Goal: Task Accomplishment & Management: Manage account settings

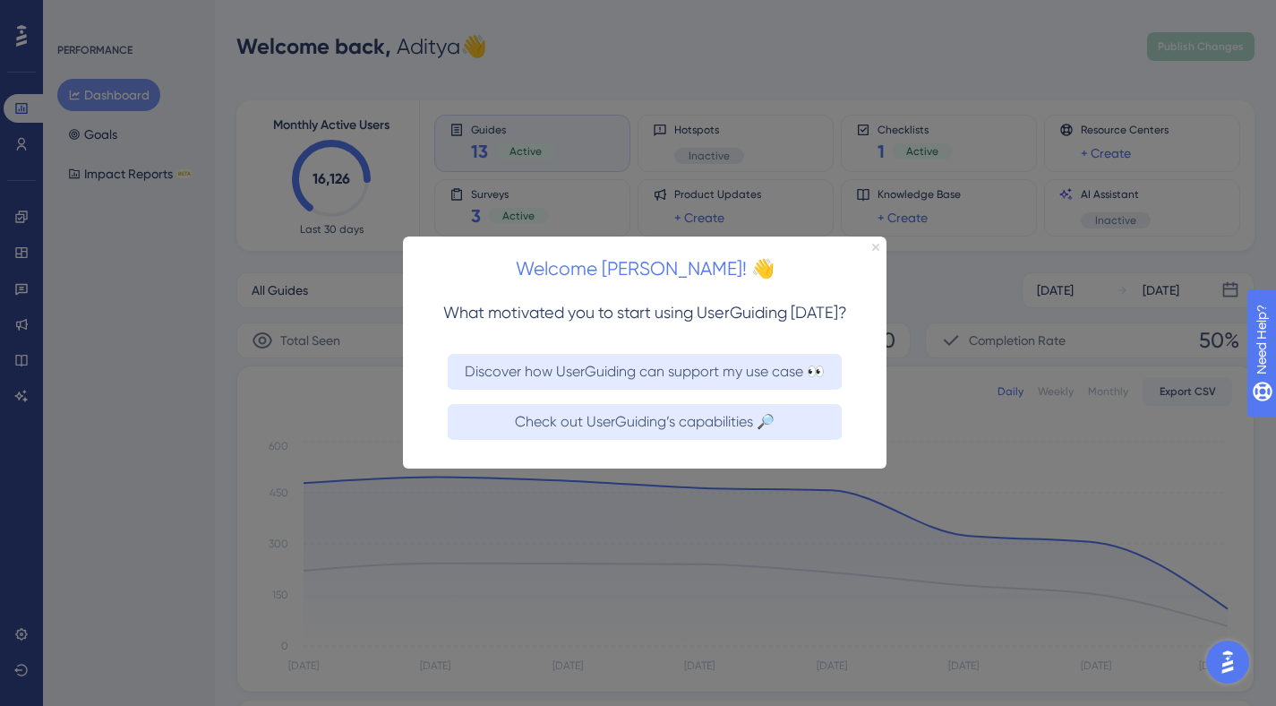
click at [877, 249] on icon "Close Preview" at bounding box center [875, 247] width 7 height 7
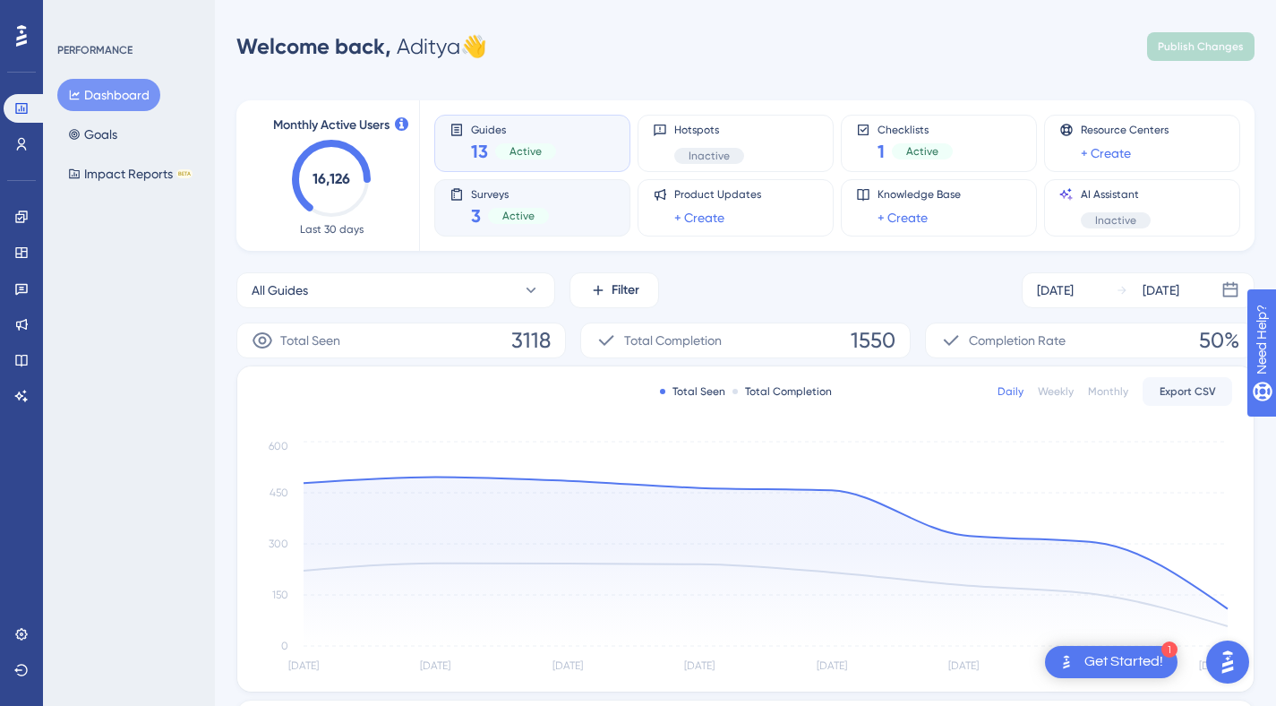
click at [522, 209] on div "Active" at bounding box center [518, 216] width 61 height 16
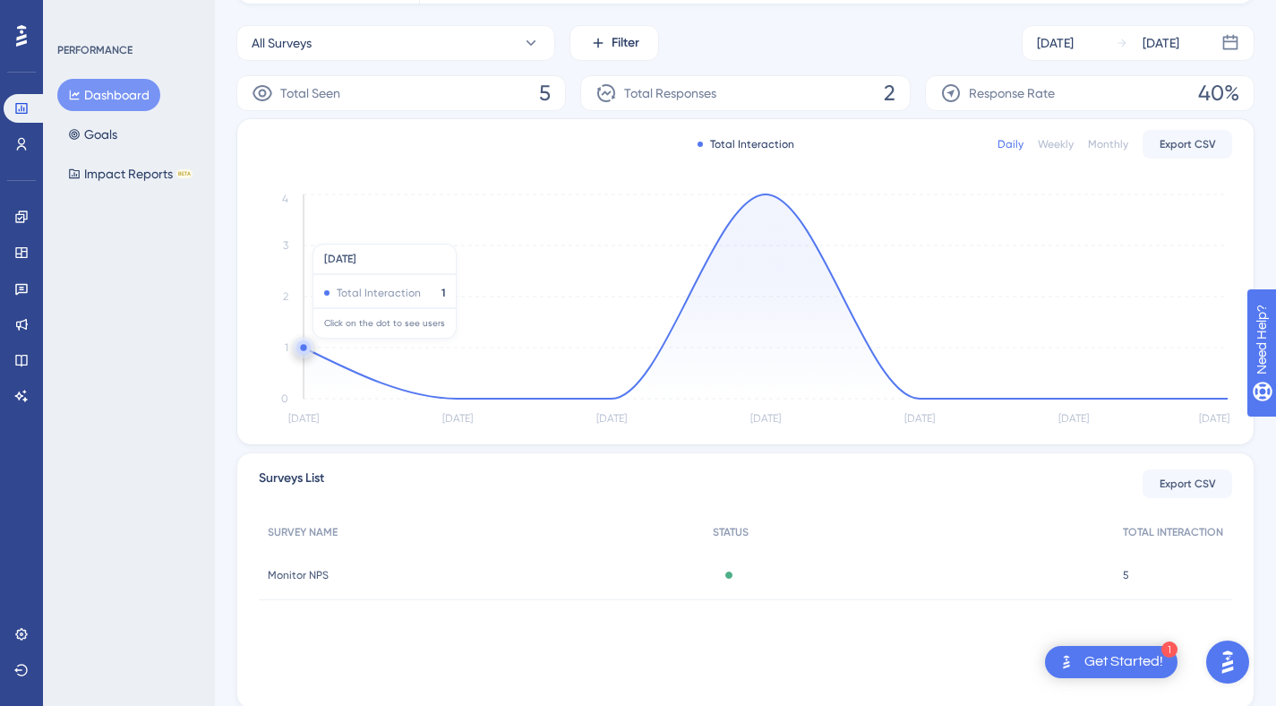
scroll to position [307, 0]
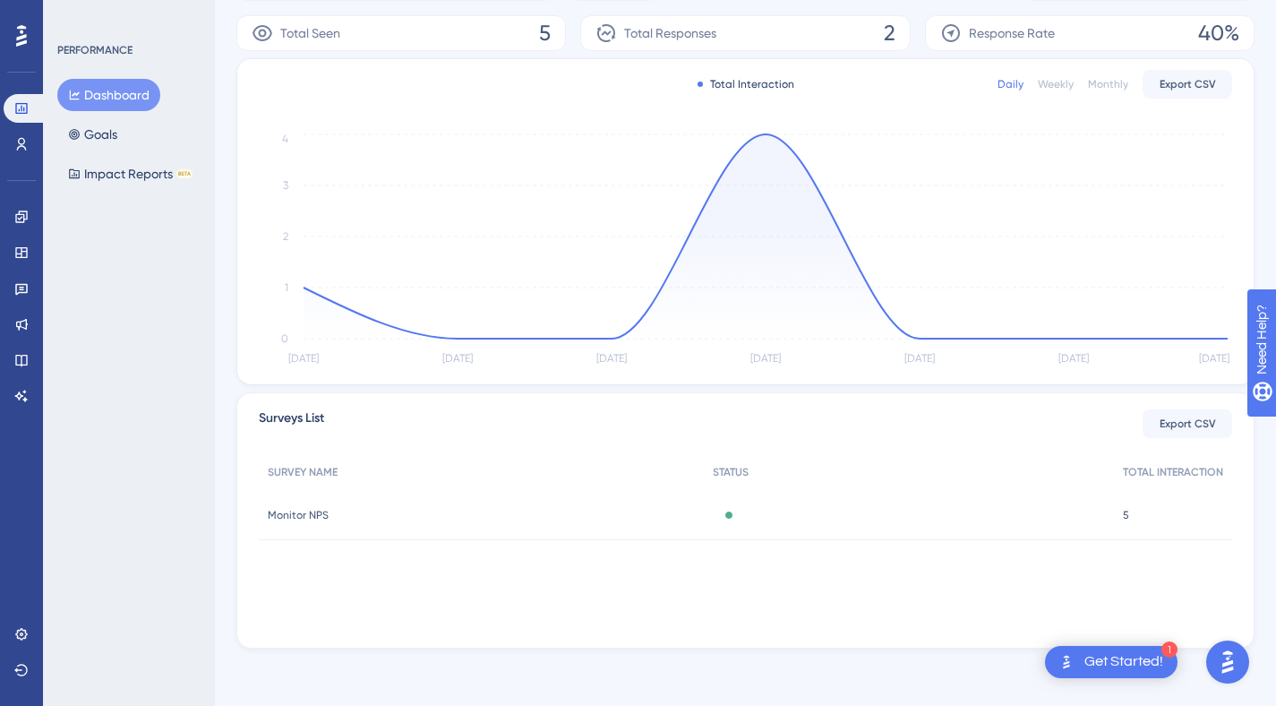
click at [307, 514] on span "Monitor NPS" at bounding box center [298, 515] width 61 height 14
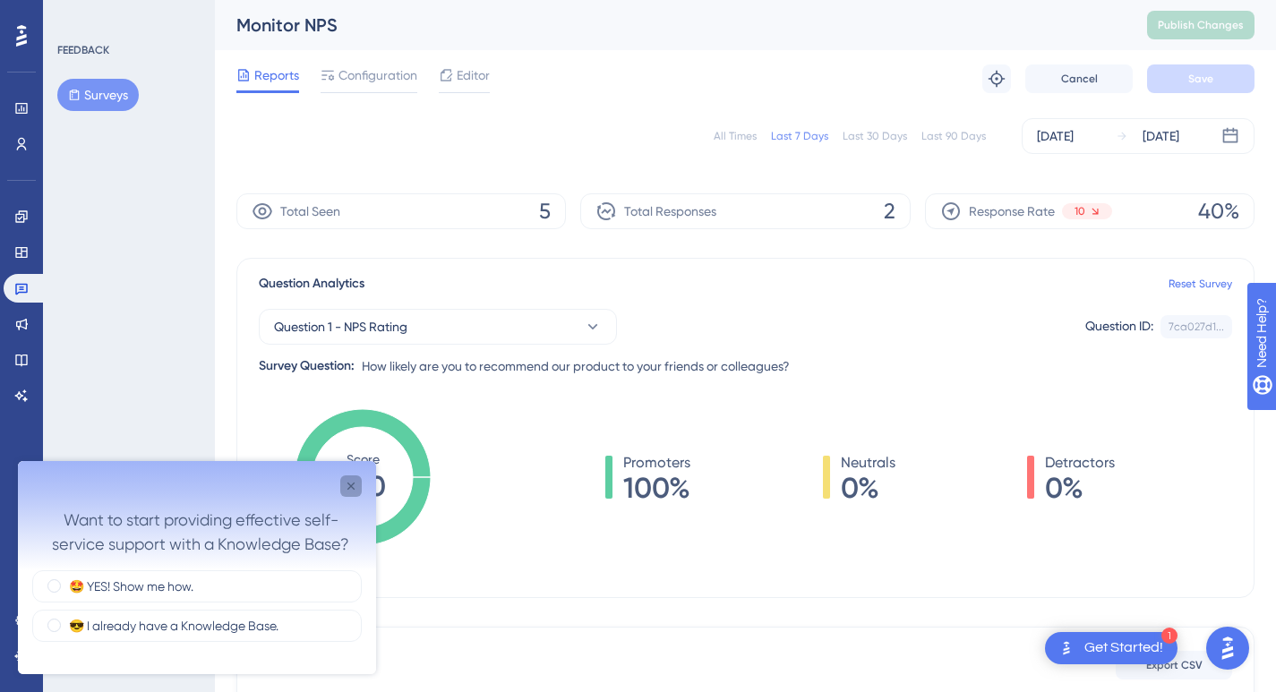
click at [347, 484] on icon "Close survey" at bounding box center [351, 486] width 14 height 14
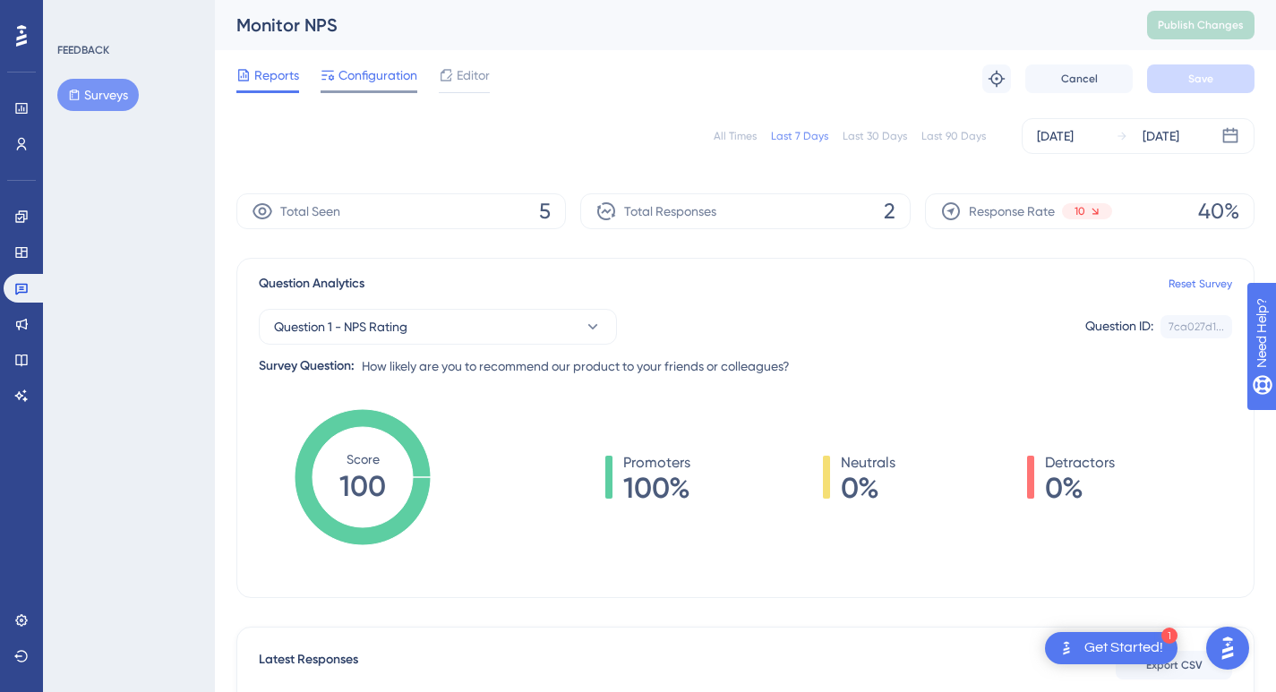
click at [359, 74] on span "Configuration" at bounding box center [377, 74] width 79 height 21
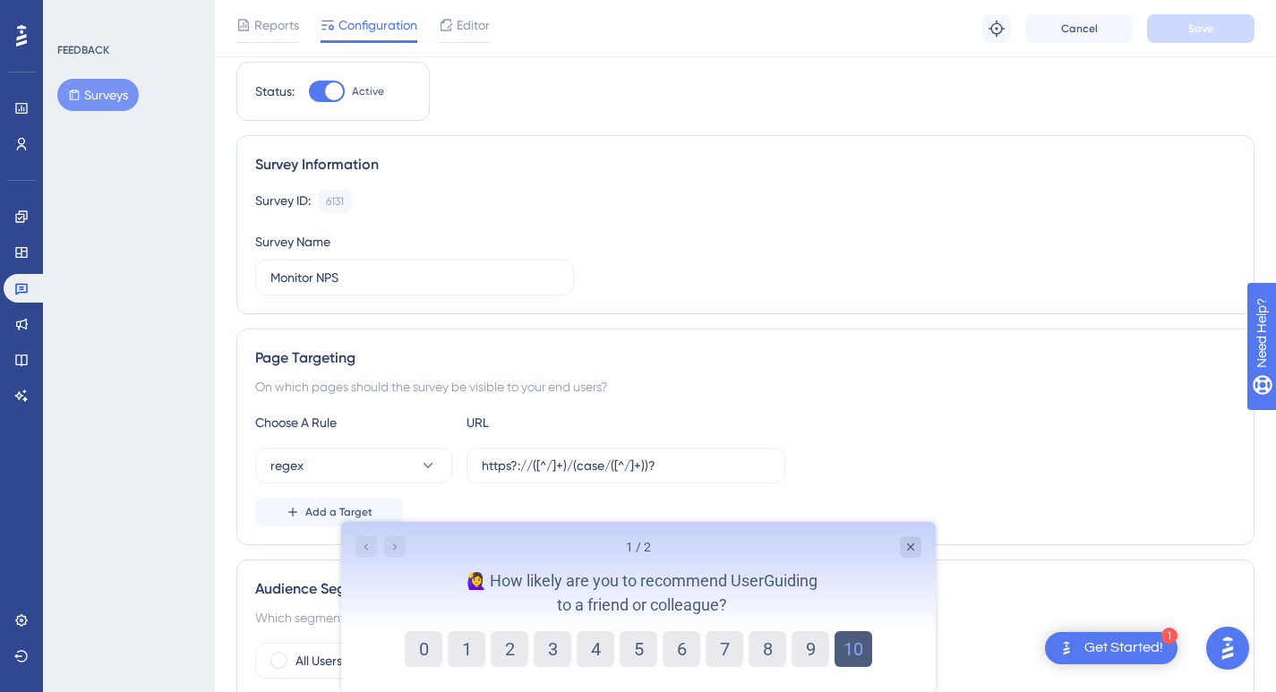
click at [851, 651] on button "10" at bounding box center [853, 649] width 38 height 36
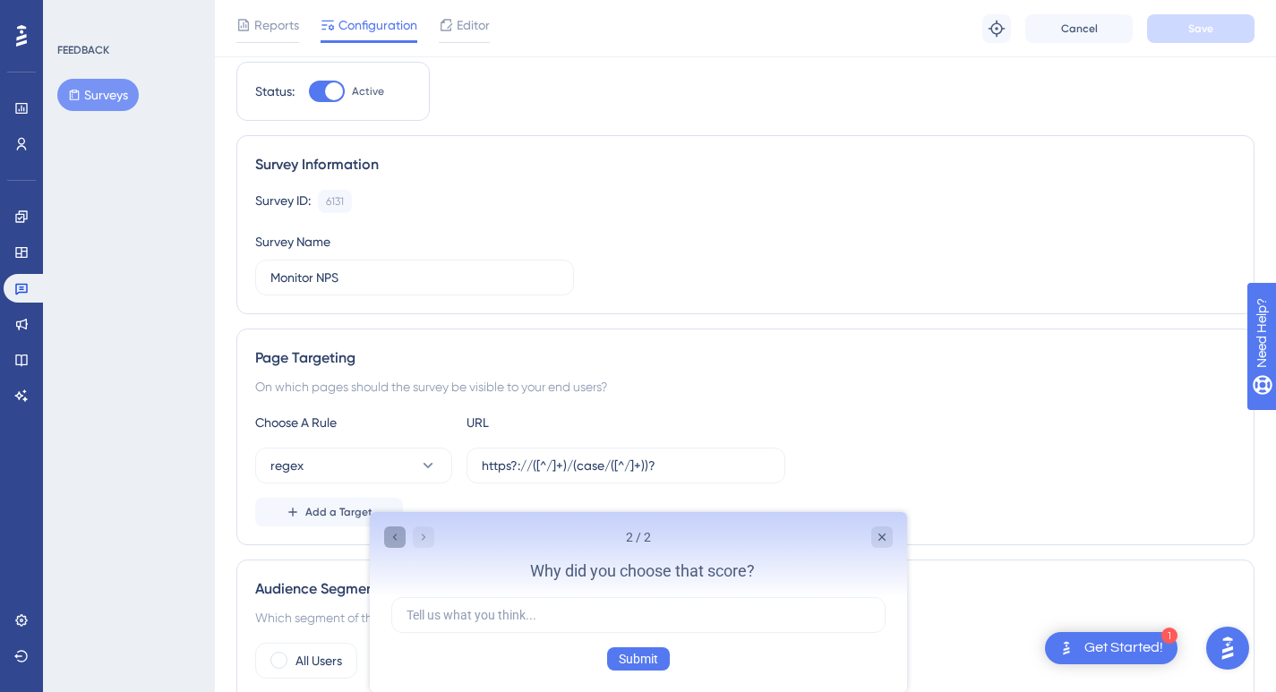
click at [392, 539] on icon "Go to Question 1" at bounding box center [394, 537] width 14 height 14
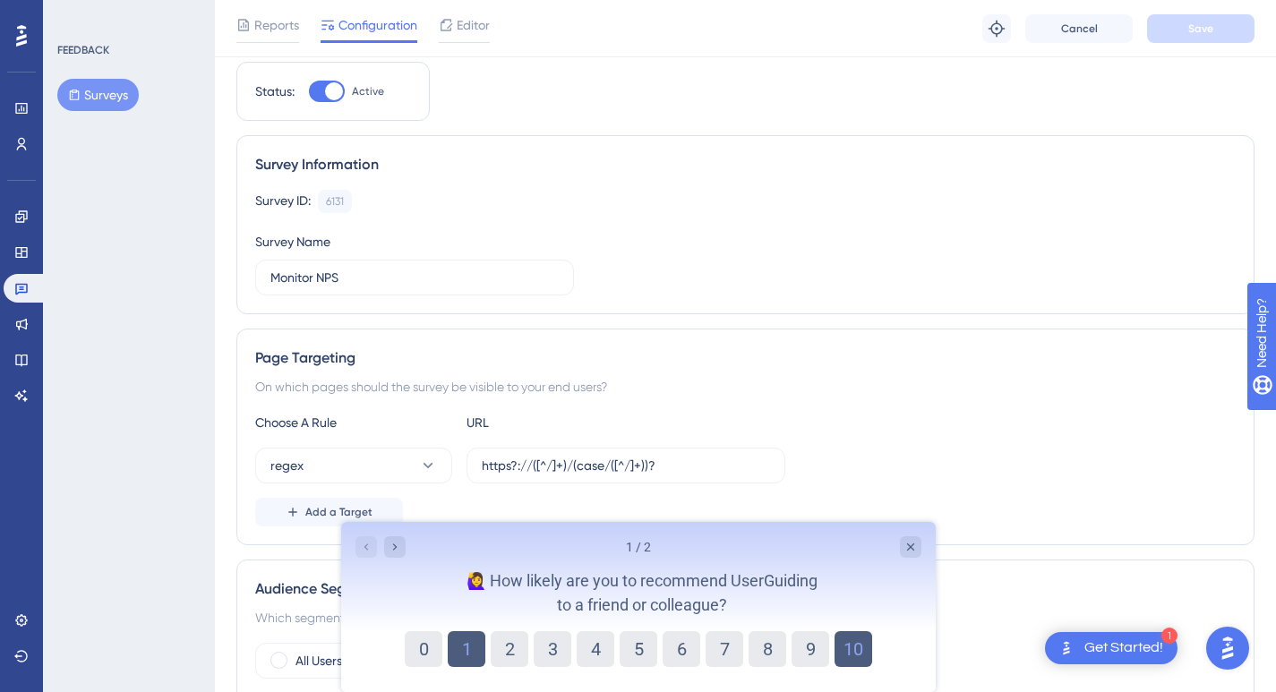
click at [459, 646] on button "1" at bounding box center [466, 649] width 38 height 36
click at [389, 549] on icon "Go to Question 2" at bounding box center [394, 547] width 14 height 14
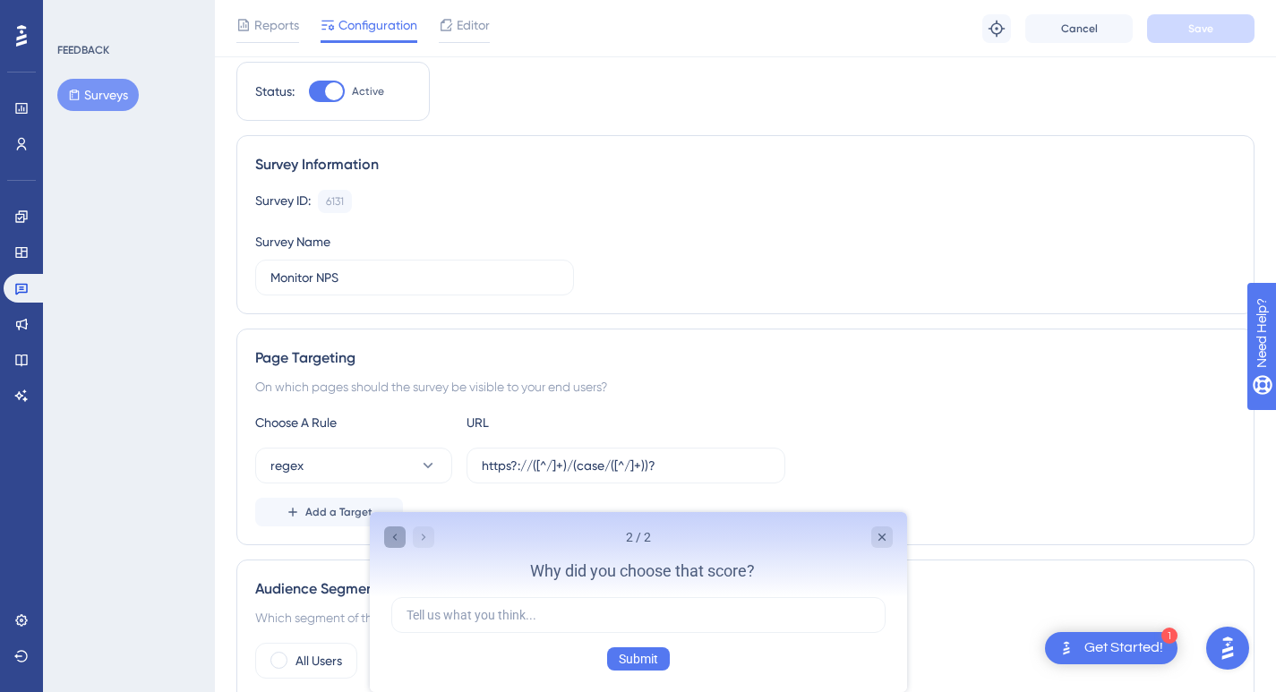
click at [389, 538] on icon "Go to Question 1" at bounding box center [394, 537] width 14 height 14
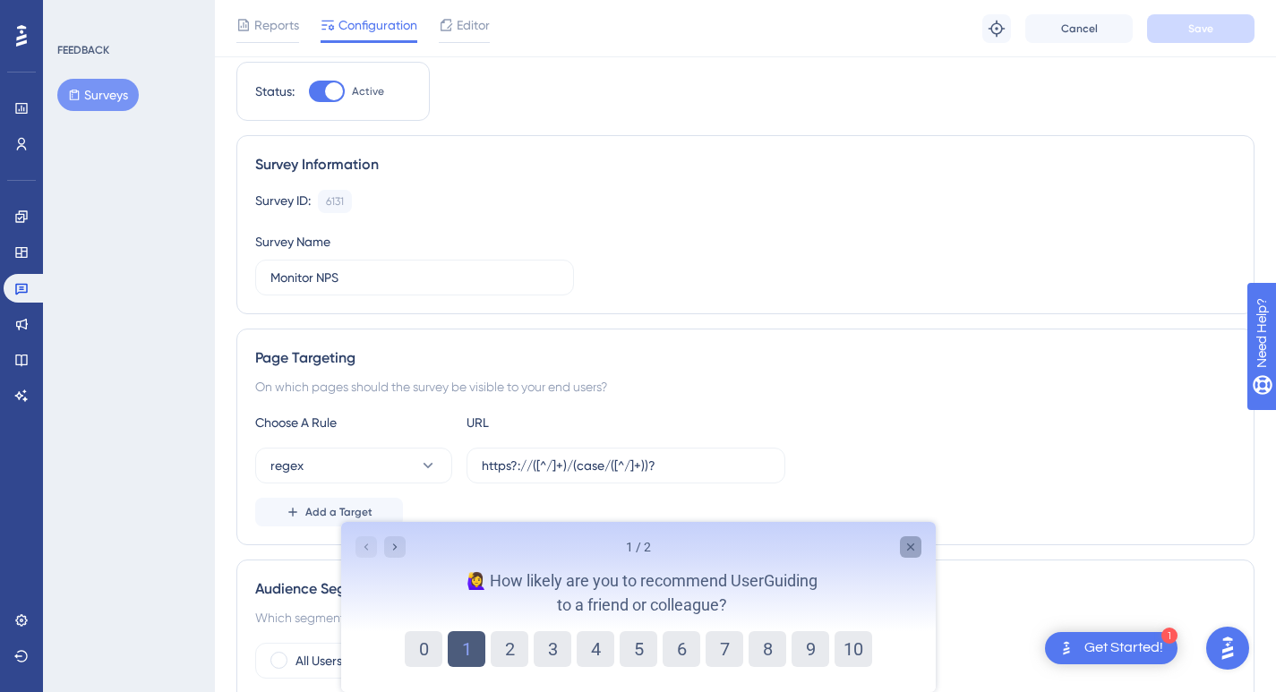
click at [903, 548] on icon "Close survey" at bounding box center [910, 547] width 14 height 14
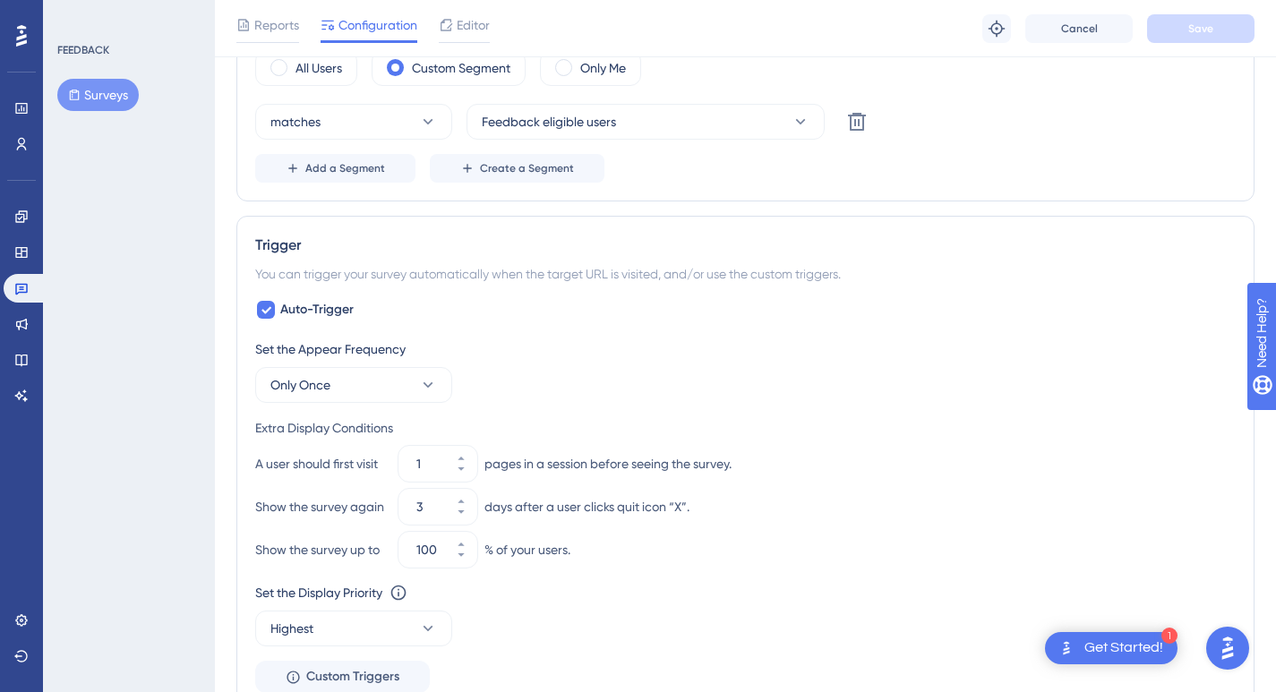
scroll to position [647, 0]
click at [416, 381] on button "Only Once" at bounding box center [353, 383] width 197 height 36
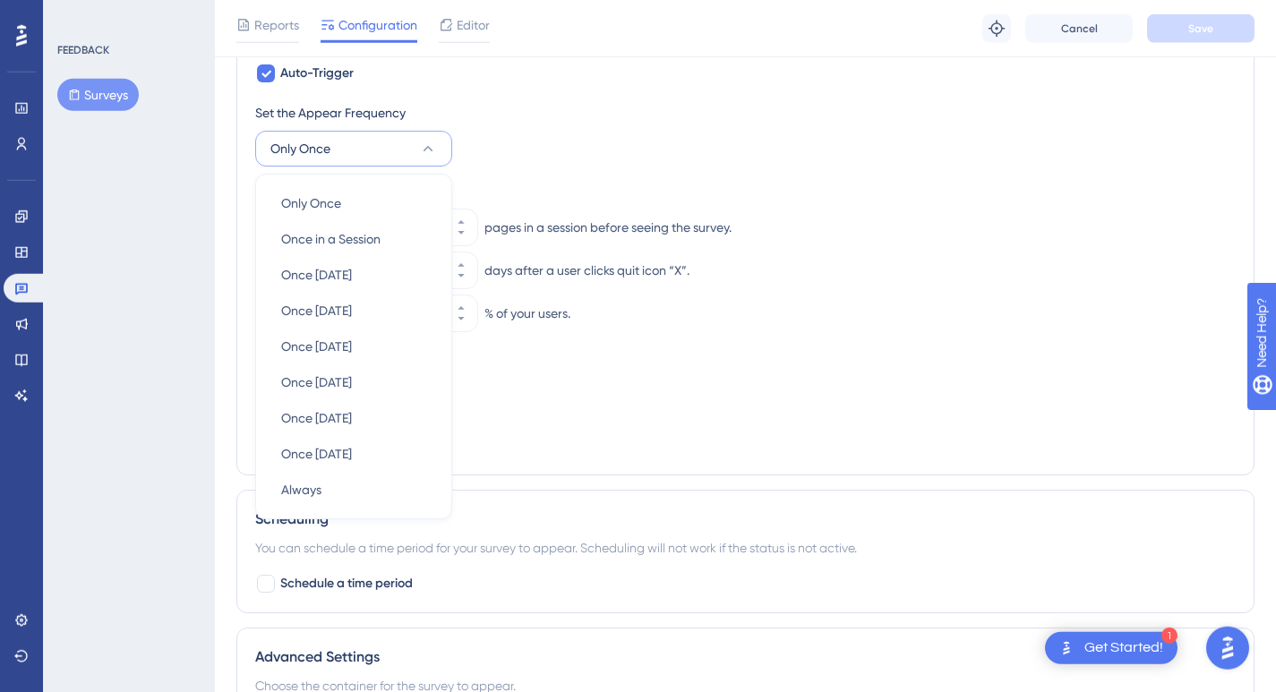
scroll to position [883, 0]
click at [415, 157] on button "Only Once" at bounding box center [353, 148] width 197 height 36
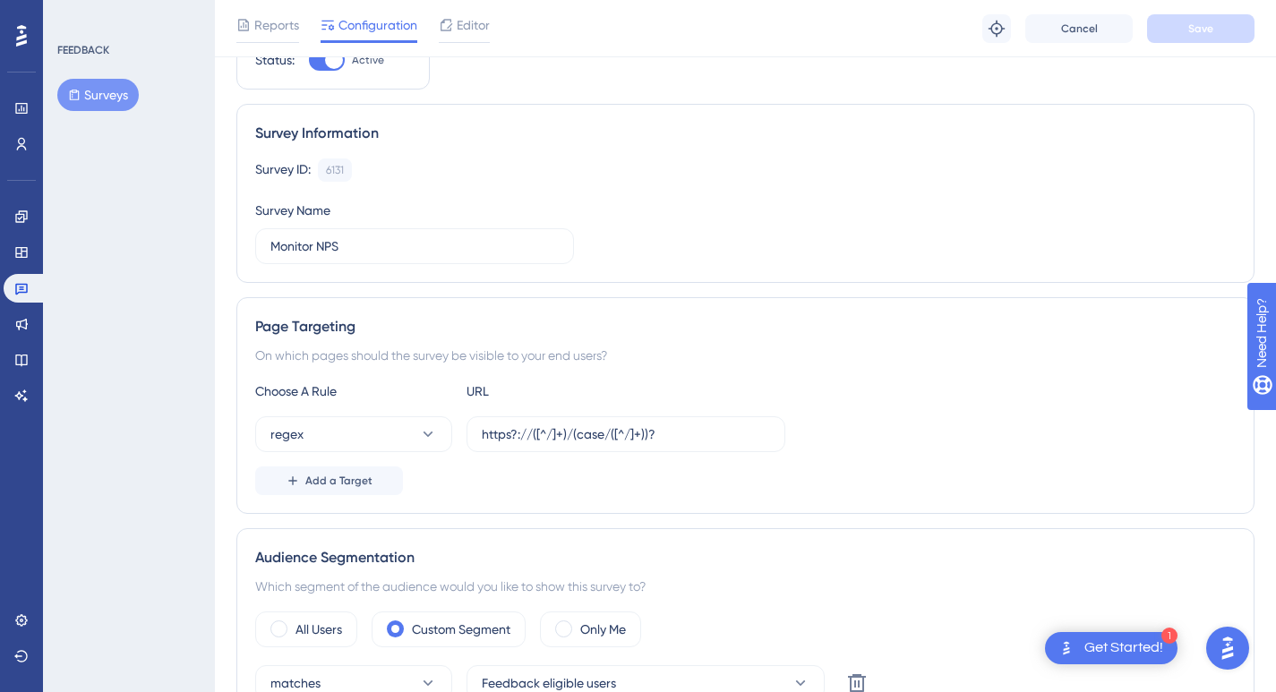
scroll to position [0, 1]
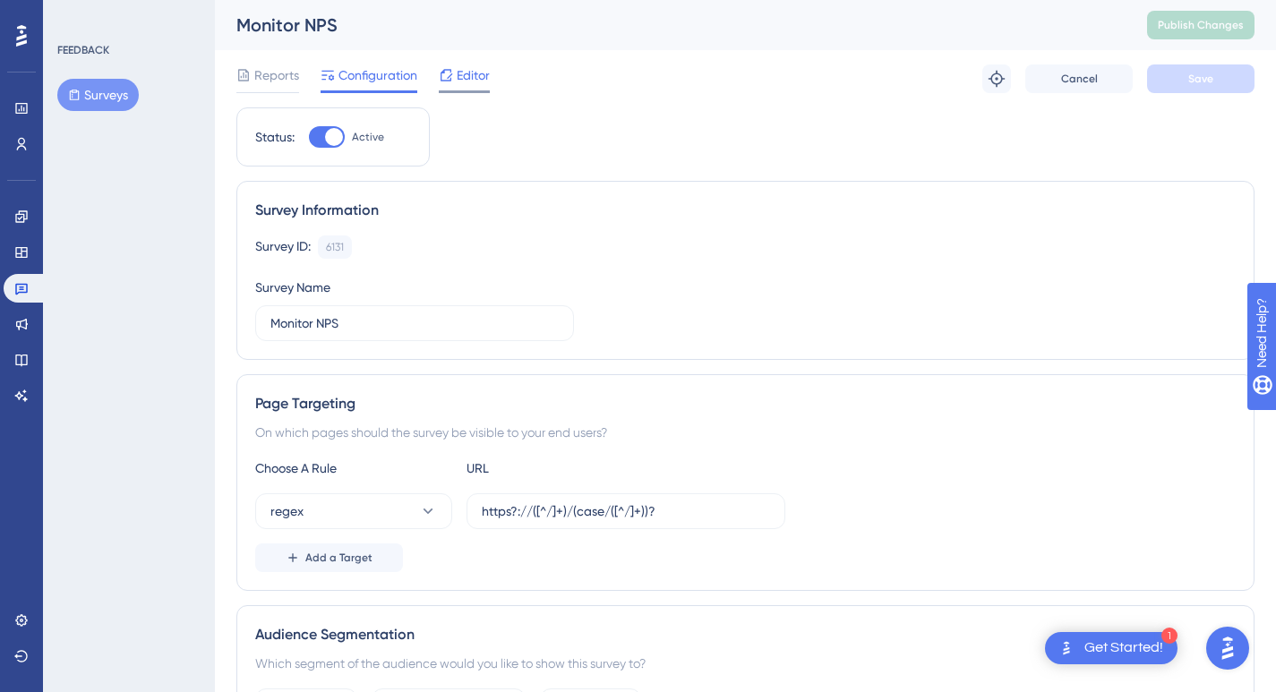
click at [481, 83] on span "Editor" at bounding box center [473, 74] width 33 height 21
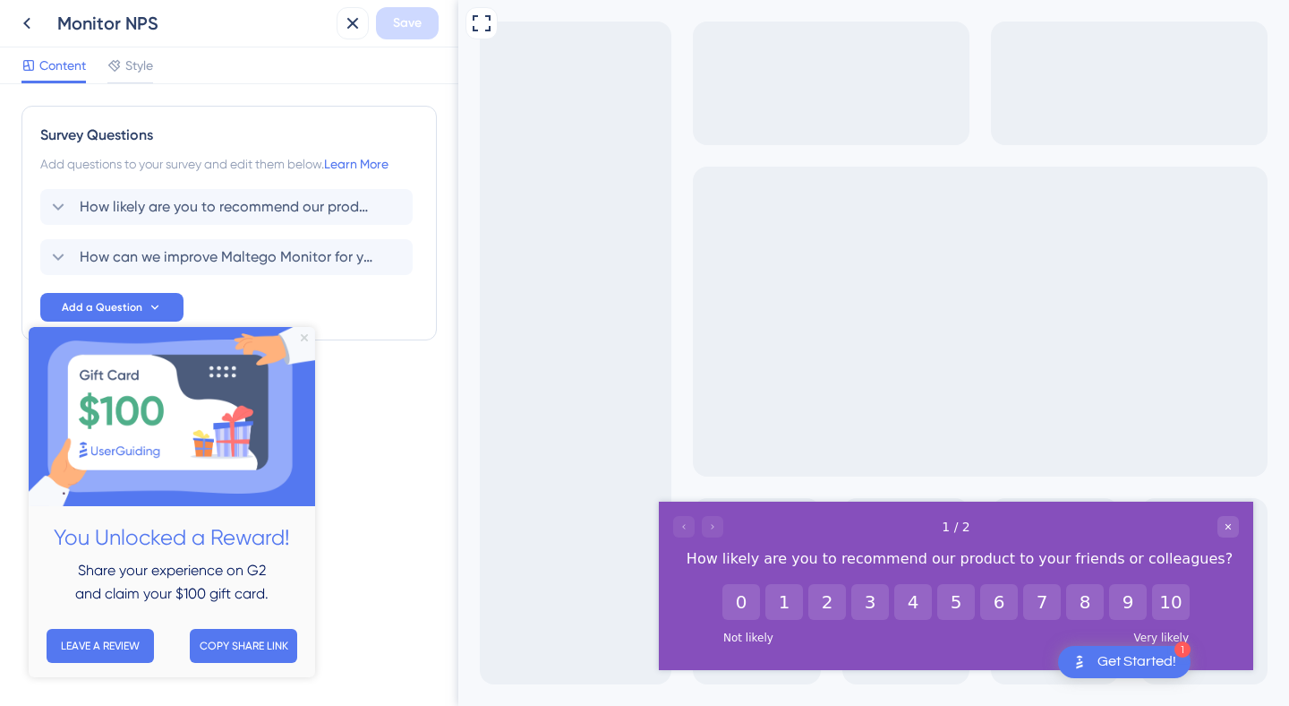
click at [304, 338] on icon "Close Preview" at bounding box center [304, 337] width 7 height 7
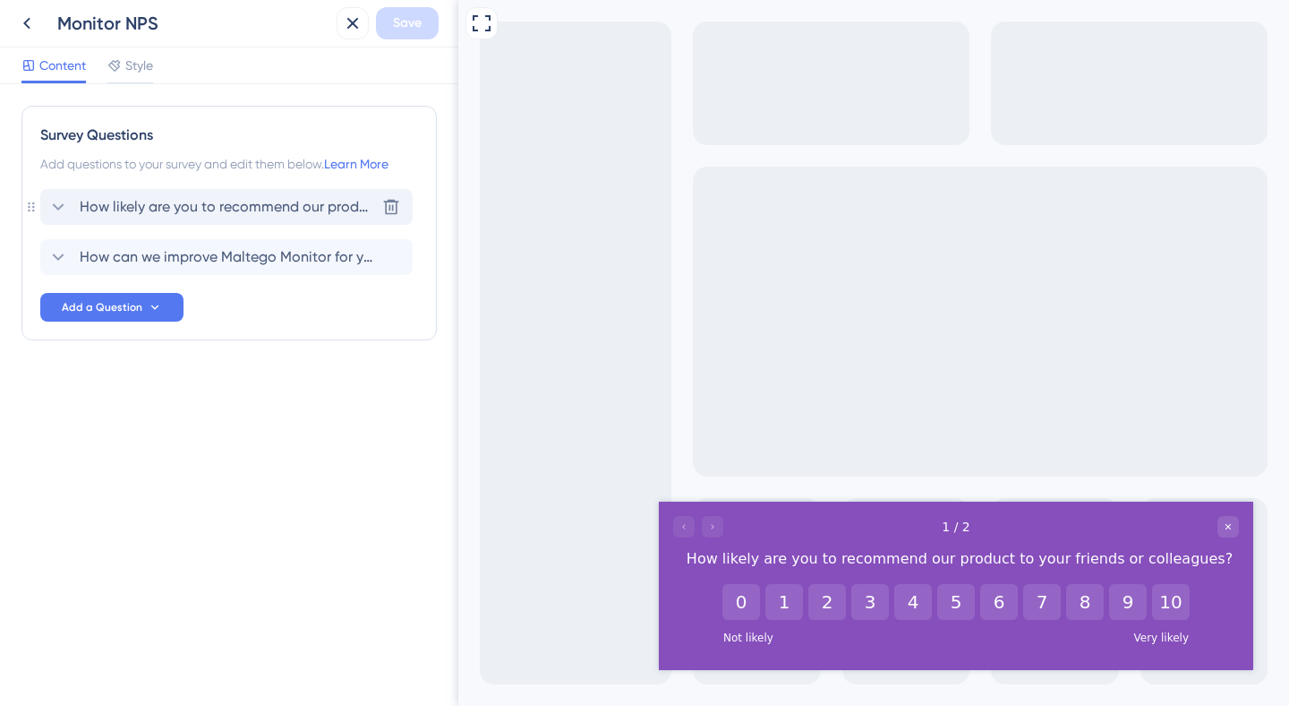
click at [235, 210] on span "How likely are you to recommend our product to your friends or colleagues?" at bounding box center [227, 206] width 295 height 21
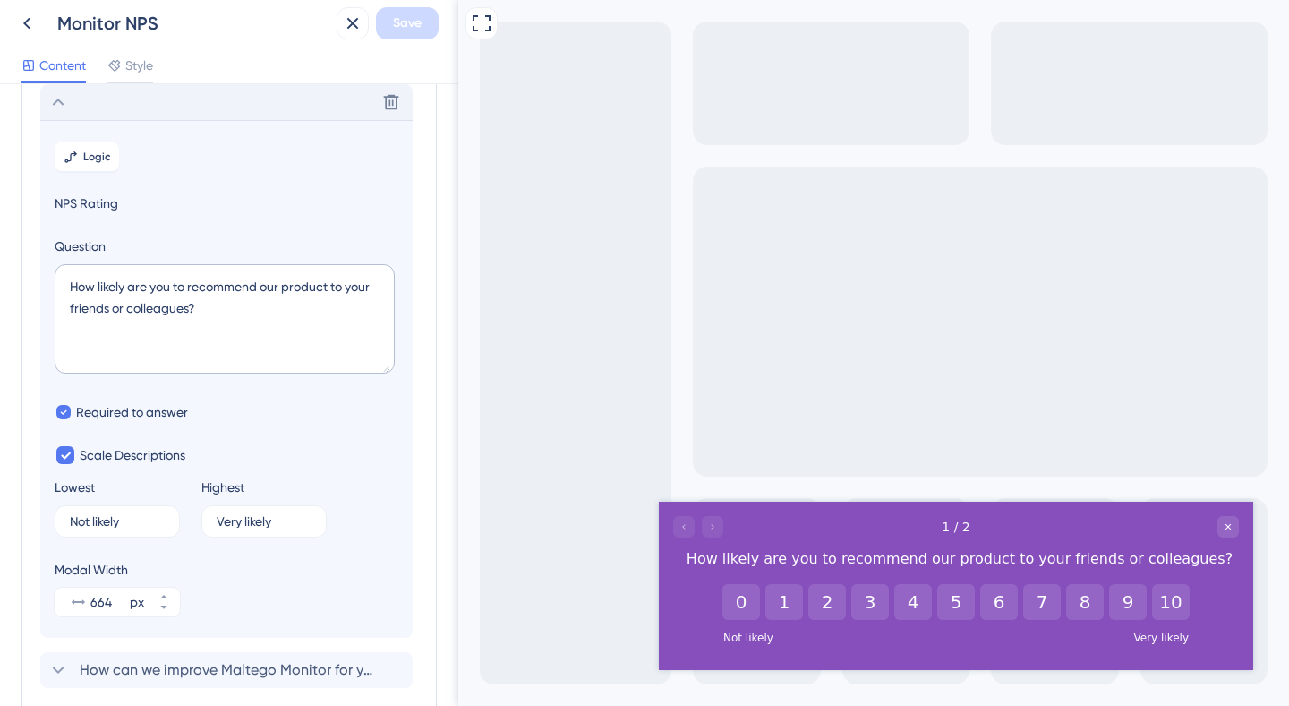
scroll to position [105, 0]
click at [95, 159] on span "Logic" at bounding box center [97, 157] width 28 height 14
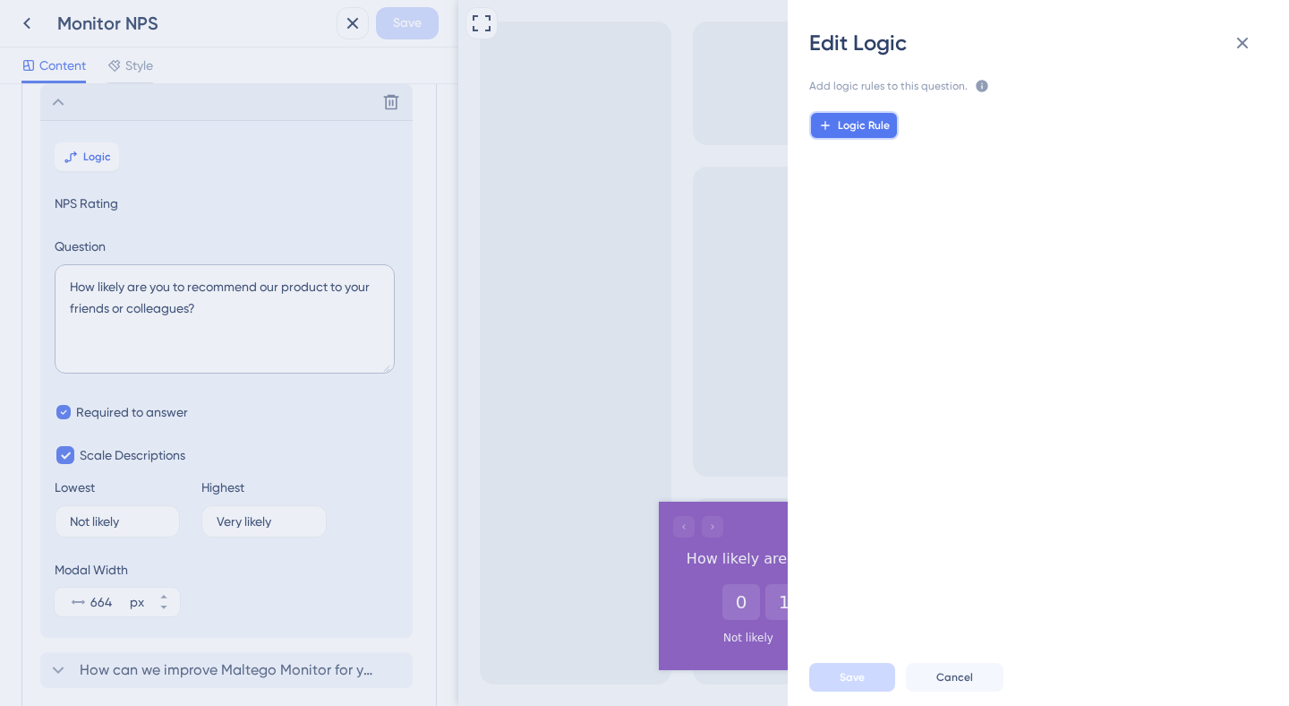
click at [841, 116] on button "Logic Rule" at bounding box center [854, 125] width 90 height 29
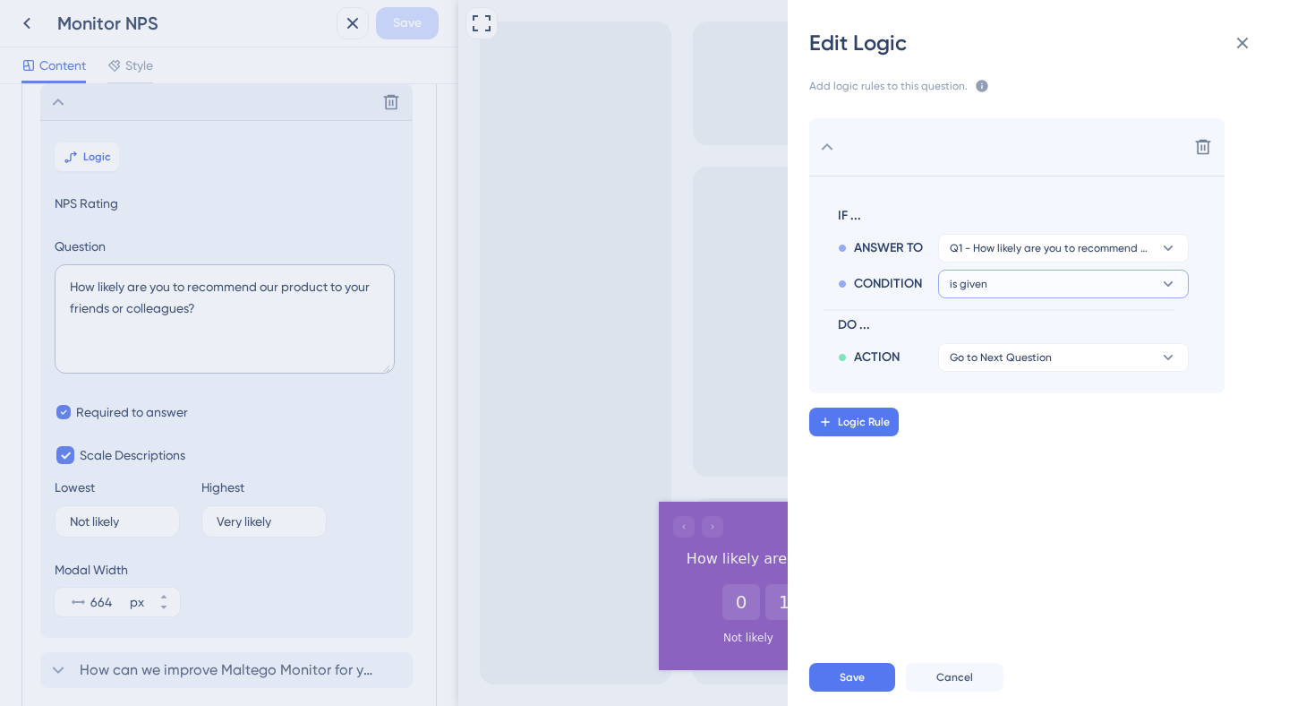
click at [984, 292] on button "is given" at bounding box center [1063, 284] width 251 height 29
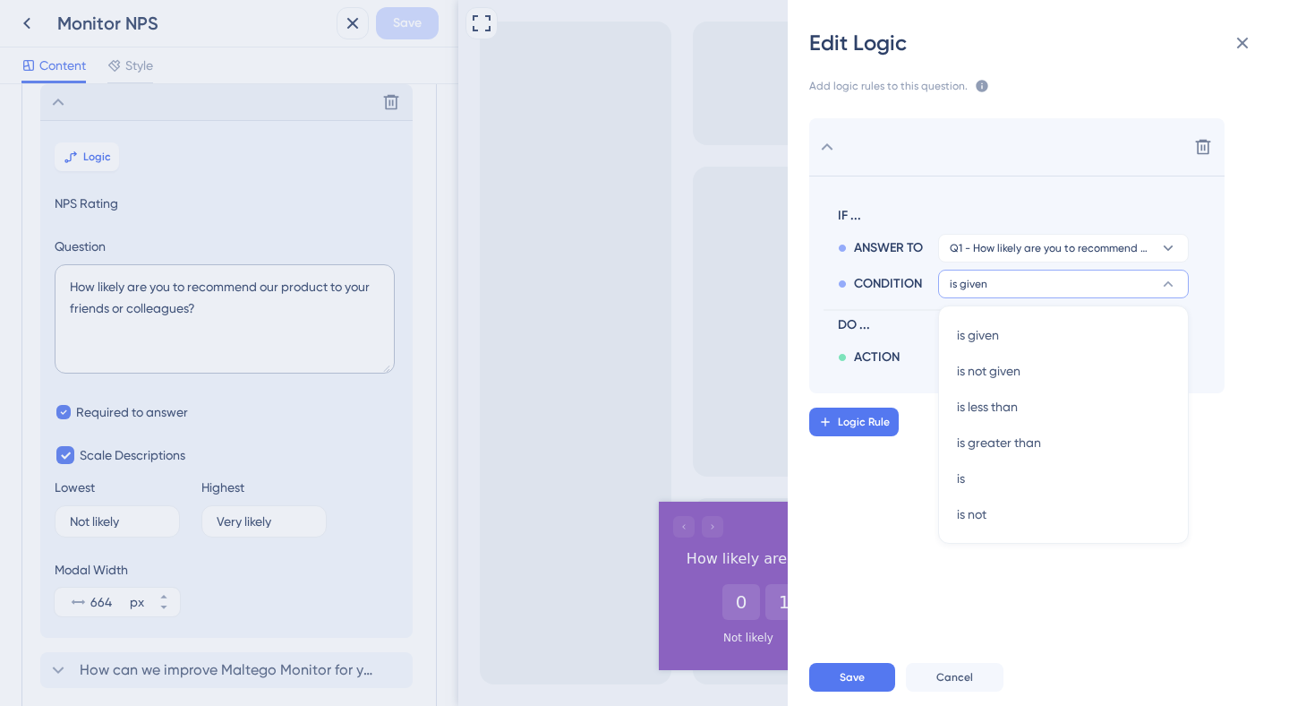
click at [984, 292] on button "is given" at bounding box center [1063, 284] width 251 height 29
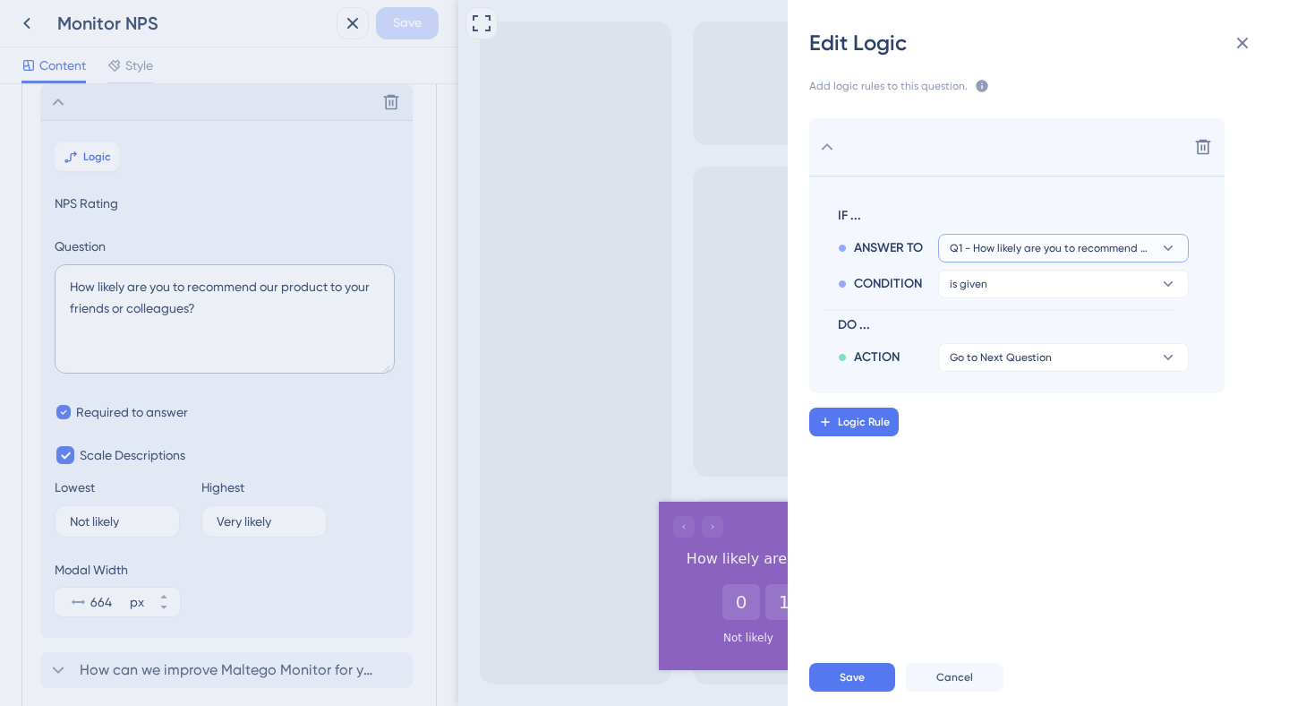
click at [1038, 253] on span "Q1 - How likely are you to recommend our product to your friends or colleagues?" at bounding box center [1051, 248] width 202 height 14
click at [1243, 44] on icon at bounding box center [1243, 44] width 12 height 12
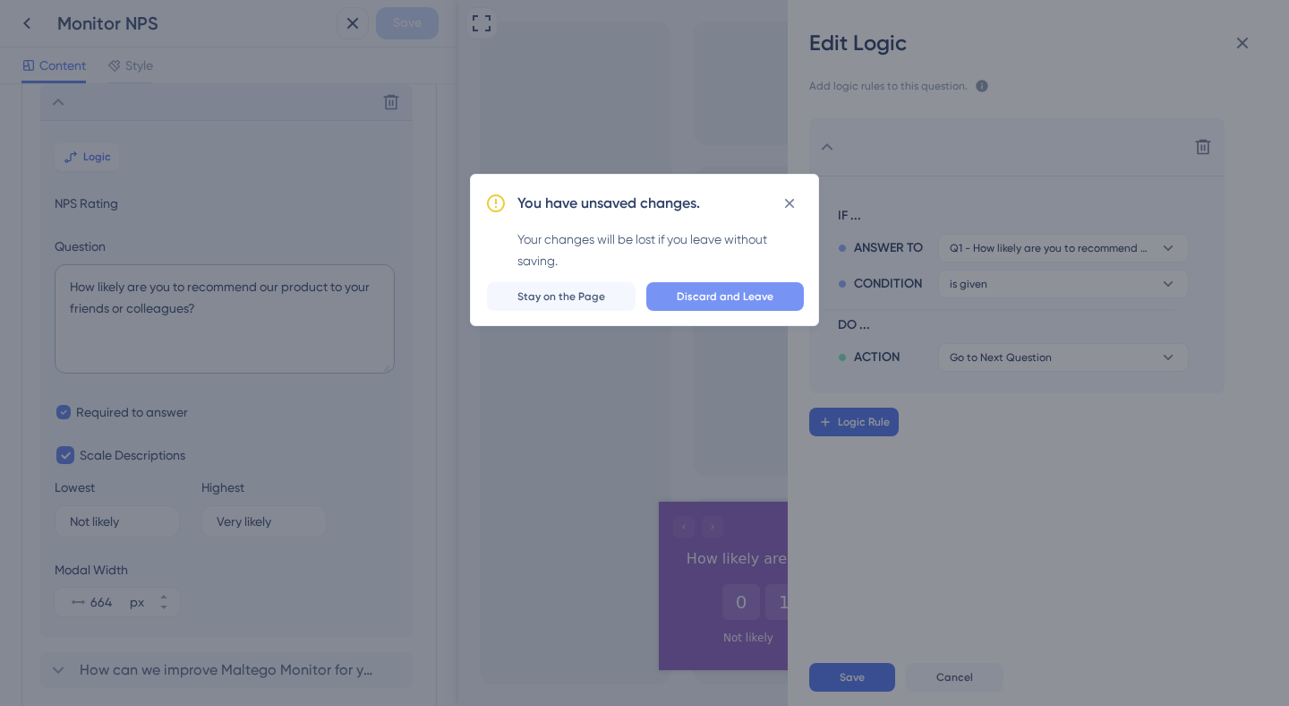
click at [742, 295] on span "Discard and Leave" at bounding box center [725, 296] width 97 height 14
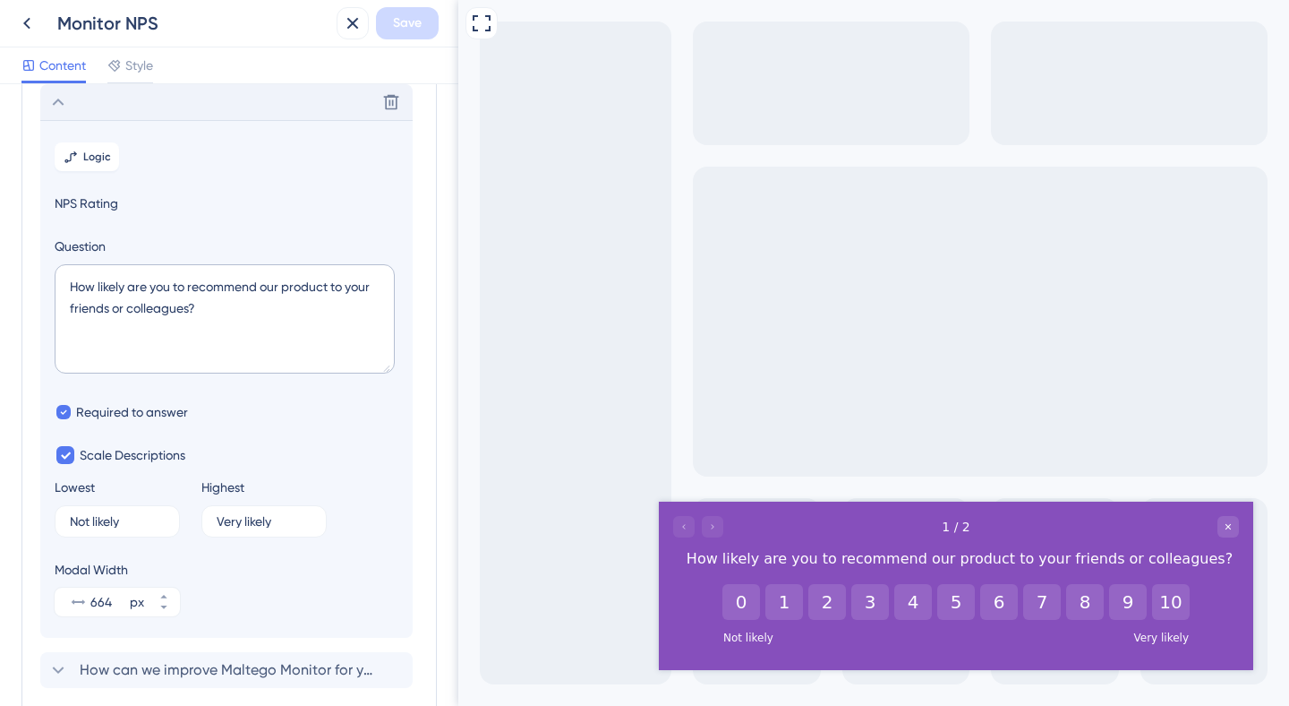
click at [57, 98] on icon at bounding box center [57, 101] width 21 height 21
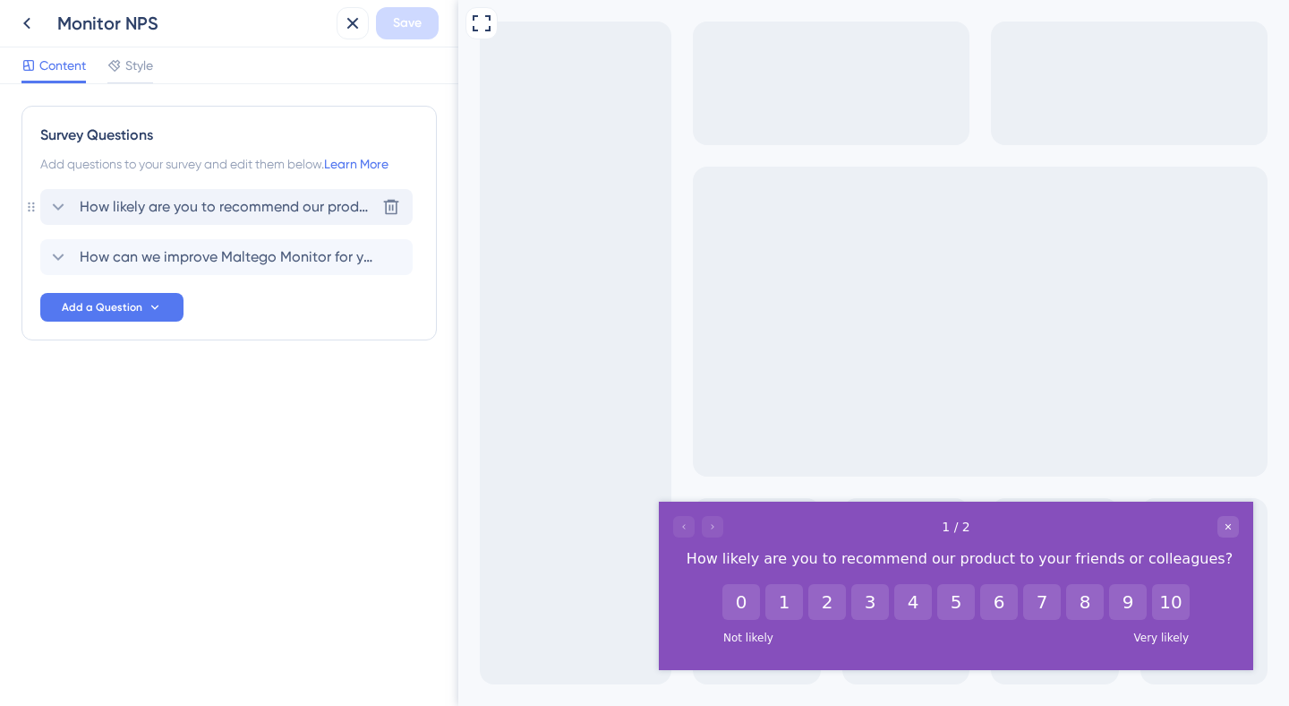
scroll to position [0, 0]
click at [157, 254] on span "How can we improve Maltego Monitor for you?" at bounding box center [227, 256] width 295 height 21
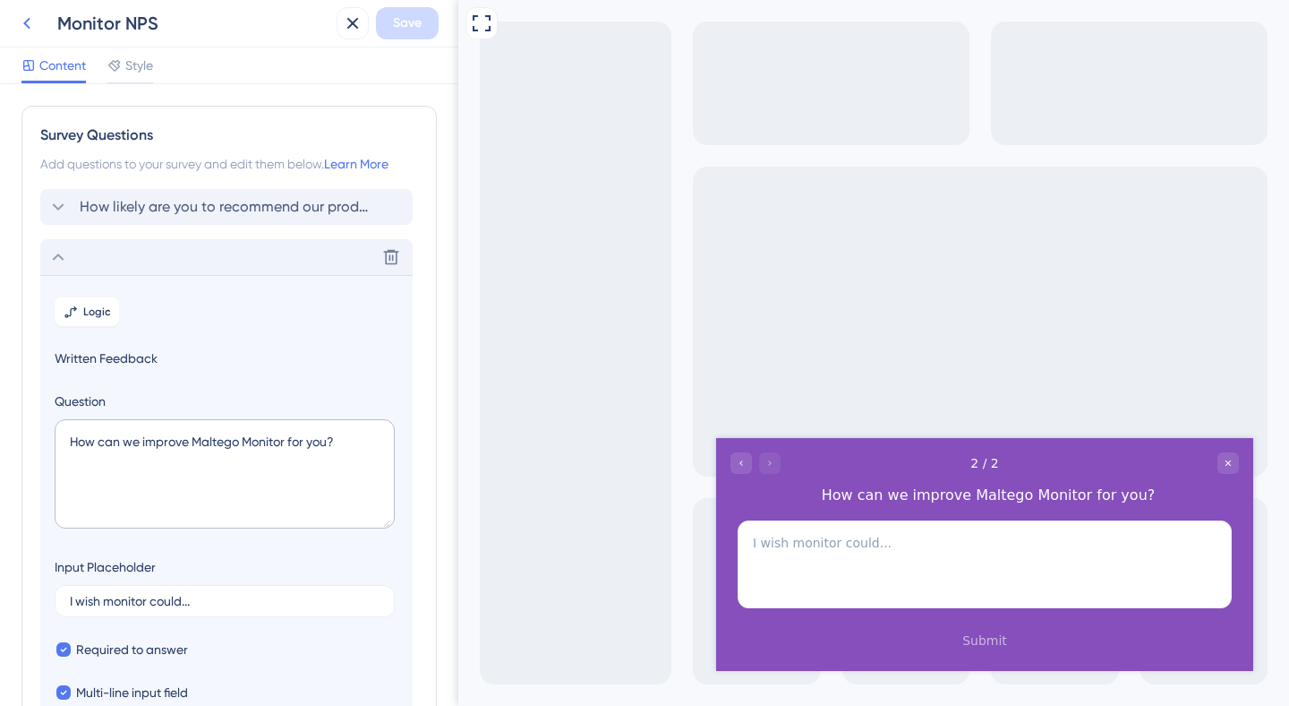
click at [27, 27] on icon at bounding box center [26, 23] width 21 height 21
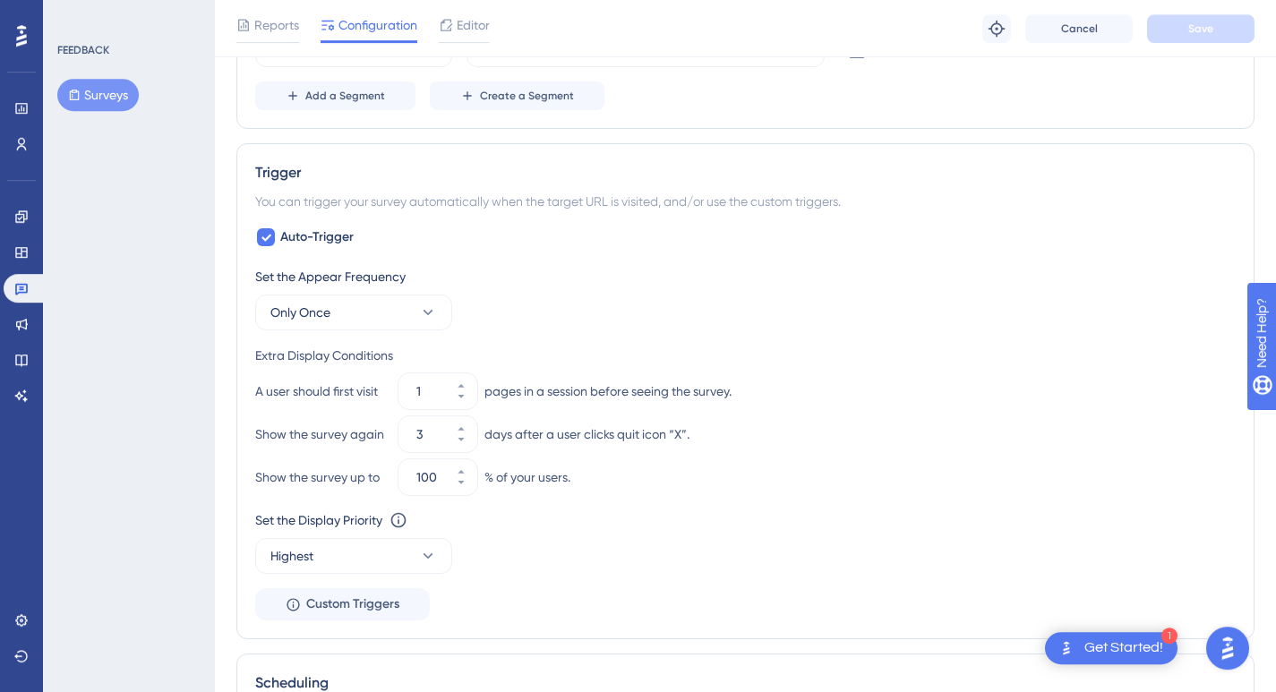
scroll to position [732, 0]
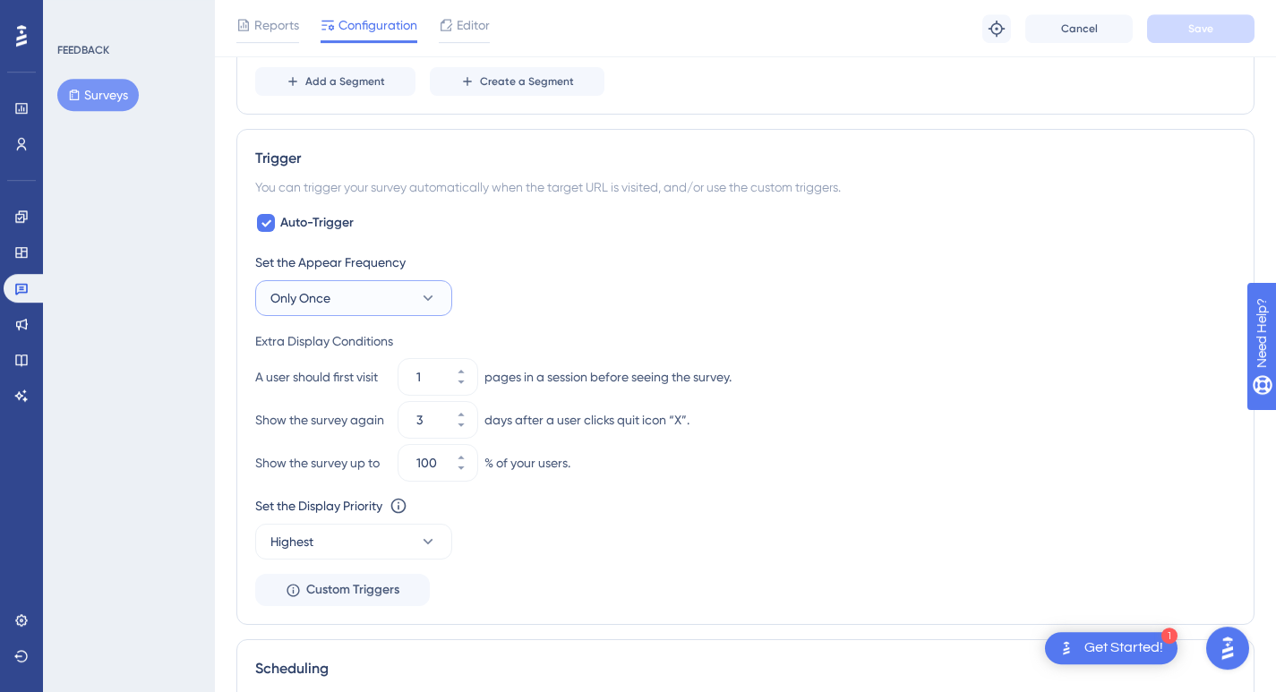
click at [361, 302] on button "Only Once" at bounding box center [353, 298] width 197 height 36
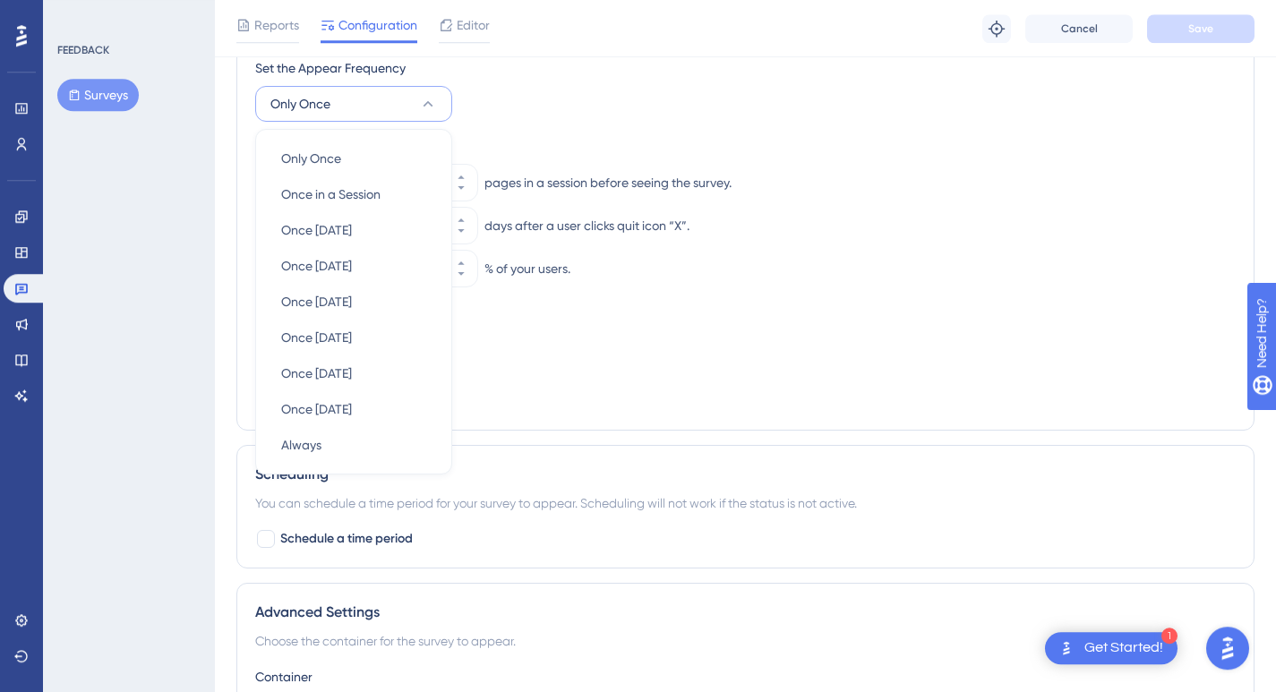
scroll to position [930, 0]
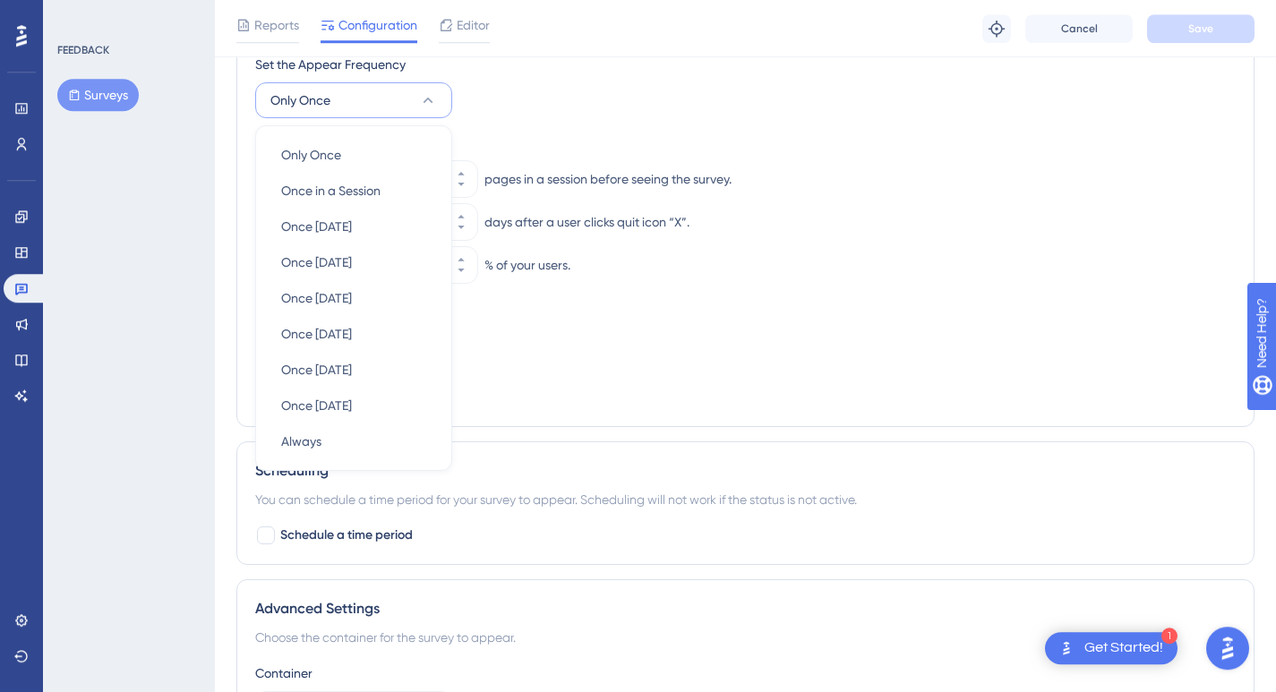
click at [362, 103] on button "Only Once" at bounding box center [353, 100] width 197 height 36
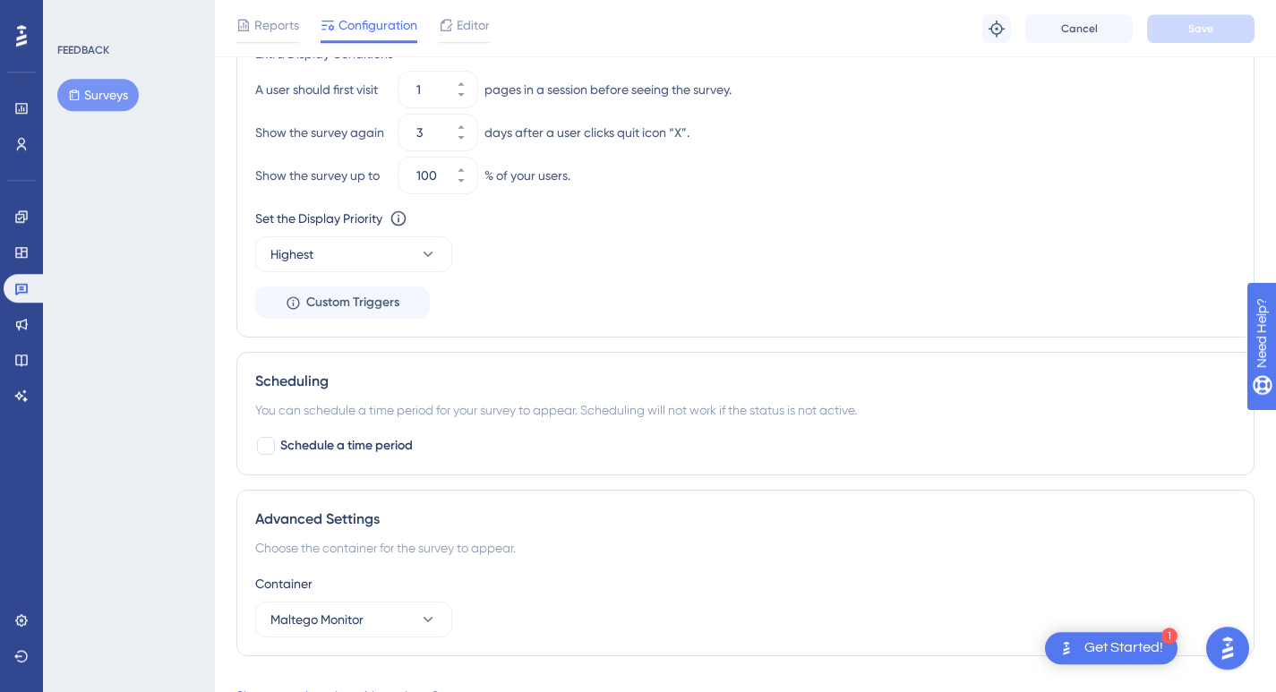
scroll to position [1091, 0]
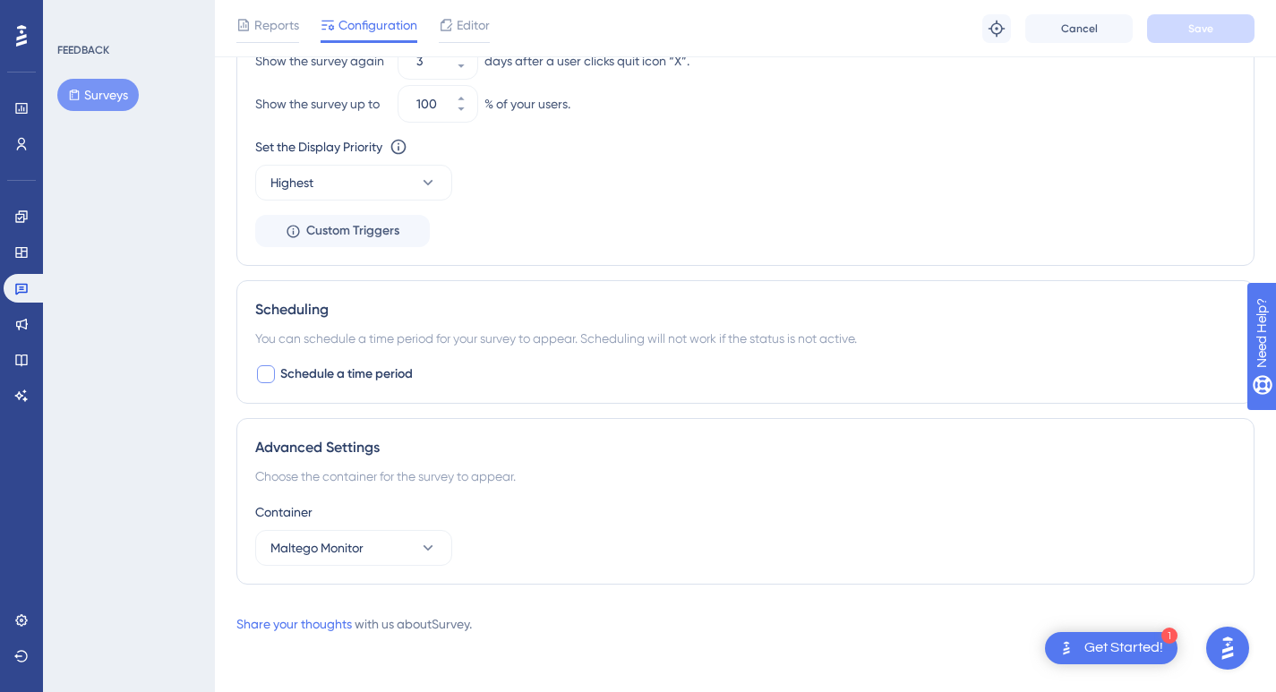
click at [266, 374] on div at bounding box center [266, 374] width 18 height 18
checkbox input "true"
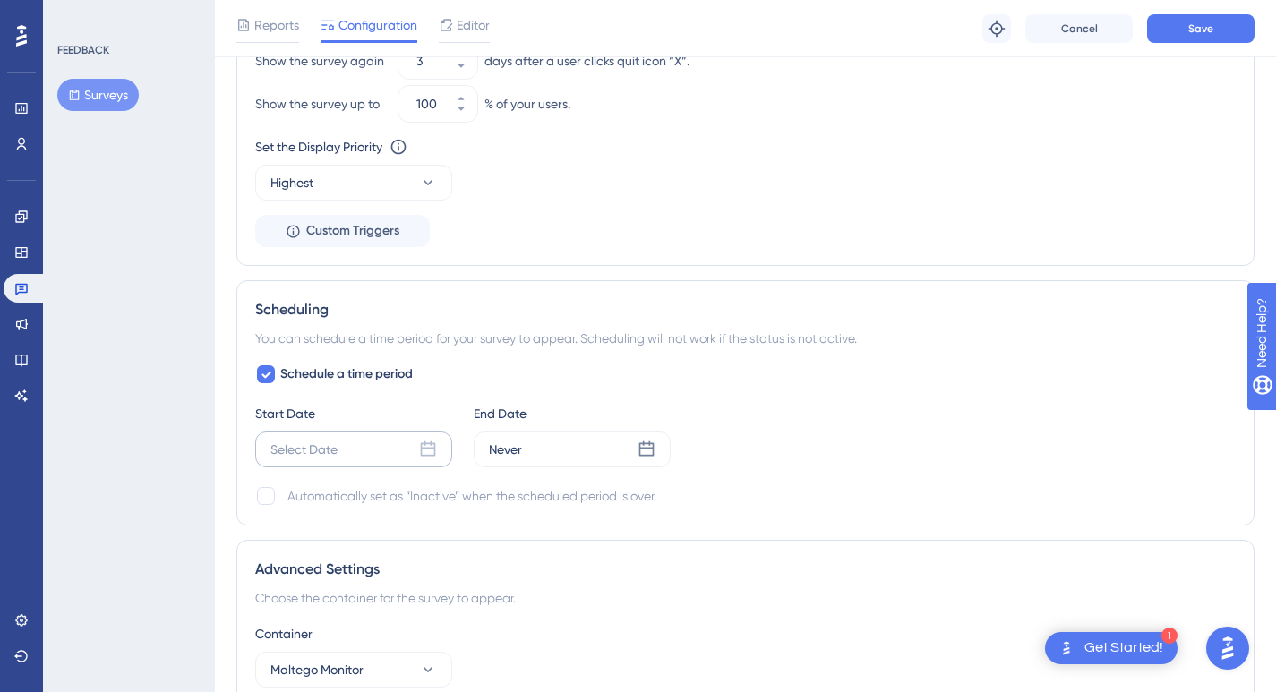
click at [430, 457] on icon at bounding box center [428, 450] width 18 height 18
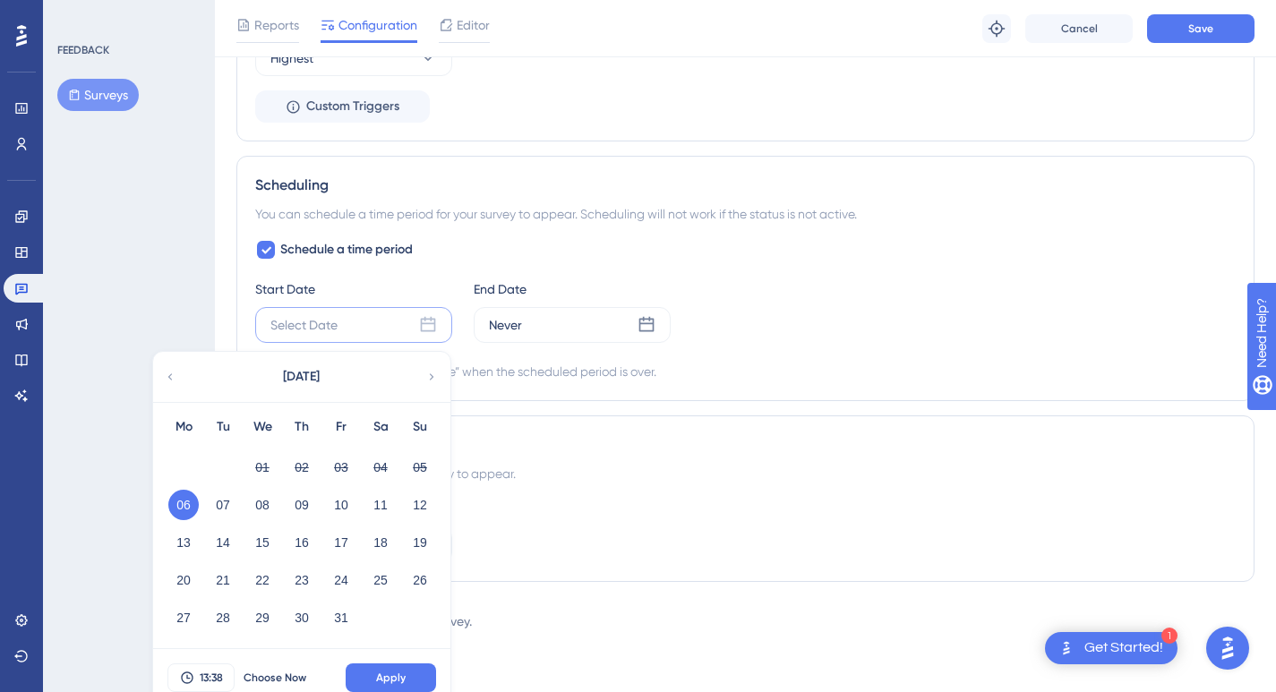
scroll to position [1219, 0]
click at [233, 509] on button "07" at bounding box center [223, 502] width 30 height 30
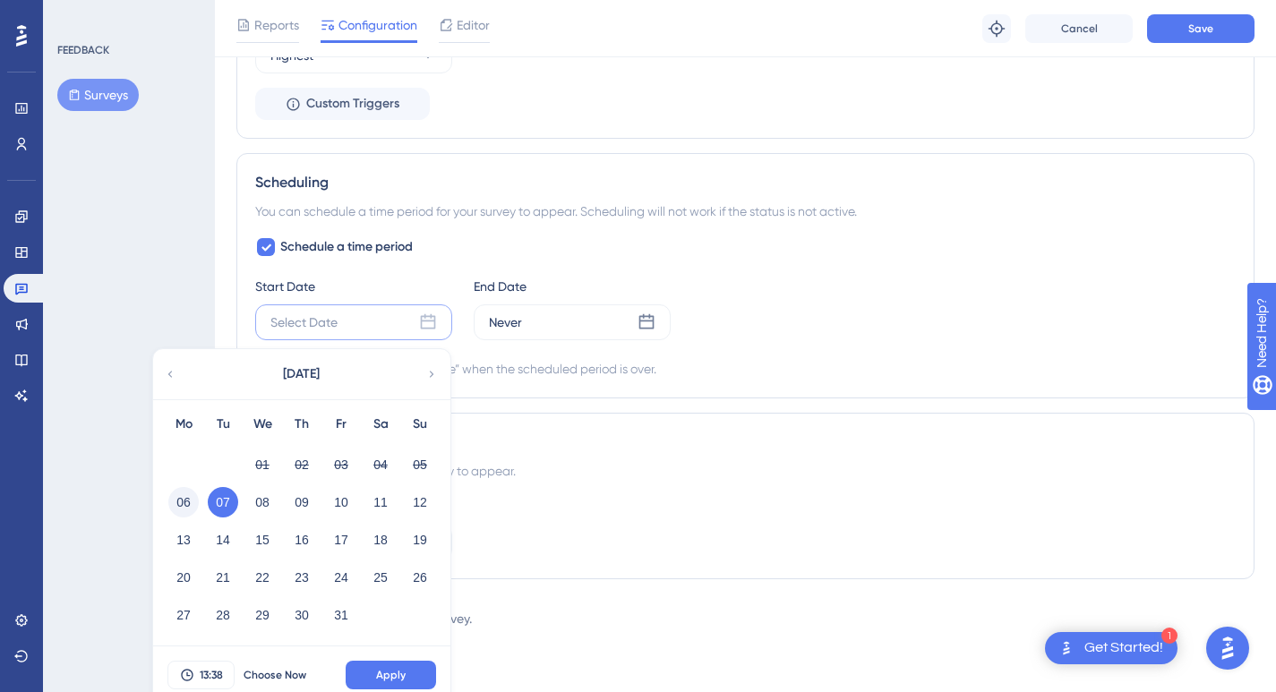
click at [184, 495] on button "06" at bounding box center [183, 502] width 30 height 30
click at [379, 672] on span "Apply" at bounding box center [391, 675] width 30 height 14
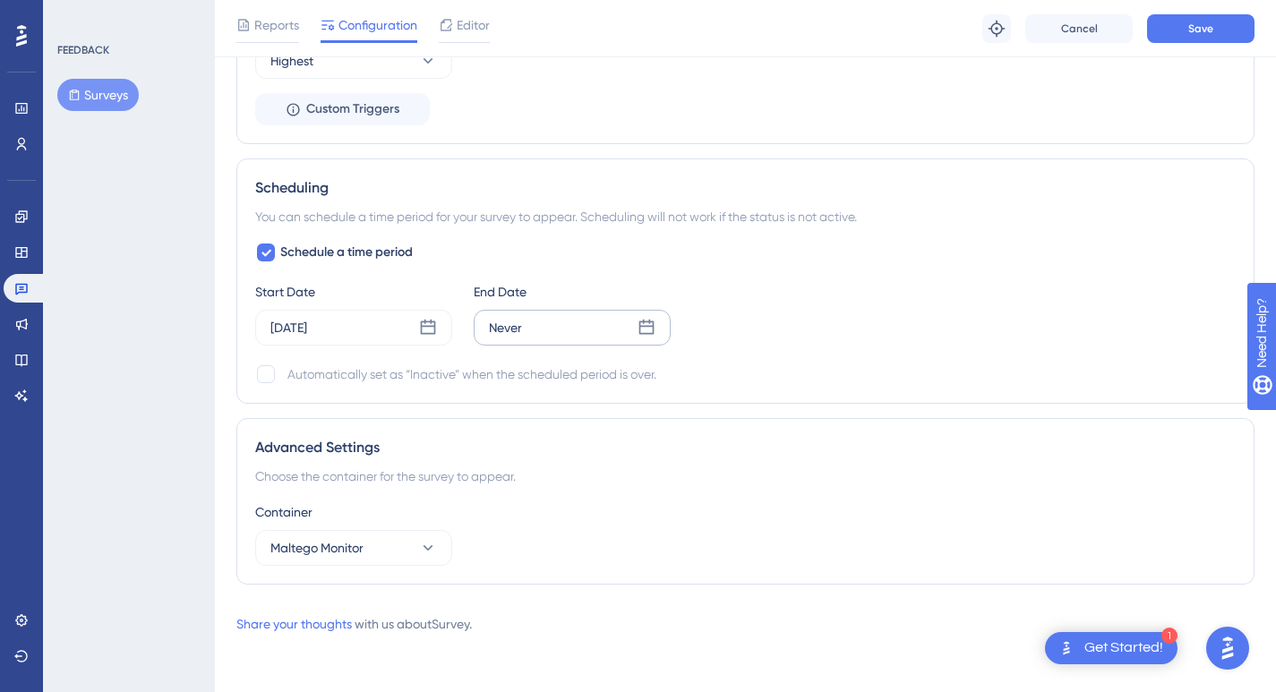
click at [651, 325] on icon at bounding box center [646, 327] width 15 height 15
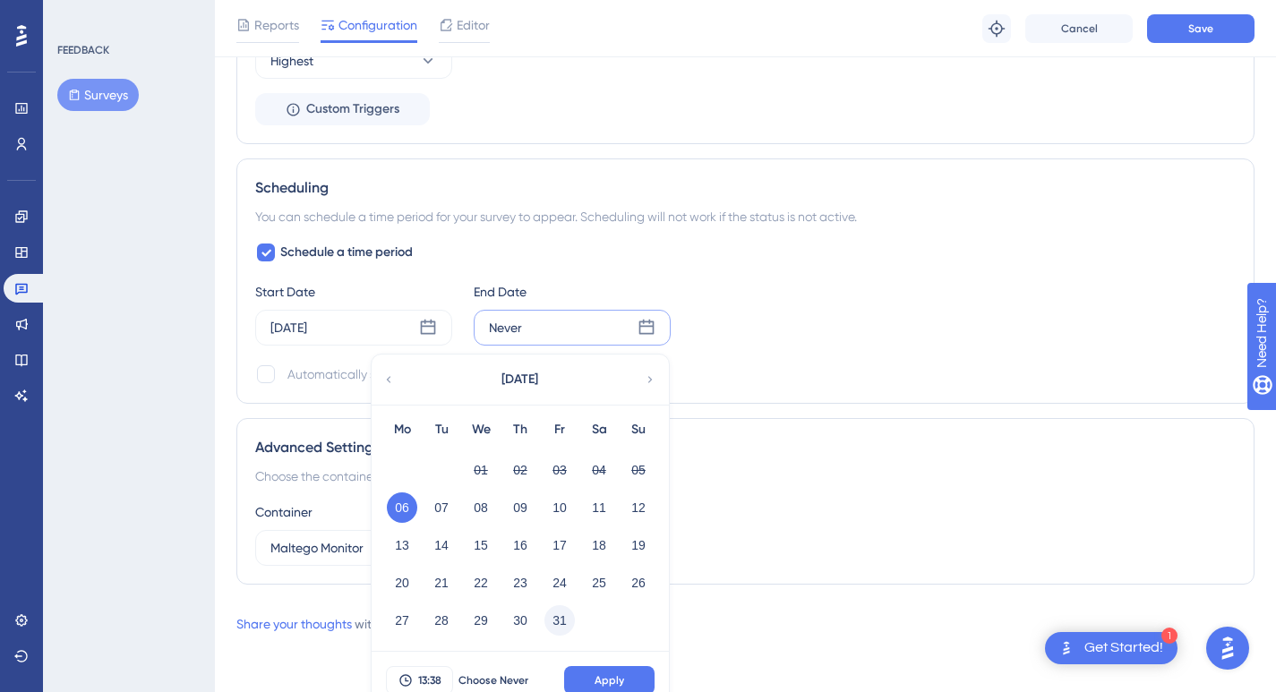
click at [565, 620] on button "31" at bounding box center [559, 620] width 30 height 30
click at [601, 675] on span "Apply" at bounding box center [610, 680] width 30 height 14
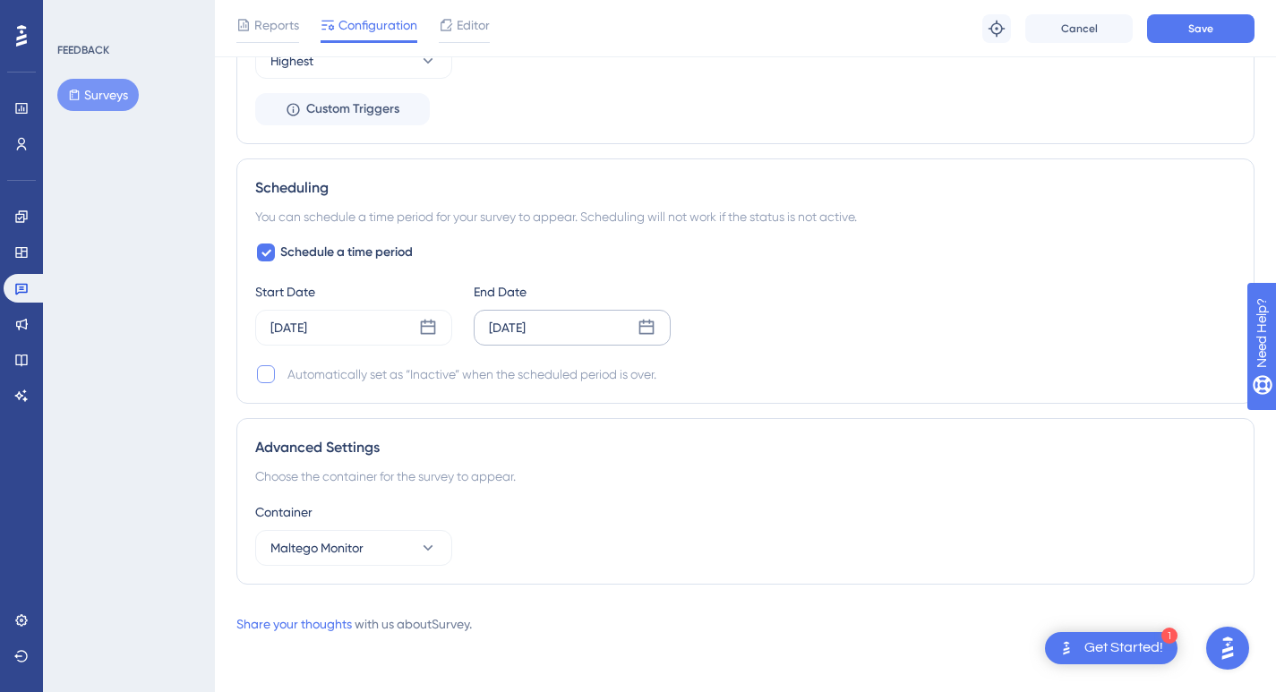
click at [270, 376] on div at bounding box center [266, 374] width 18 height 18
checkbox input "true"
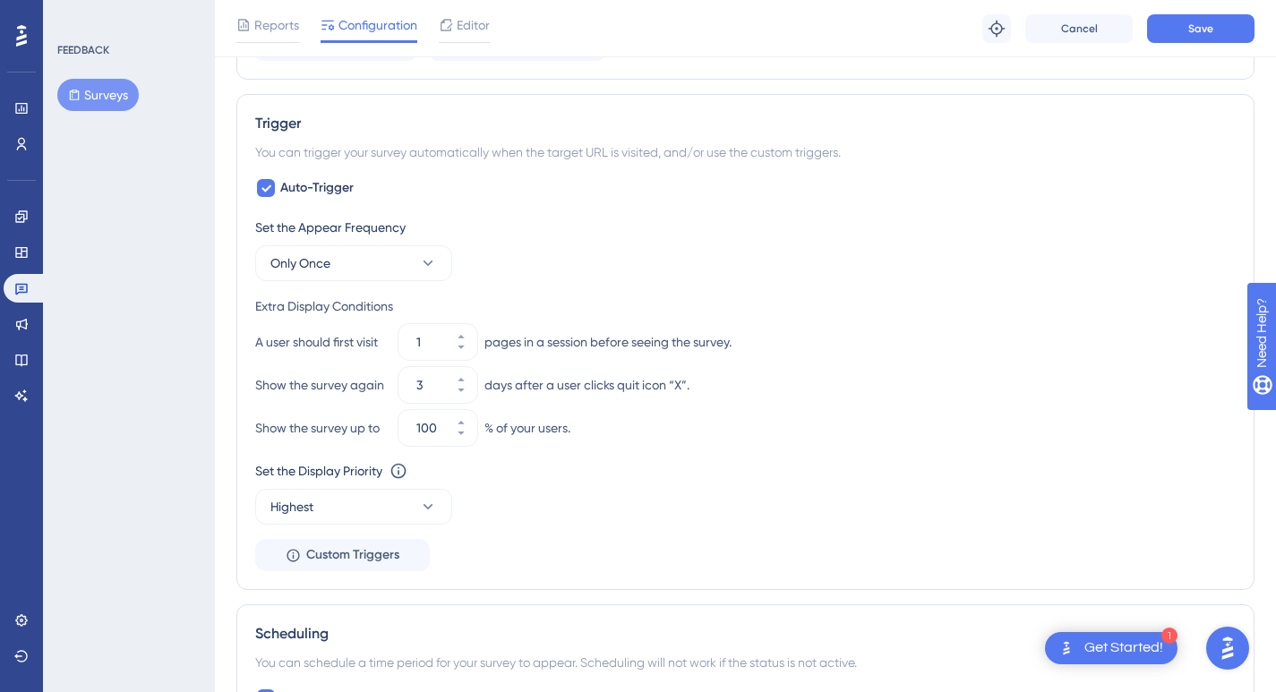
scroll to position [766, 0]
click at [460, 397] on button "3" at bounding box center [461, 395] width 32 height 18
click at [460, 397] on button "2" at bounding box center [461, 395] width 32 height 18
click at [638, 493] on div "Set the Display Priority This option will set the display priority between auto…" at bounding box center [745, 493] width 980 height 64
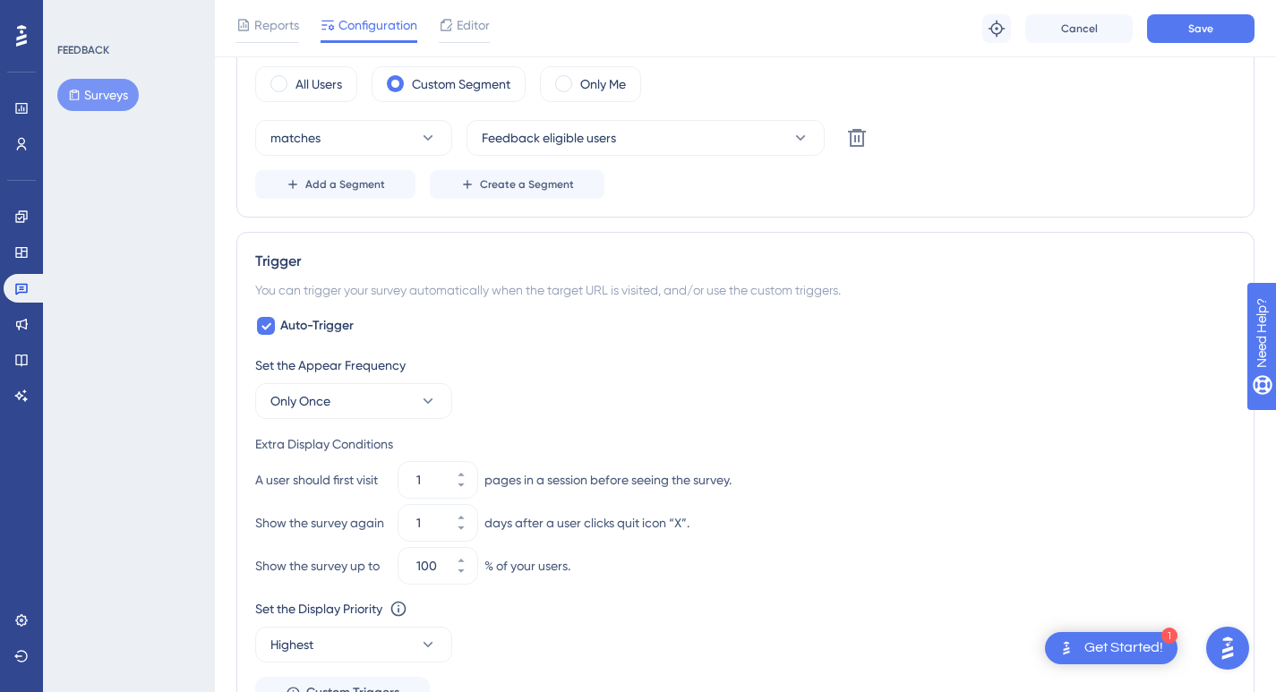
scroll to position [630, 0]
click at [457, 517] on icon at bounding box center [461, 516] width 11 height 11
type input "2"
click at [1210, 32] on span "Save" at bounding box center [1200, 28] width 25 height 14
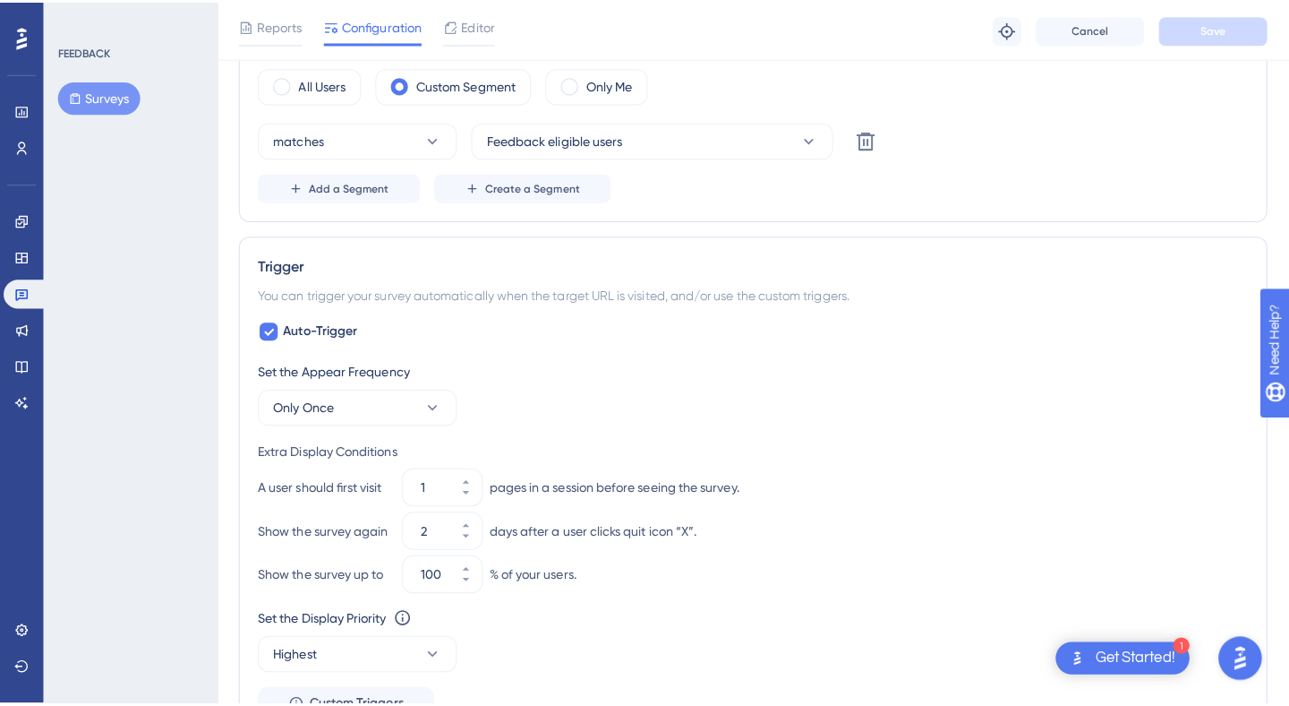
scroll to position [0, 0]
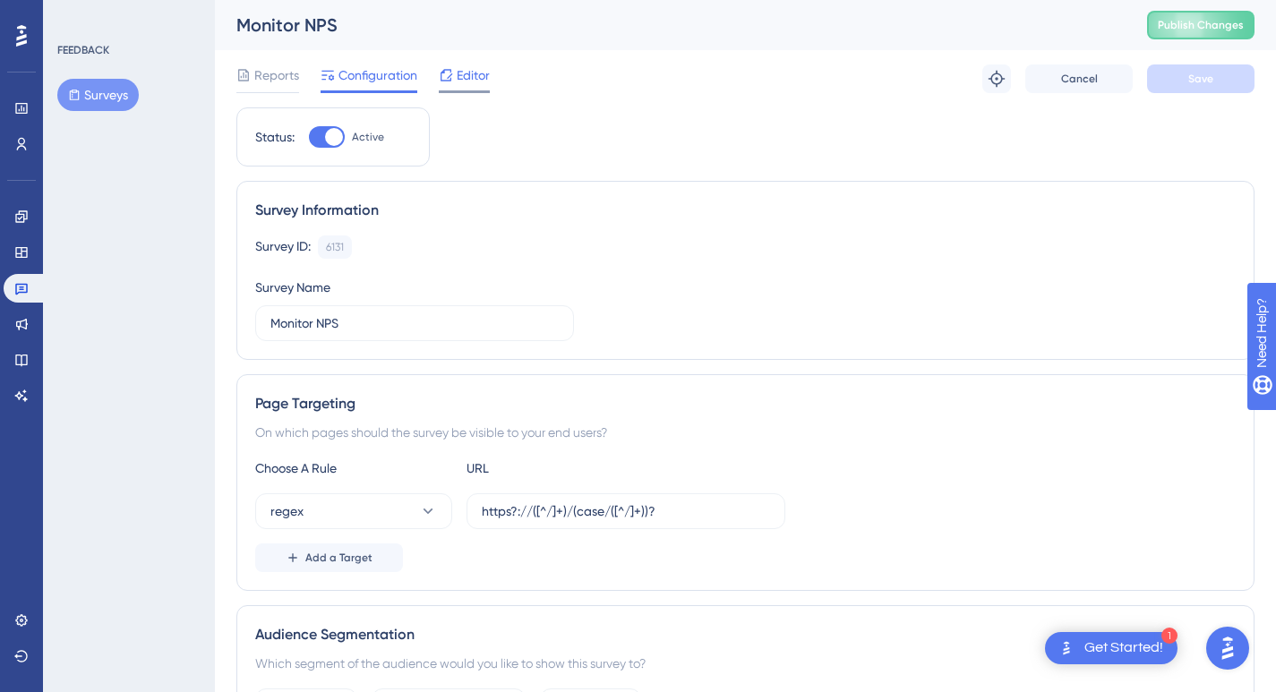
click at [468, 68] on span "Editor" at bounding box center [473, 74] width 33 height 21
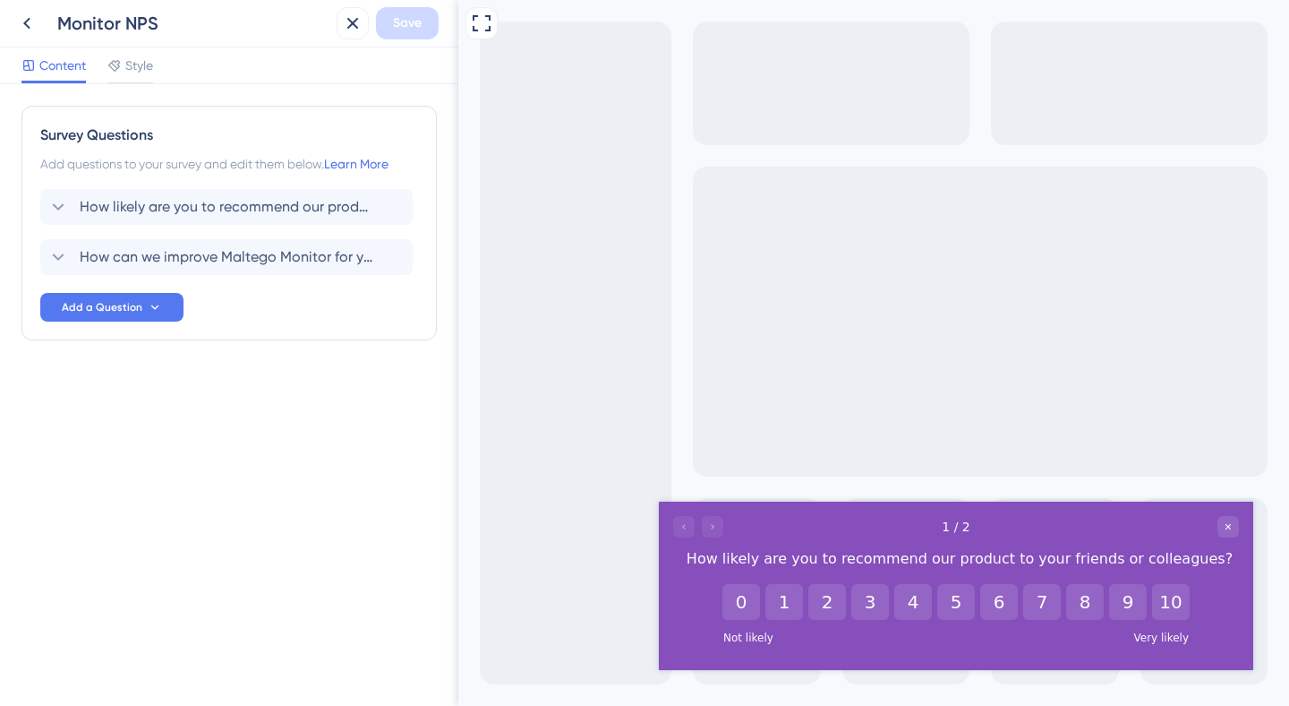
click at [202, 260] on span "How can we improve Maltego Monitor for you?" at bounding box center [227, 256] width 295 height 21
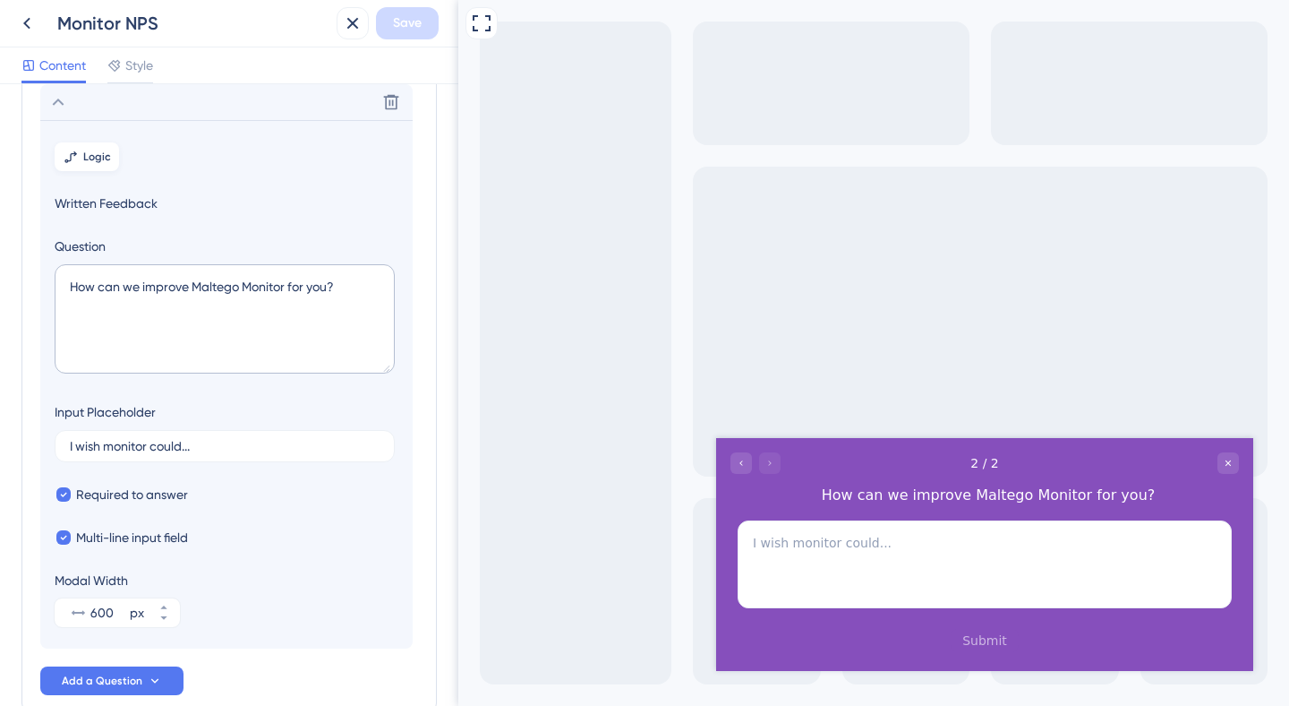
scroll to position [155, 0]
click at [101, 162] on span "Logic" at bounding box center [97, 157] width 28 height 14
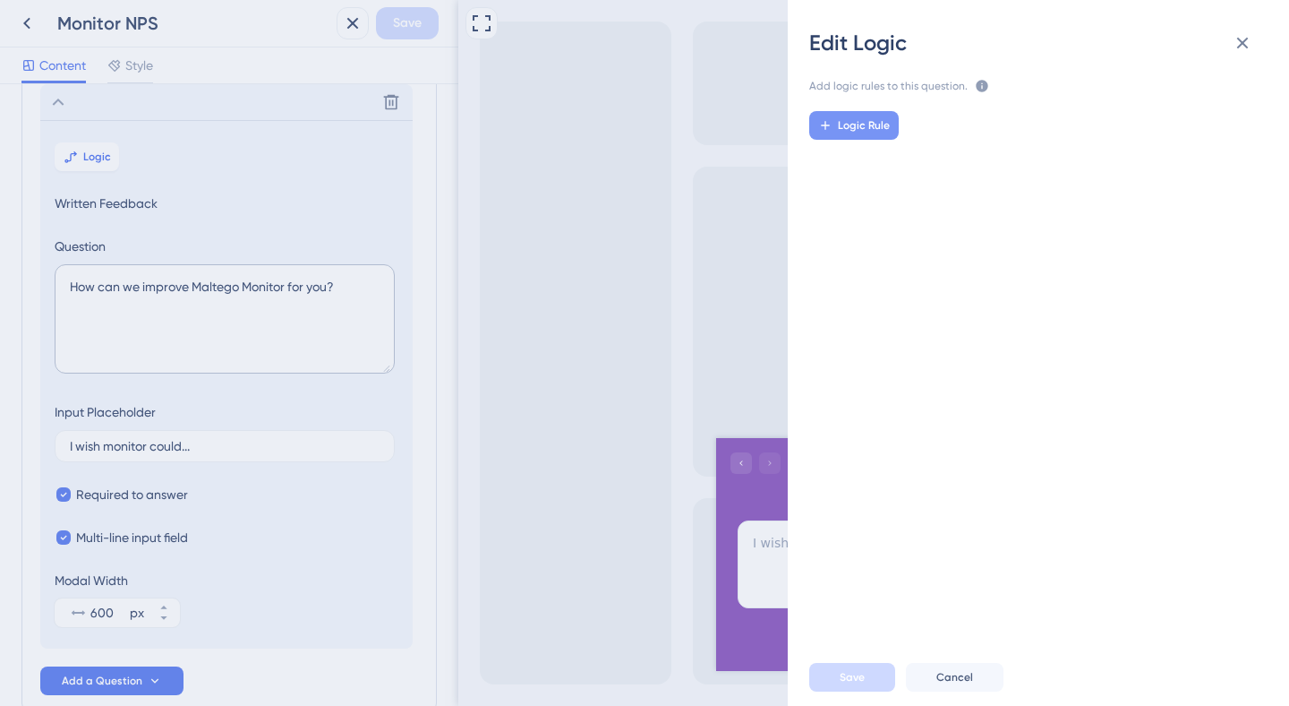
click at [859, 120] on span "Logic Rule" at bounding box center [864, 125] width 52 height 14
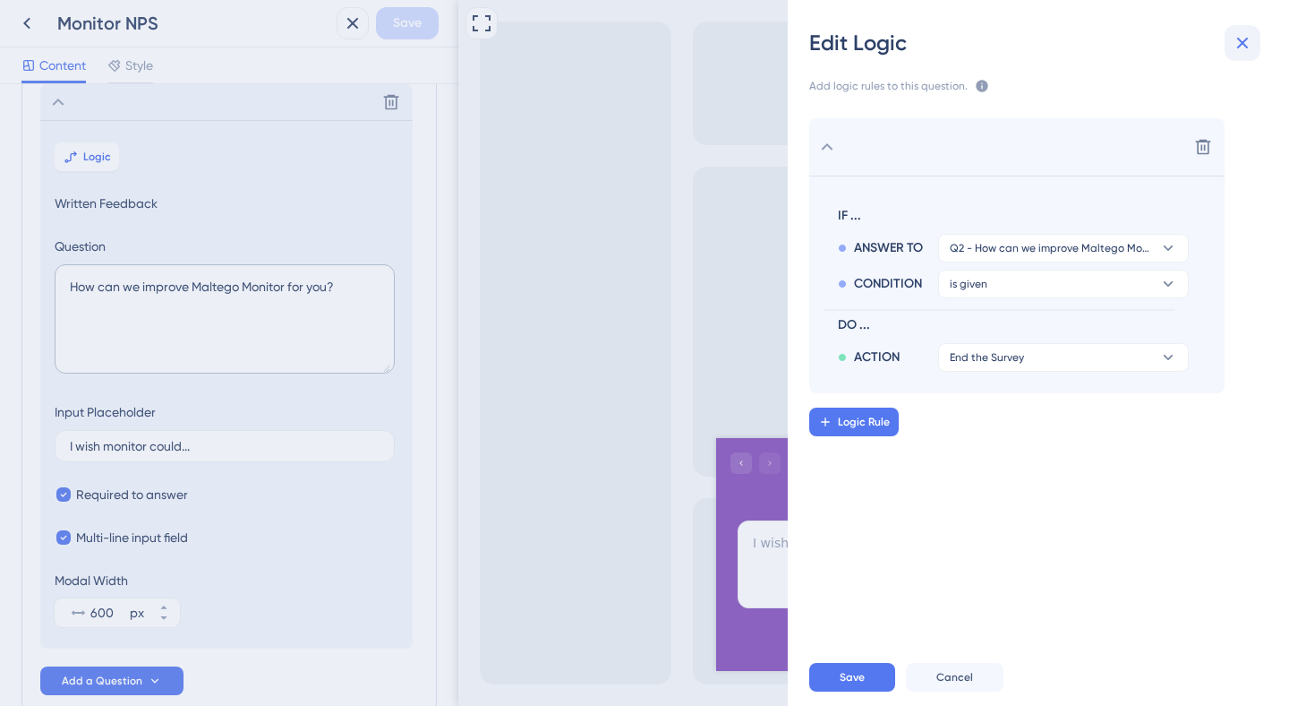
click at [1253, 58] on button at bounding box center [1243, 43] width 36 height 36
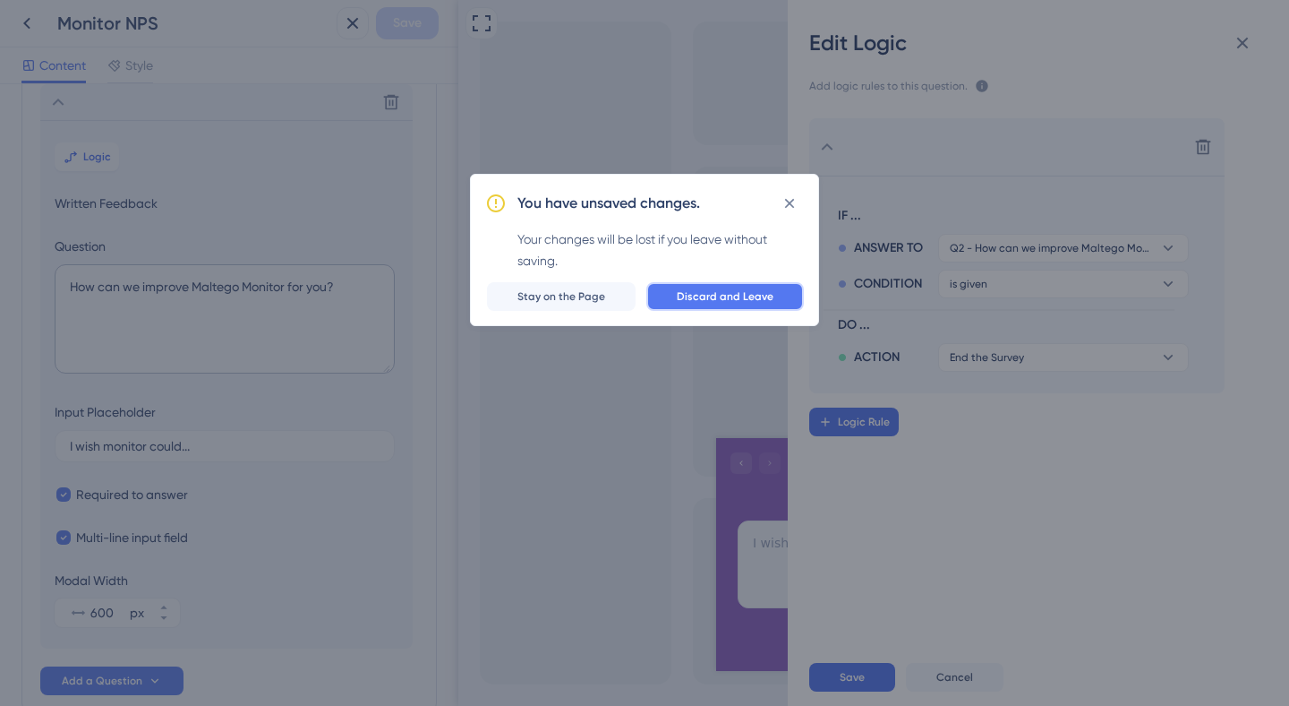
click at [684, 290] on span "Discard and Leave" at bounding box center [725, 296] width 97 height 14
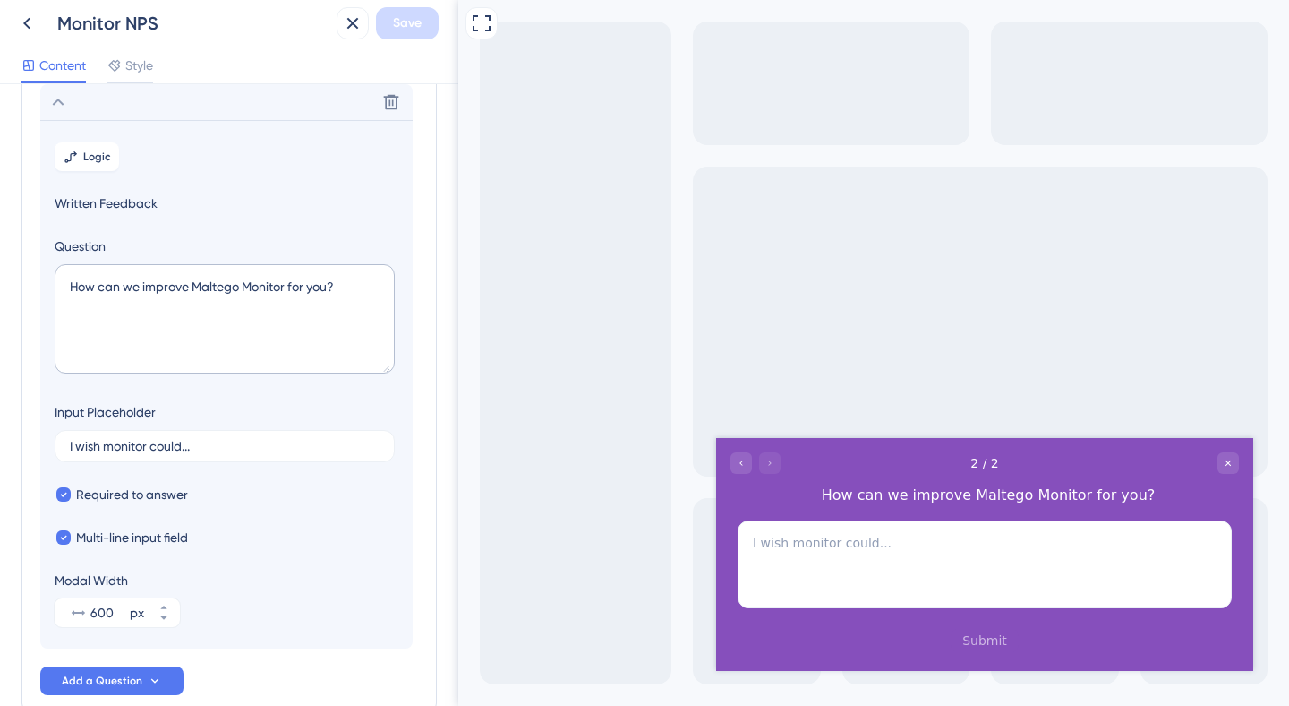
scroll to position [0, 0]
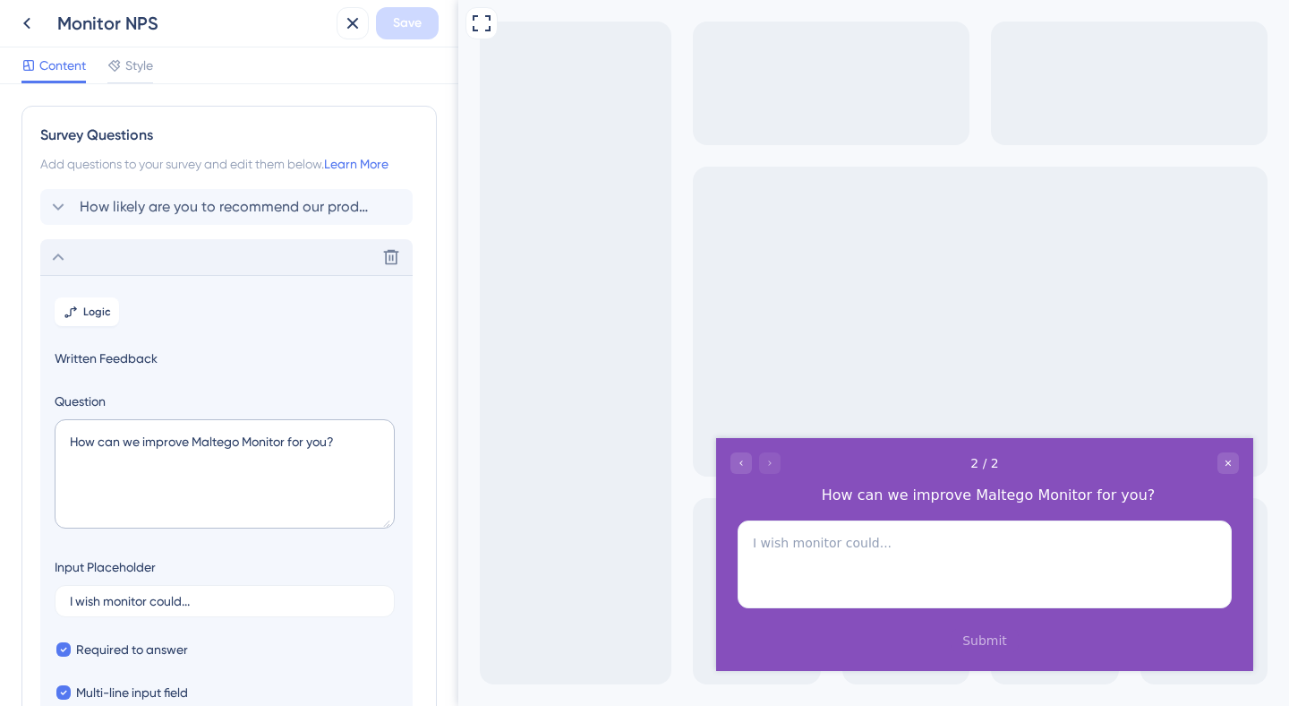
click at [63, 264] on icon at bounding box center [57, 256] width 21 height 21
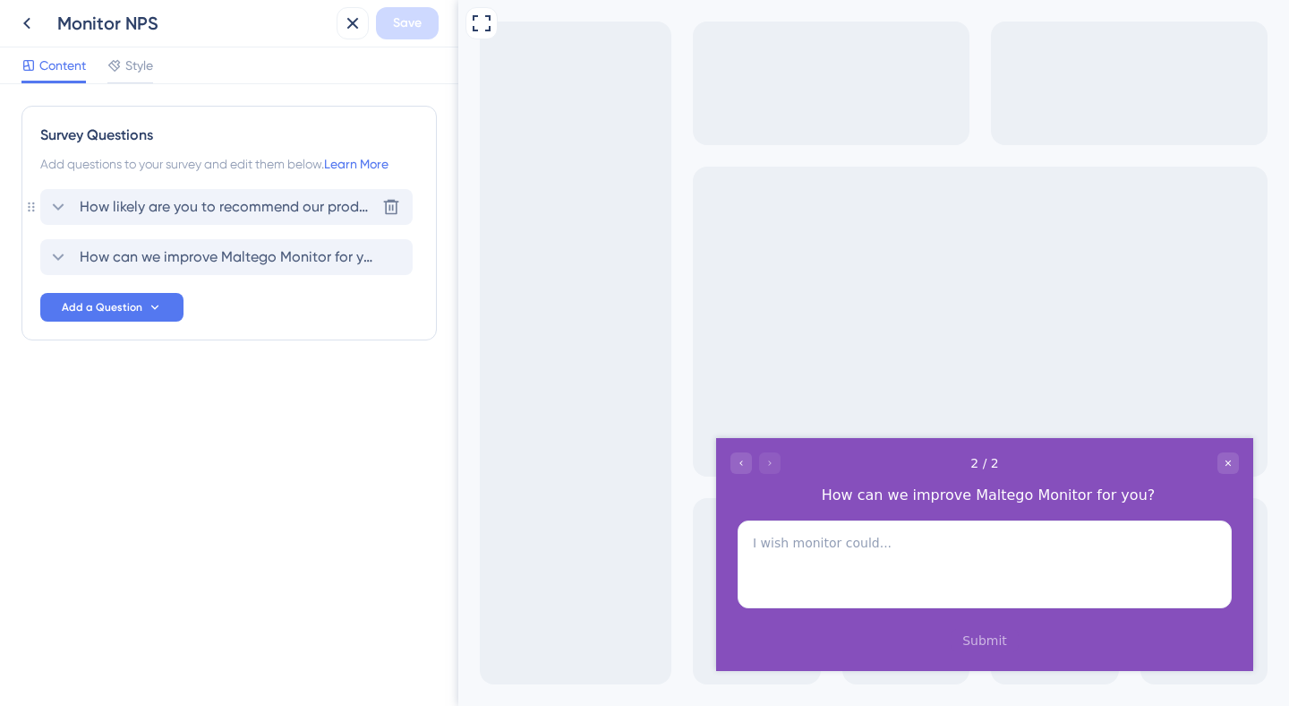
click at [70, 210] on div "How likely are you to recommend our product to your friends or colleagues?" at bounding box center [211, 206] width 328 height 21
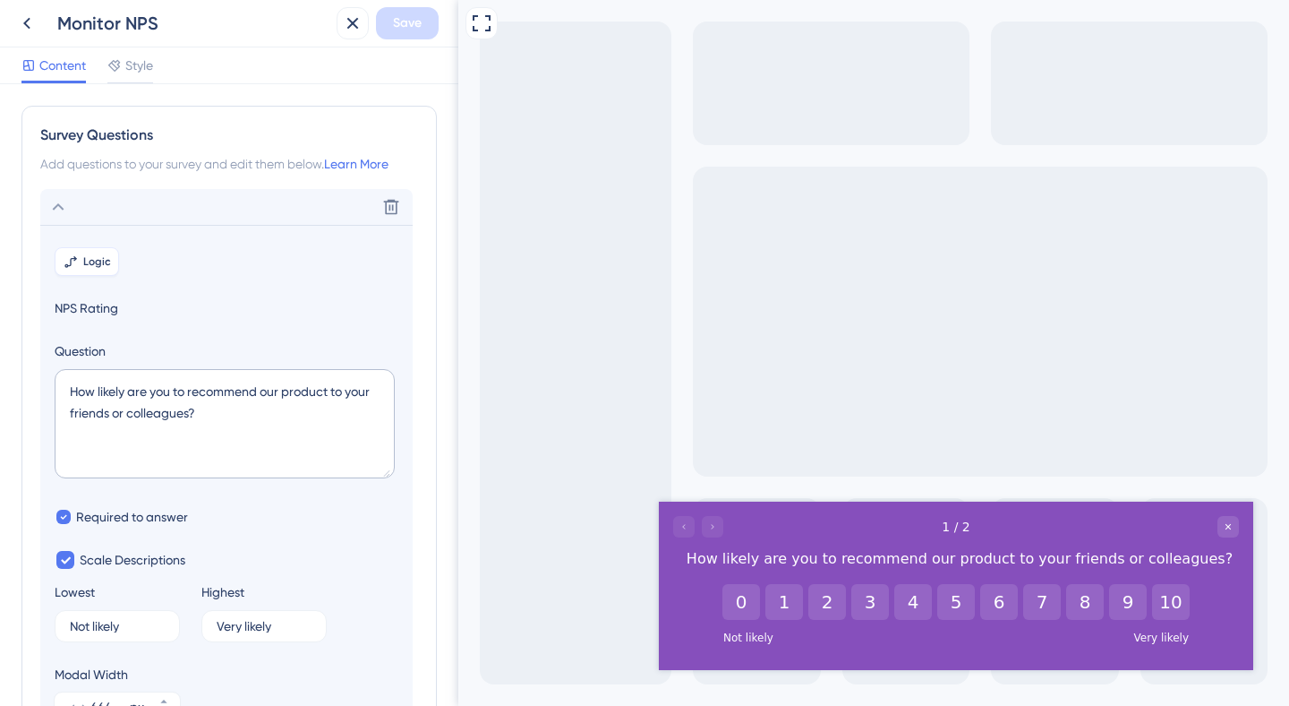
click at [90, 258] on span "Logic" at bounding box center [97, 261] width 28 height 14
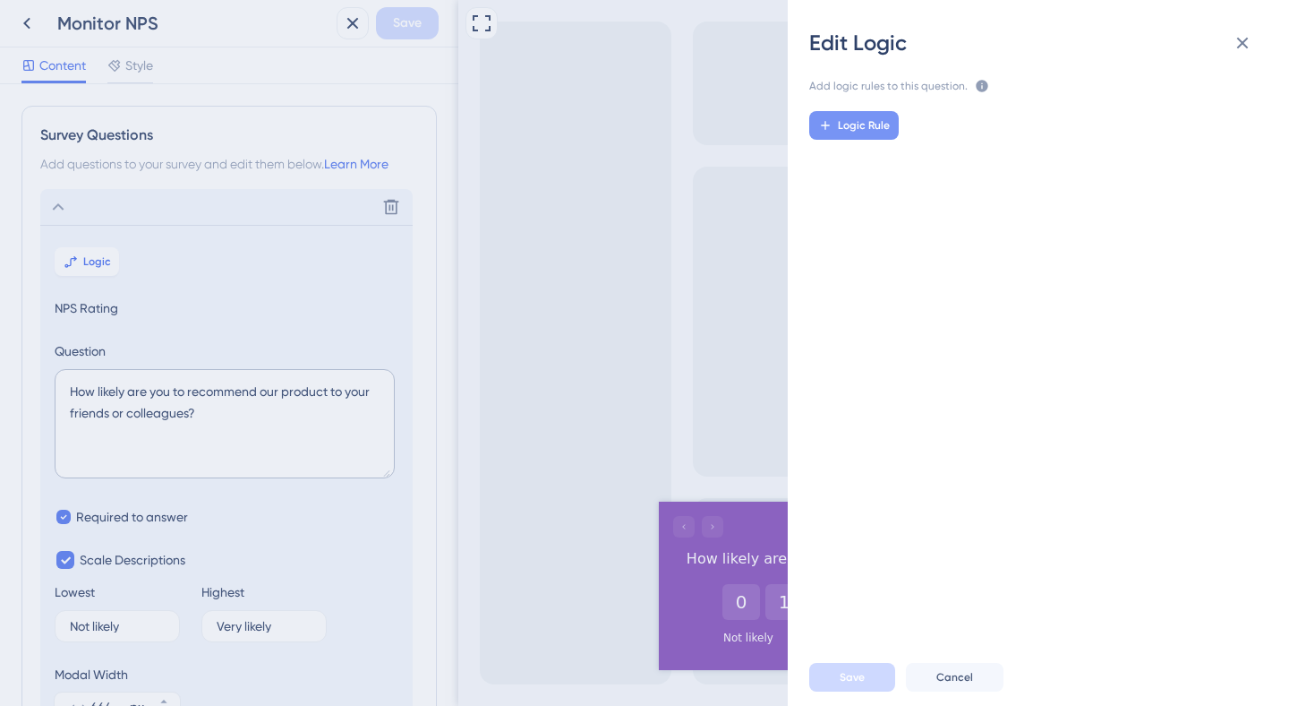
click at [872, 139] on button "Logic Rule" at bounding box center [854, 125] width 90 height 29
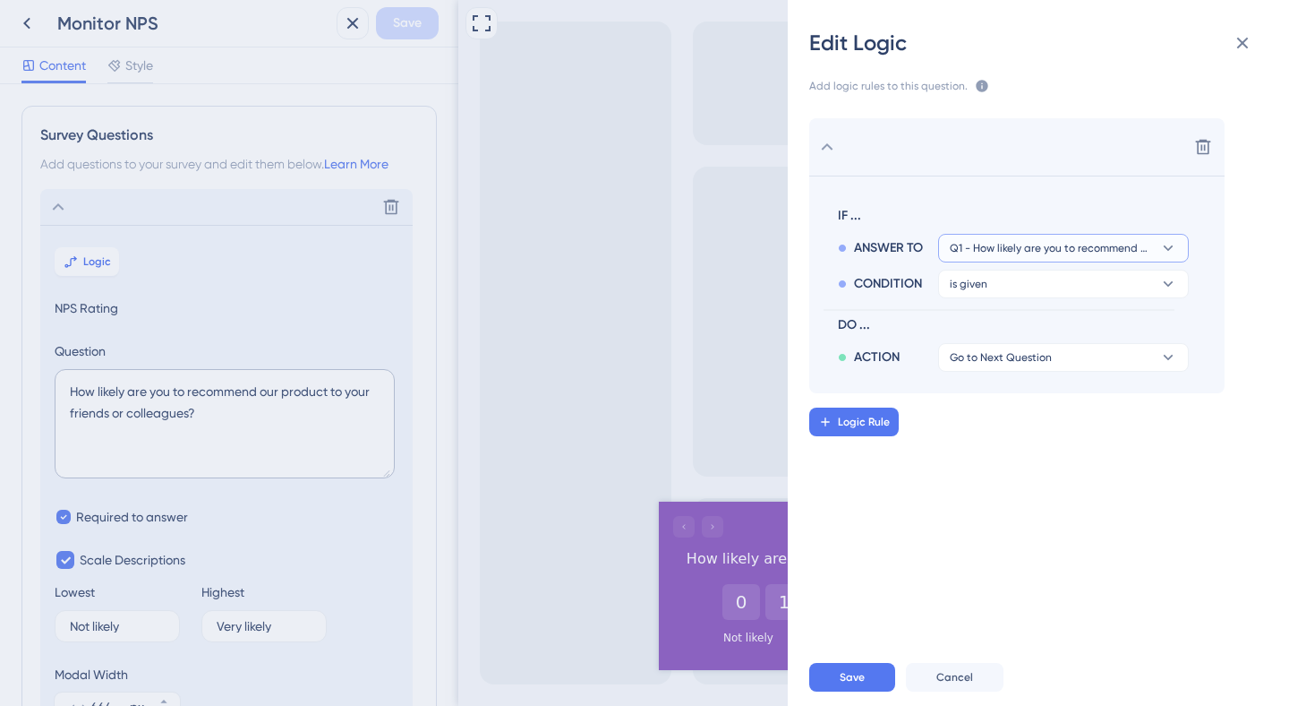
click at [1057, 252] on span "Q1 - How likely are you to recommend our product to your friends or colleagues?" at bounding box center [1051, 248] width 202 height 14
click at [1044, 293] on button "is given" at bounding box center [1063, 284] width 251 height 29
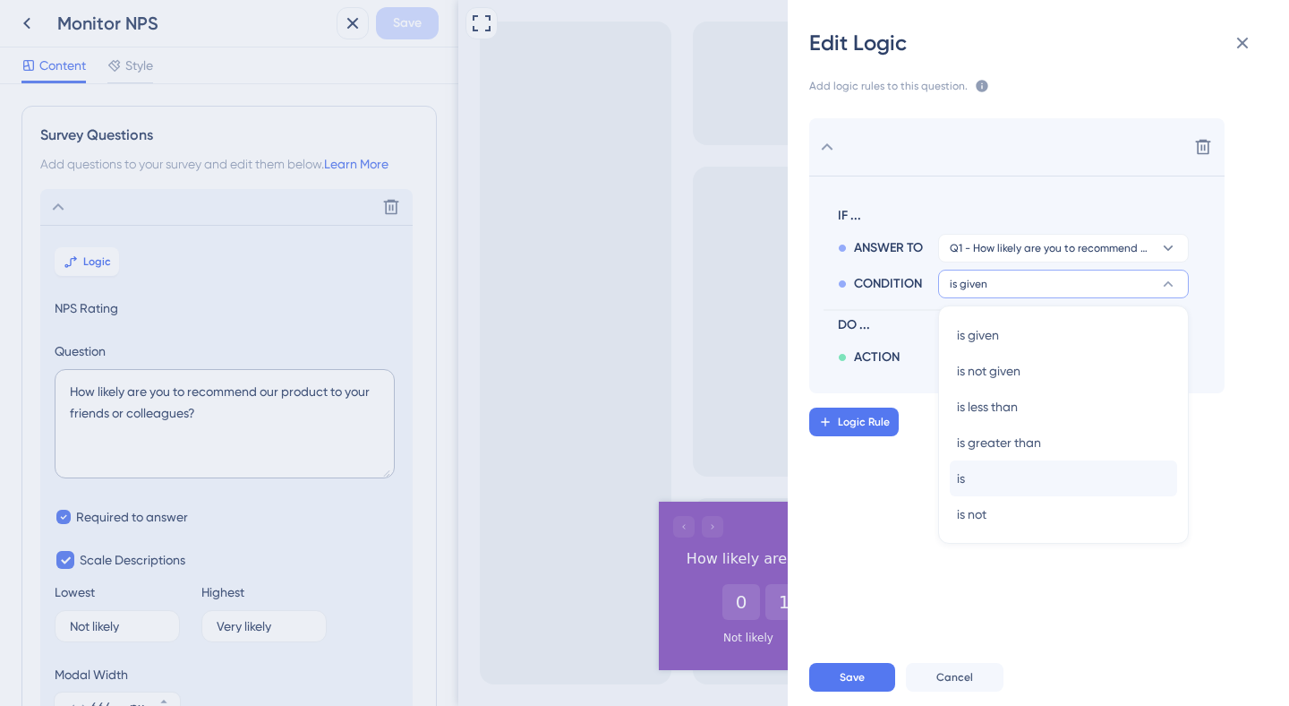
click at [973, 485] on div "is is" at bounding box center [1063, 478] width 227 height 36
click at [975, 473] on div "is is" at bounding box center [1063, 478] width 227 height 36
click at [997, 473] on div "is is" at bounding box center [1063, 478] width 227 height 36
click at [988, 280] on button "is given" at bounding box center [1063, 284] width 251 height 29
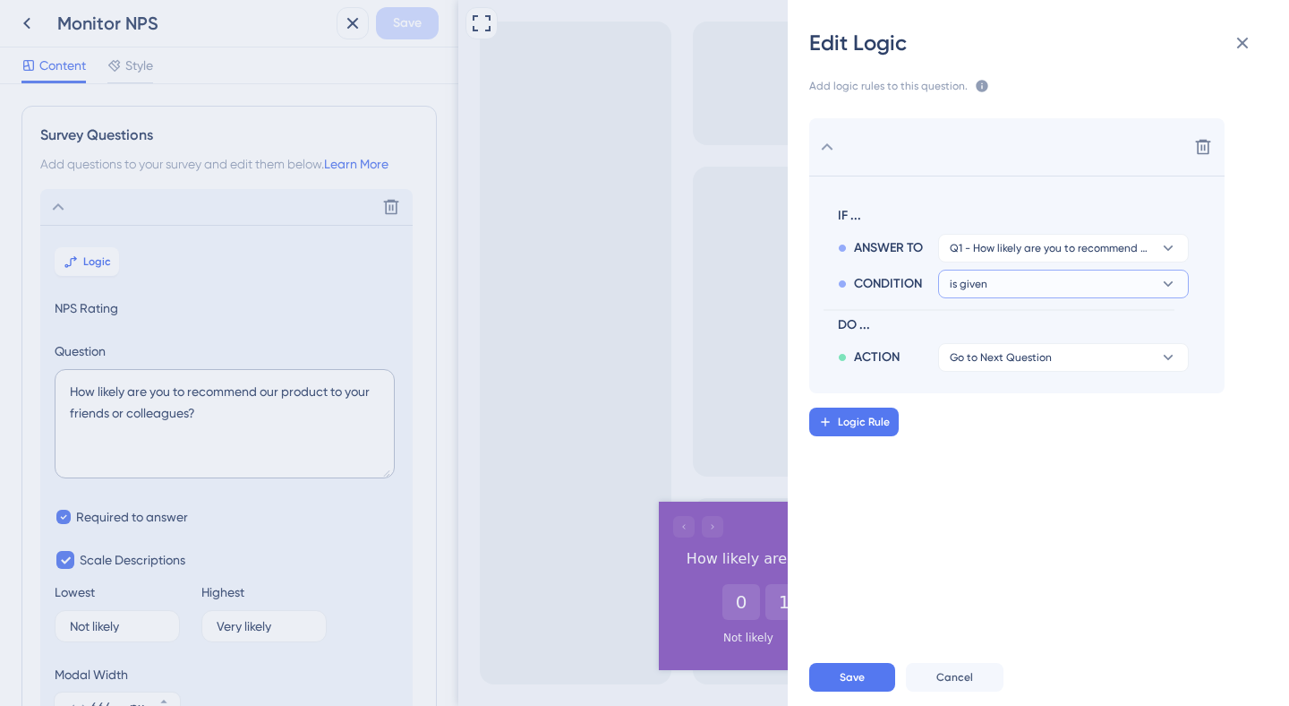
click at [988, 280] on button "is given" at bounding box center [1063, 284] width 251 height 29
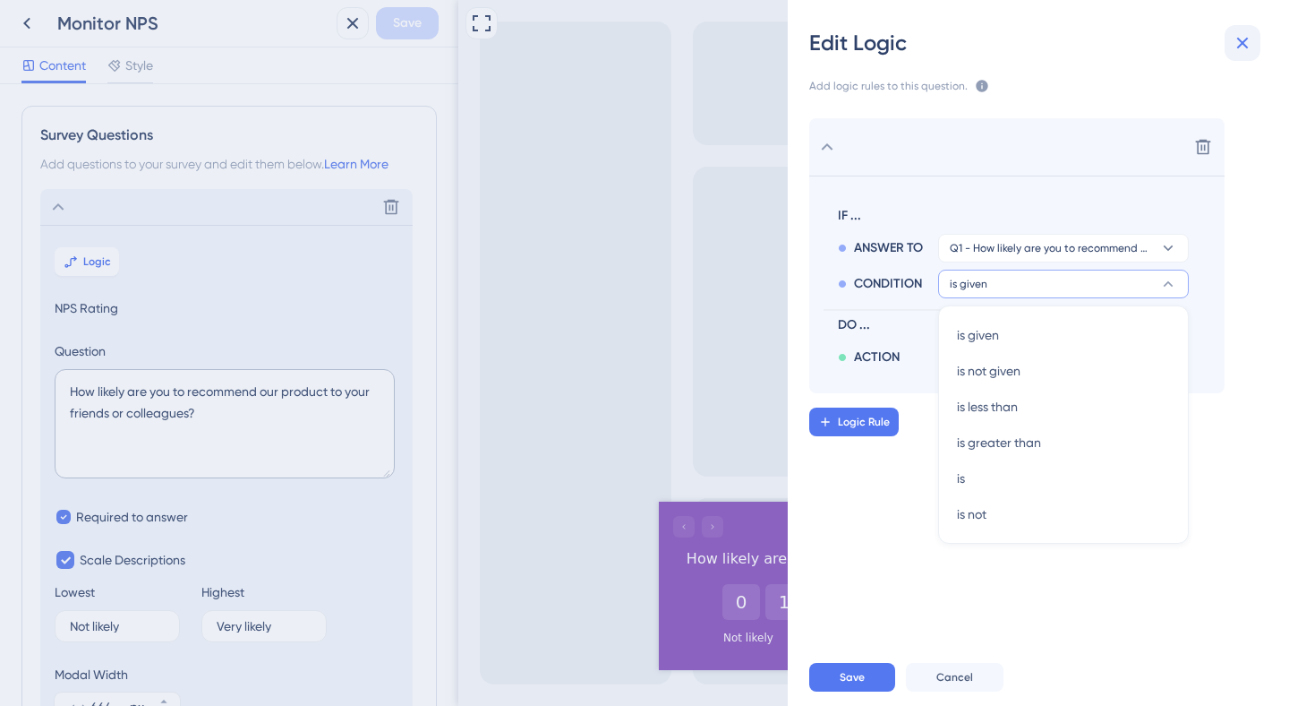
click at [1250, 39] on icon at bounding box center [1242, 42] width 21 height 21
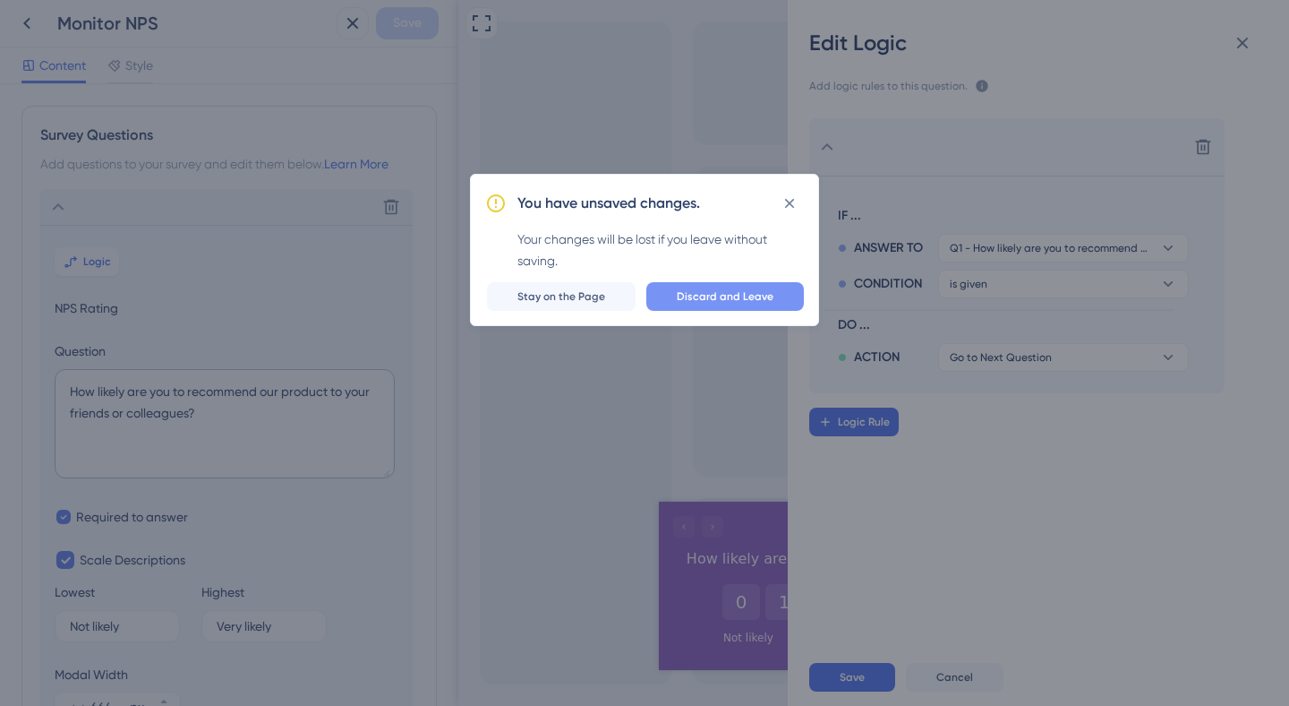
click at [705, 296] on span "Discard and Leave" at bounding box center [725, 296] width 97 height 14
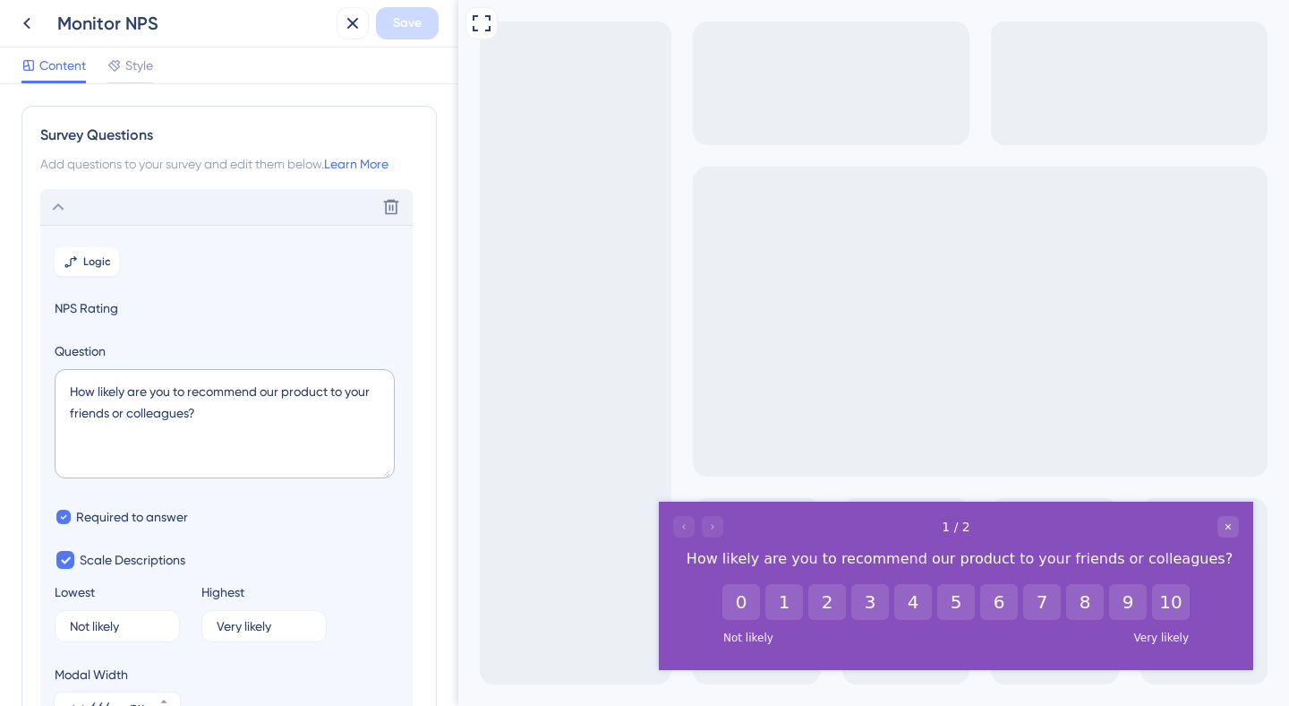
click at [57, 201] on icon at bounding box center [57, 206] width 21 height 21
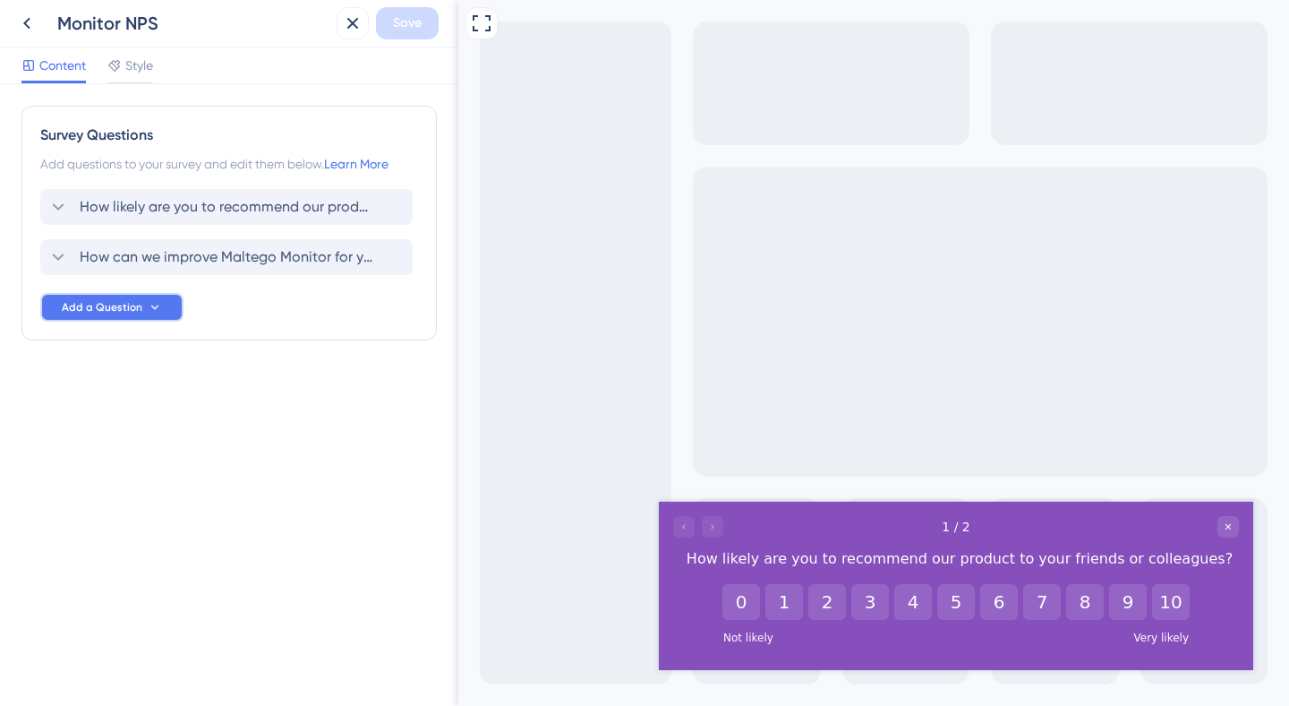
click at [121, 312] on span "Add a Question" at bounding box center [102, 307] width 81 height 14
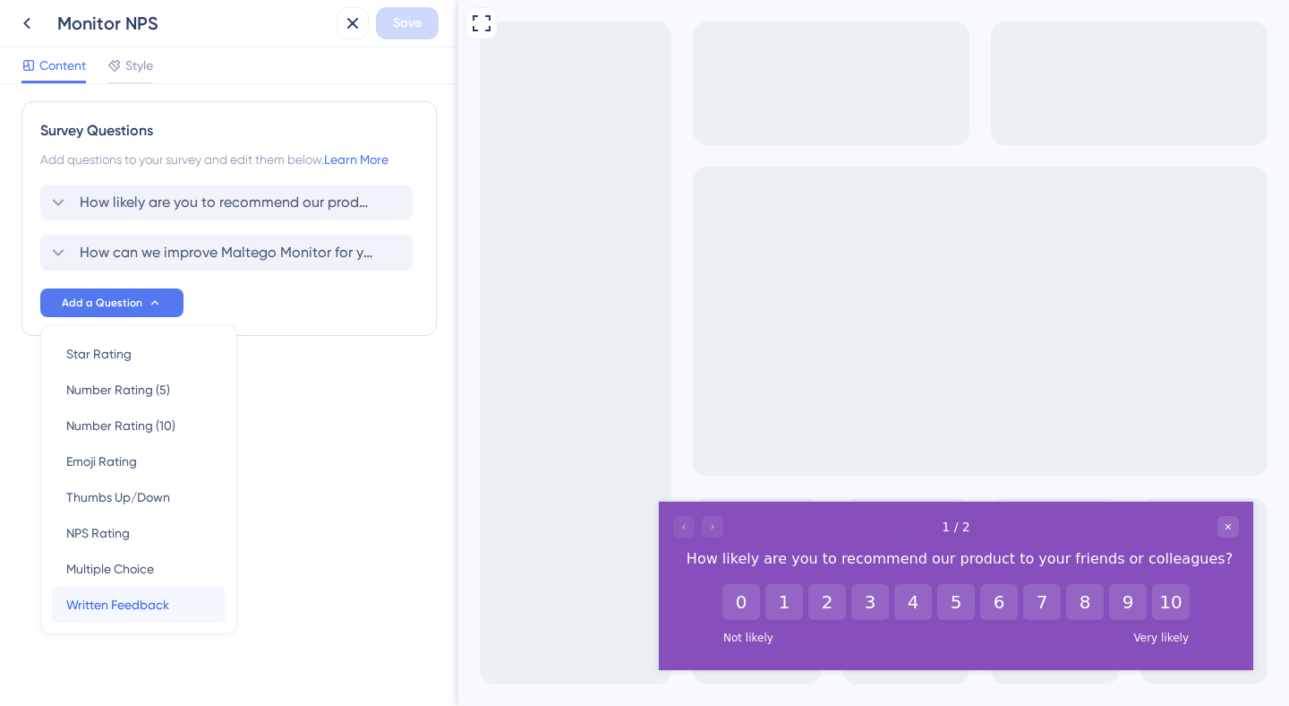
click at [119, 603] on span "Written Feedback" at bounding box center [117, 604] width 103 height 21
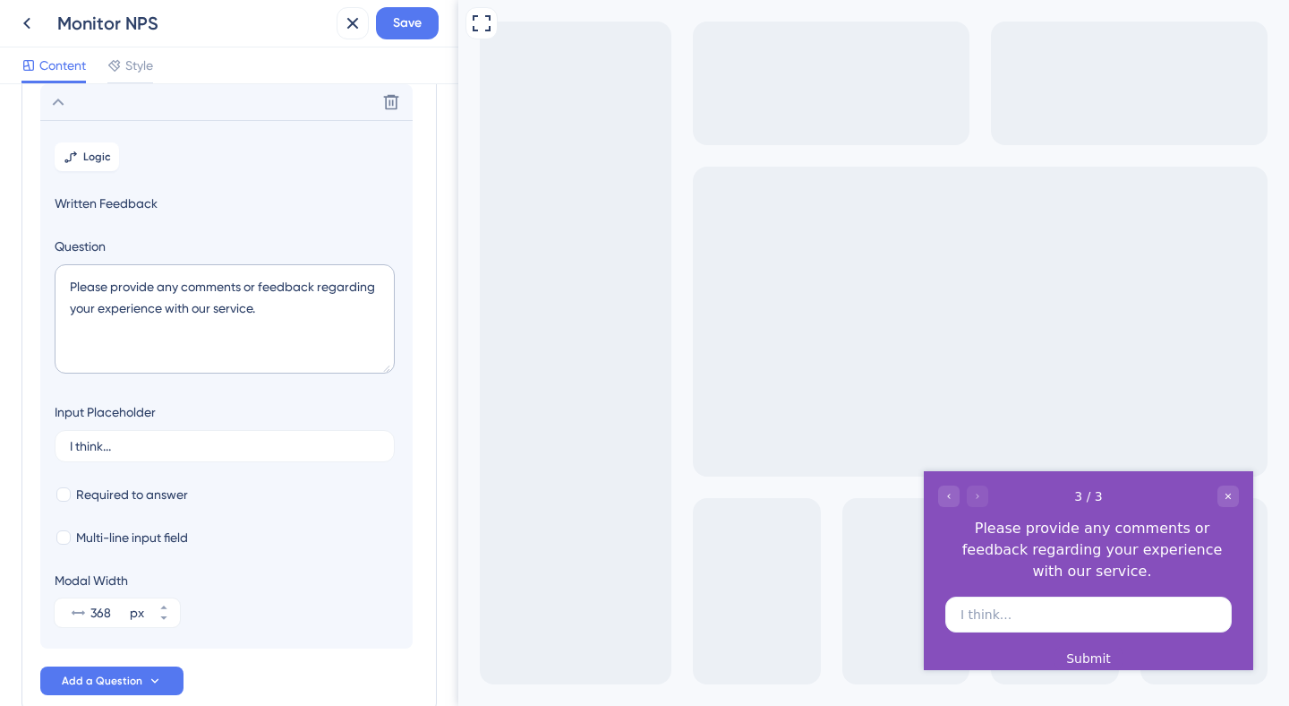
scroll to position [0, 0]
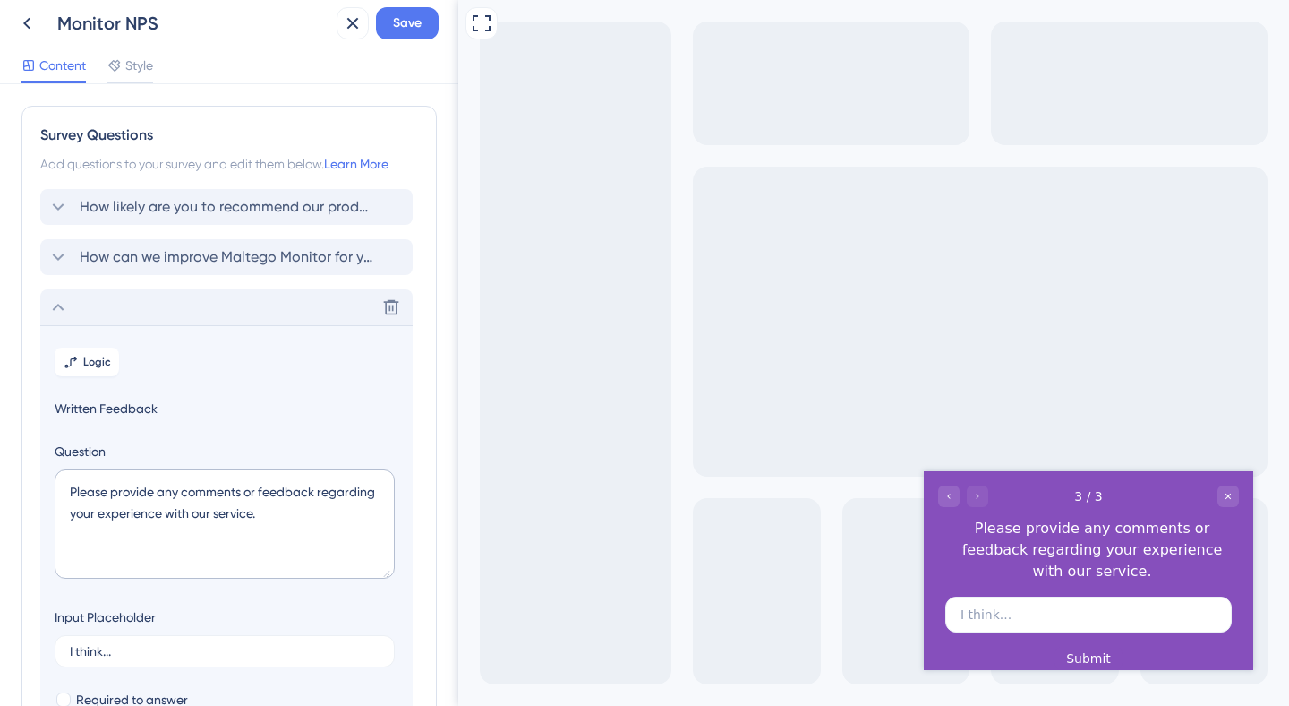
click at [69, 302] on div "Delete" at bounding box center [226, 307] width 372 height 36
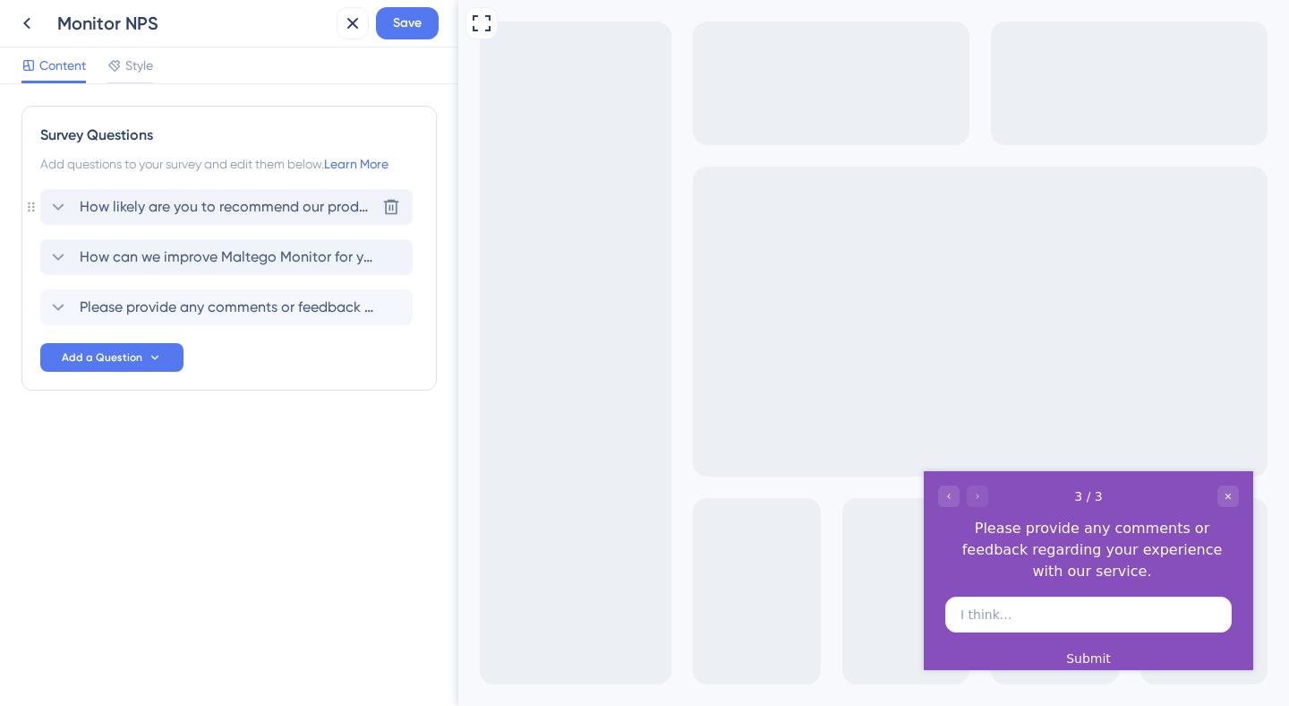
click at [133, 209] on span "How likely are you to recommend our product to your friends or colleagues?" at bounding box center [227, 206] width 295 height 21
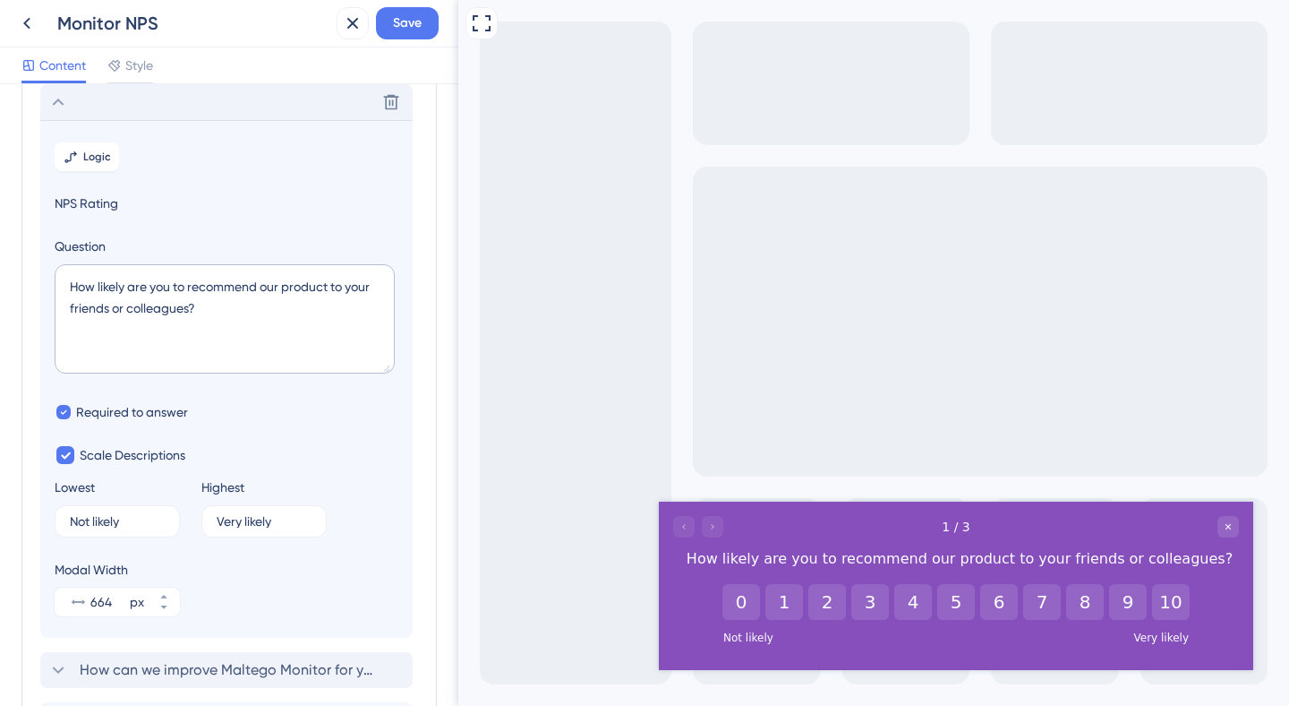
scroll to position [105, 0]
click at [103, 143] on button "Logic" at bounding box center [87, 156] width 64 height 29
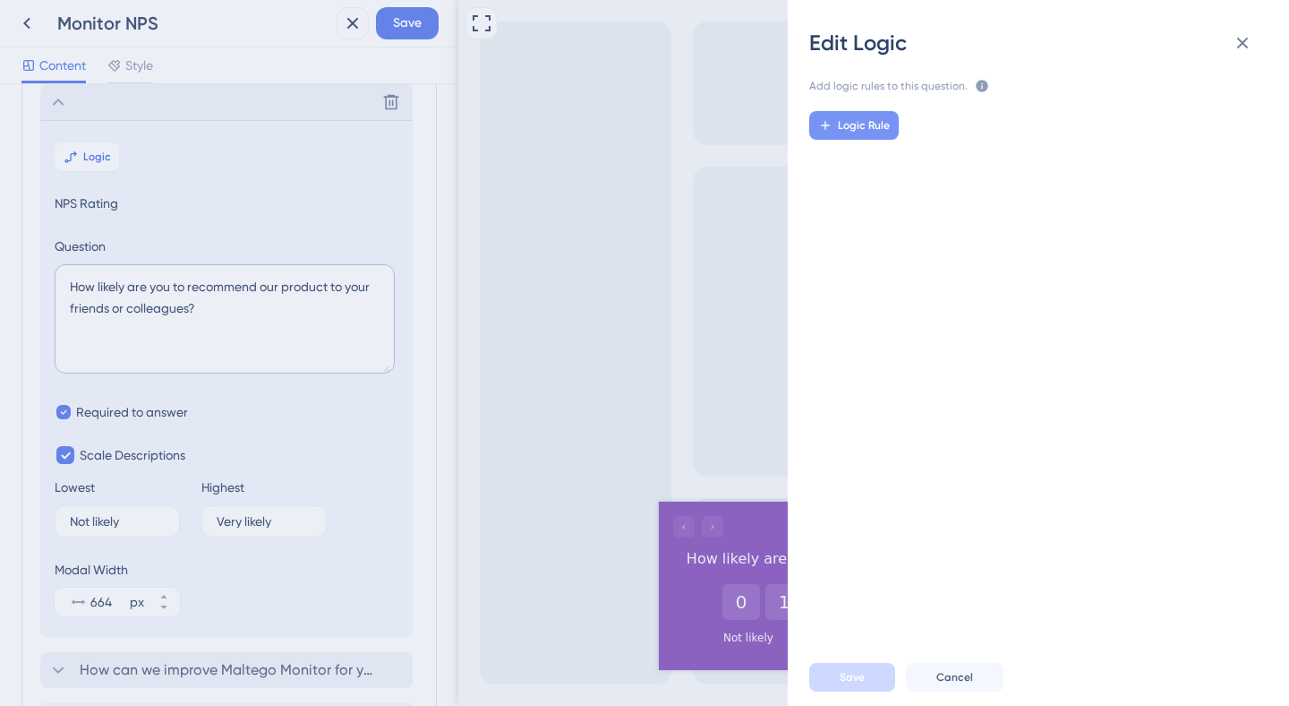
click at [826, 129] on icon at bounding box center [825, 125] width 8 height 8
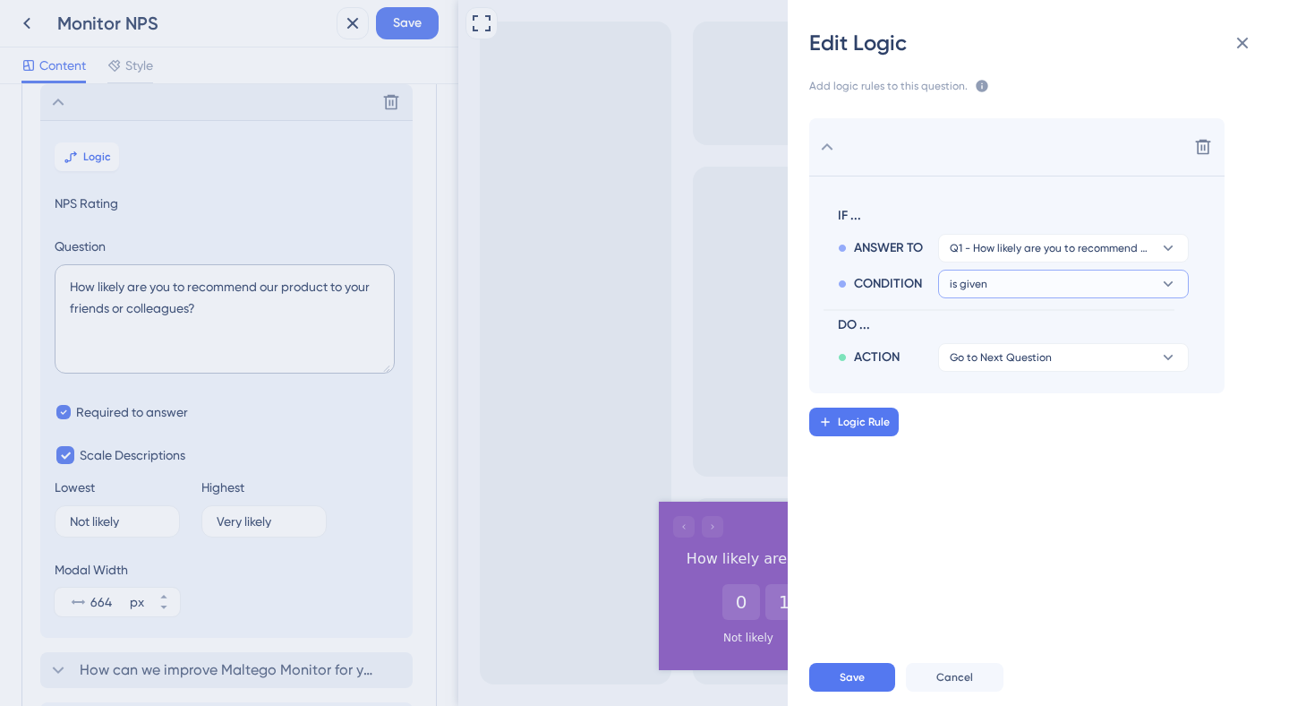
click at [1009, 286] on button "is given" at bounding box center [1063, 284] width 251 height 29
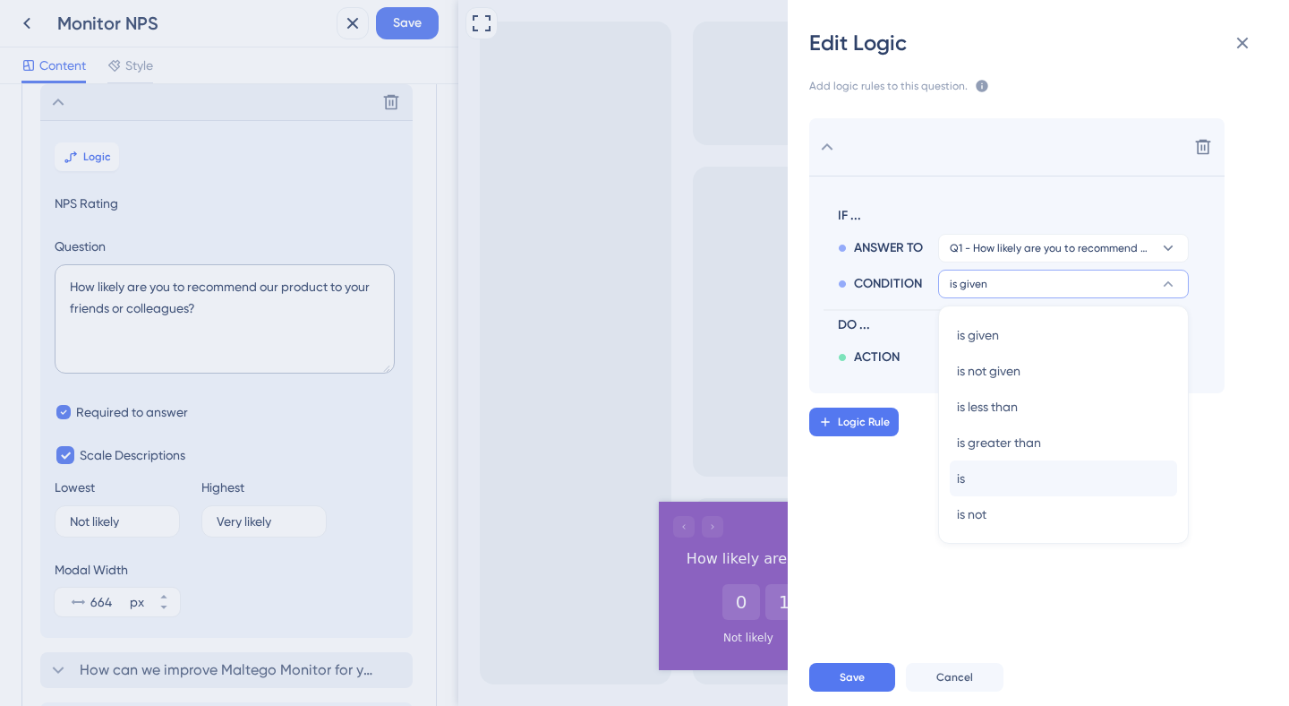
click at [977, 472] on div "is is" at bounding box center [1063, 478] width 227 height 36
click at [984, 417] on div "is less than is less than" at bounding box center [1063, 407] width 213 height 36
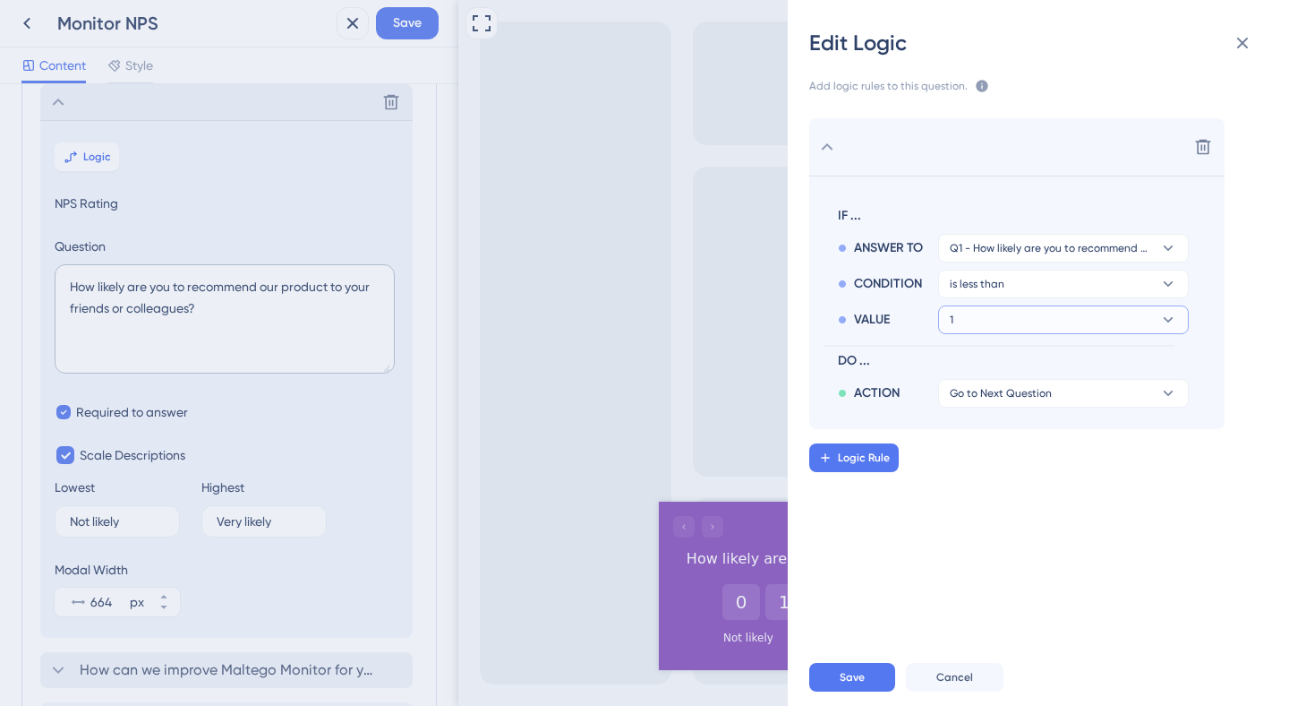
click at [1019, 319] on button "1" at bounding box center [1063, 319] width 251 height 29
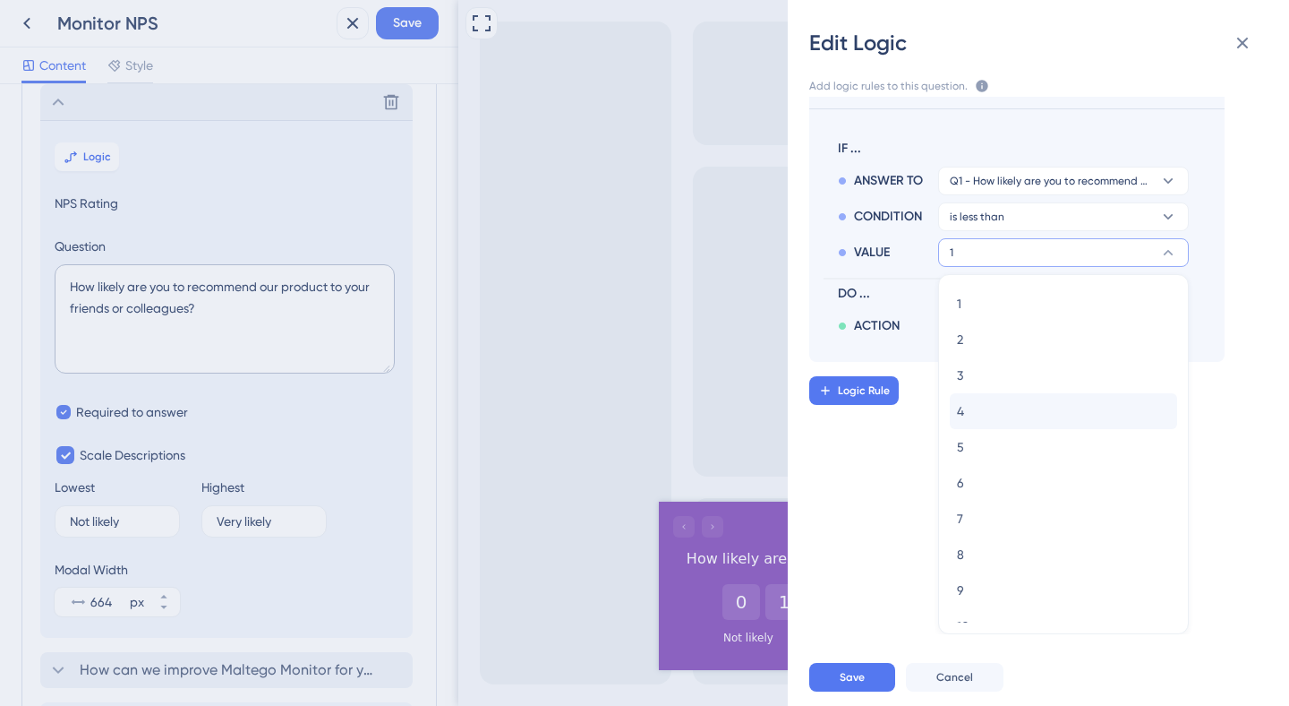
scroll to position [21, 0]
click at [963, 495] on span "7" at bounding box center [960, 496] width 6 height 21
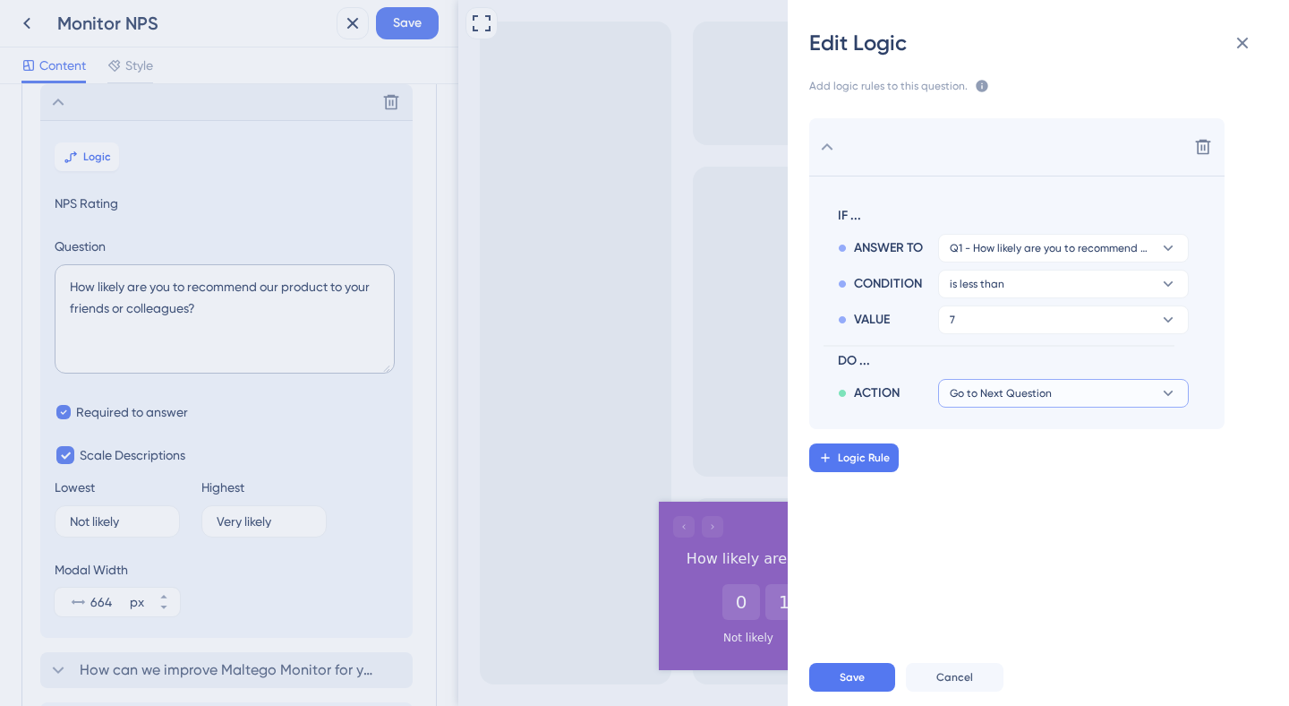
click at [1003, 396] on span "Go to Next Question" at bounding box center [1001, 393] width 102 height 14
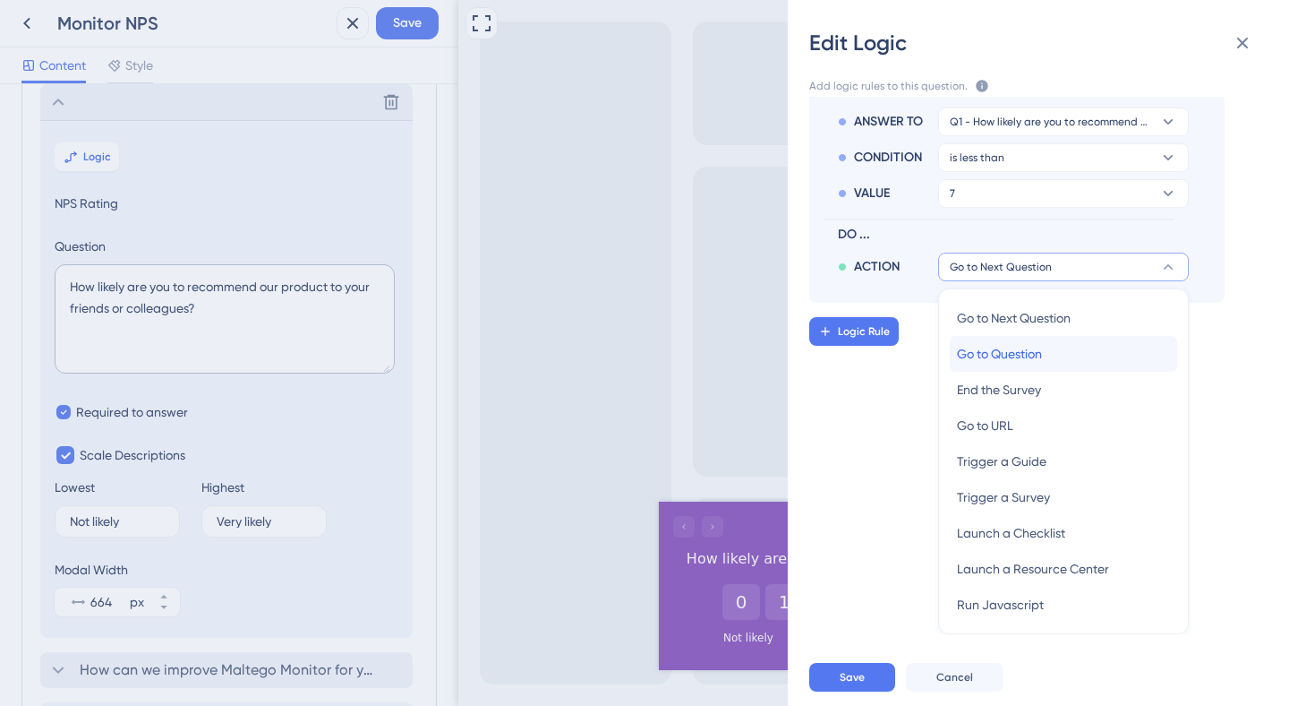
click at [1029, 356] on span "Go to Question" at bounding box center [999, 353] width 85 height 21
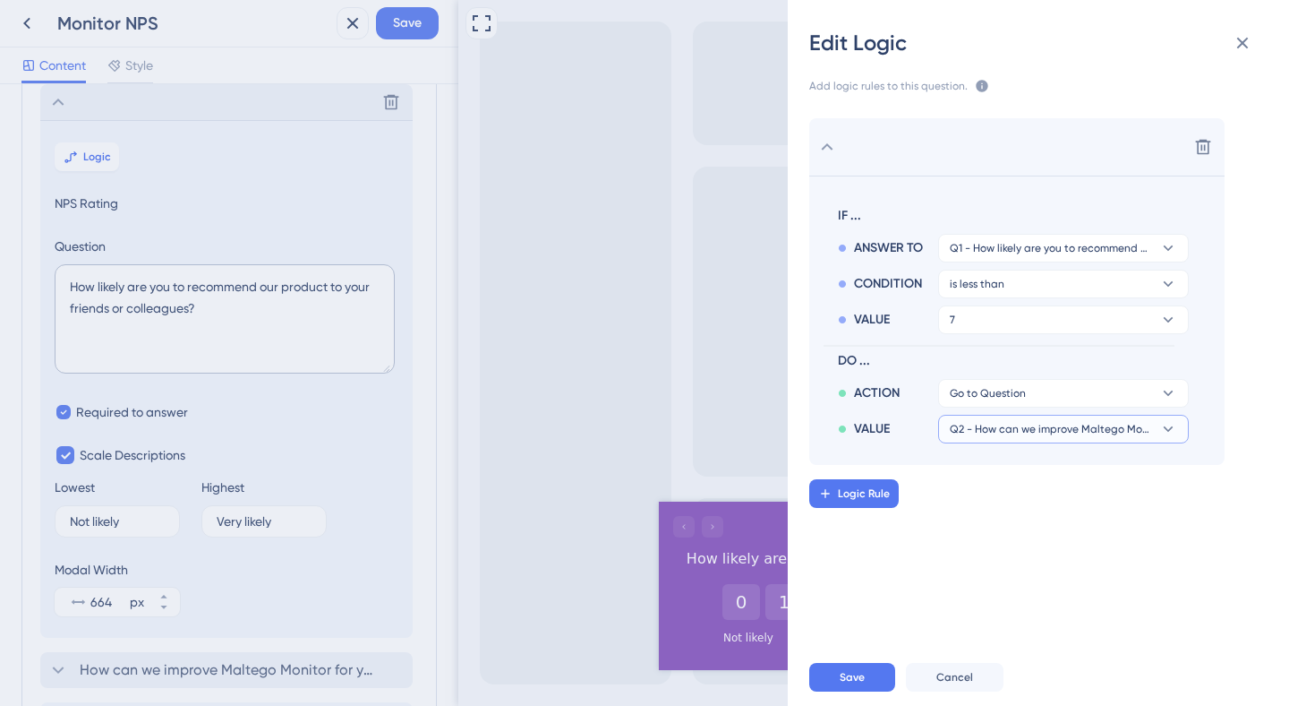
click at [1050, 427] on span "Q2 - How can we improve Maltego Monitor for you?" at bounding box center [1051, 429] width 202 height 14
click at [871, 491] on span "Logic Rule" at bounding box center [864, 493] width 52 height 14
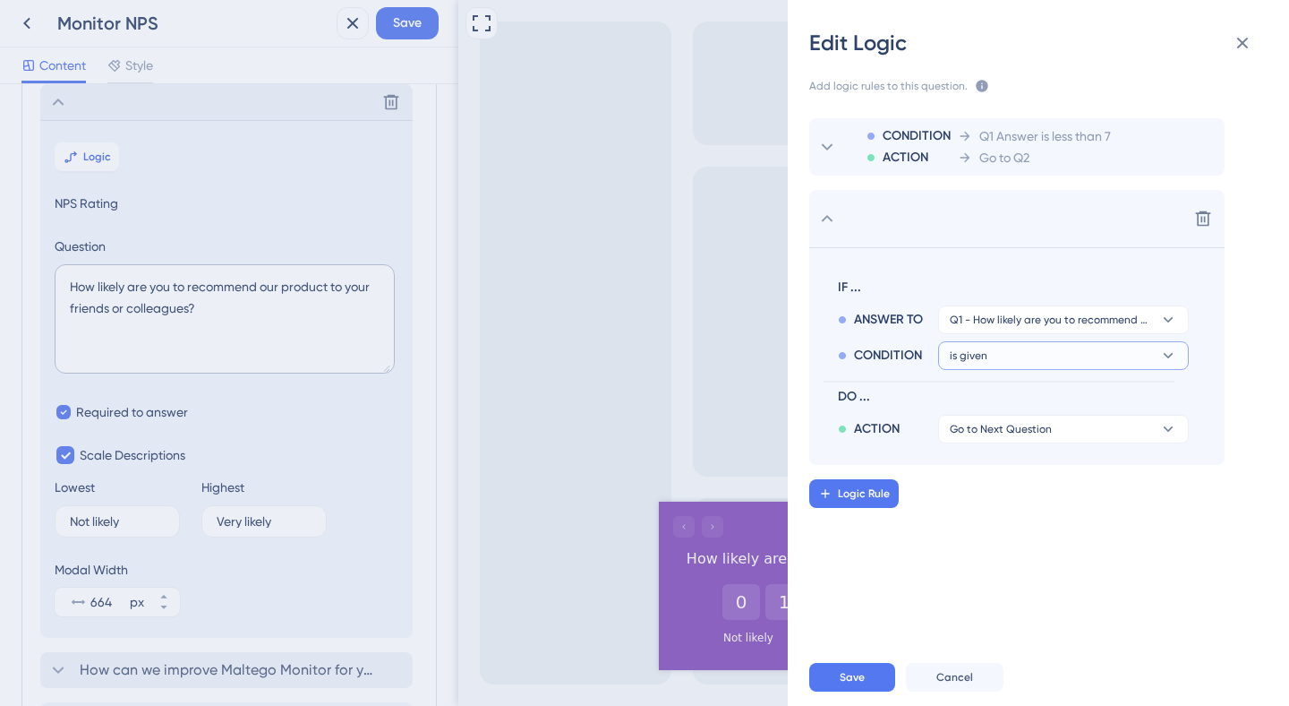
click at [1009, 356] on button "is given" at bounding box center [1063, 355] width 251 height 29
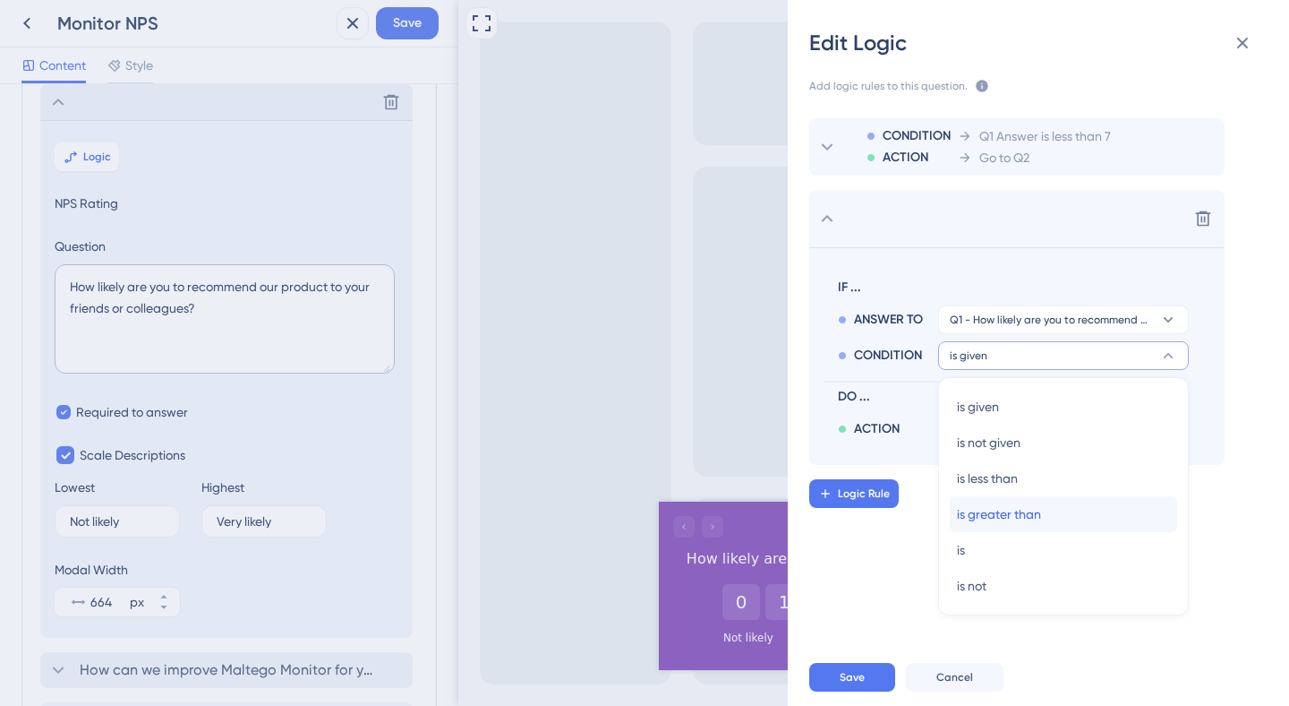
click at [1031, 506] on span "is greater than" at bounding box center [999, 513] width 84 height 21
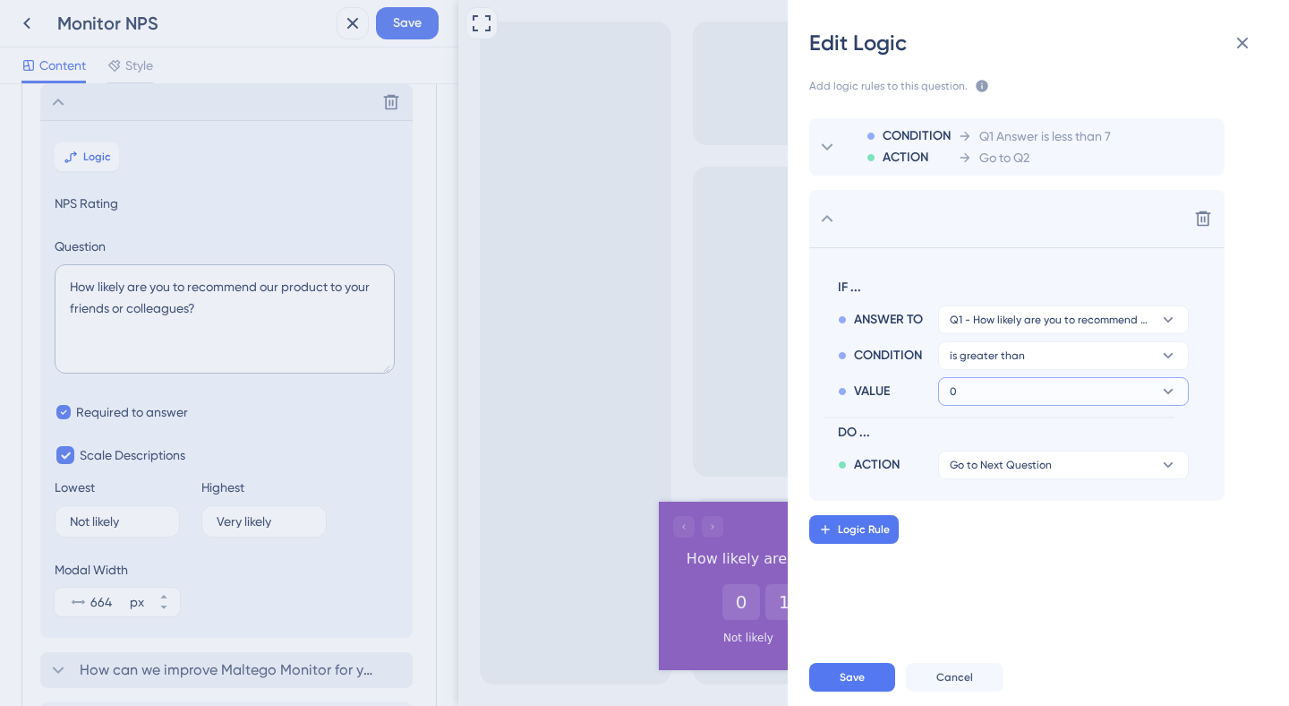
click at [1004, 394] on button "0" at bounding box center [1063, 391] width 251 height 29
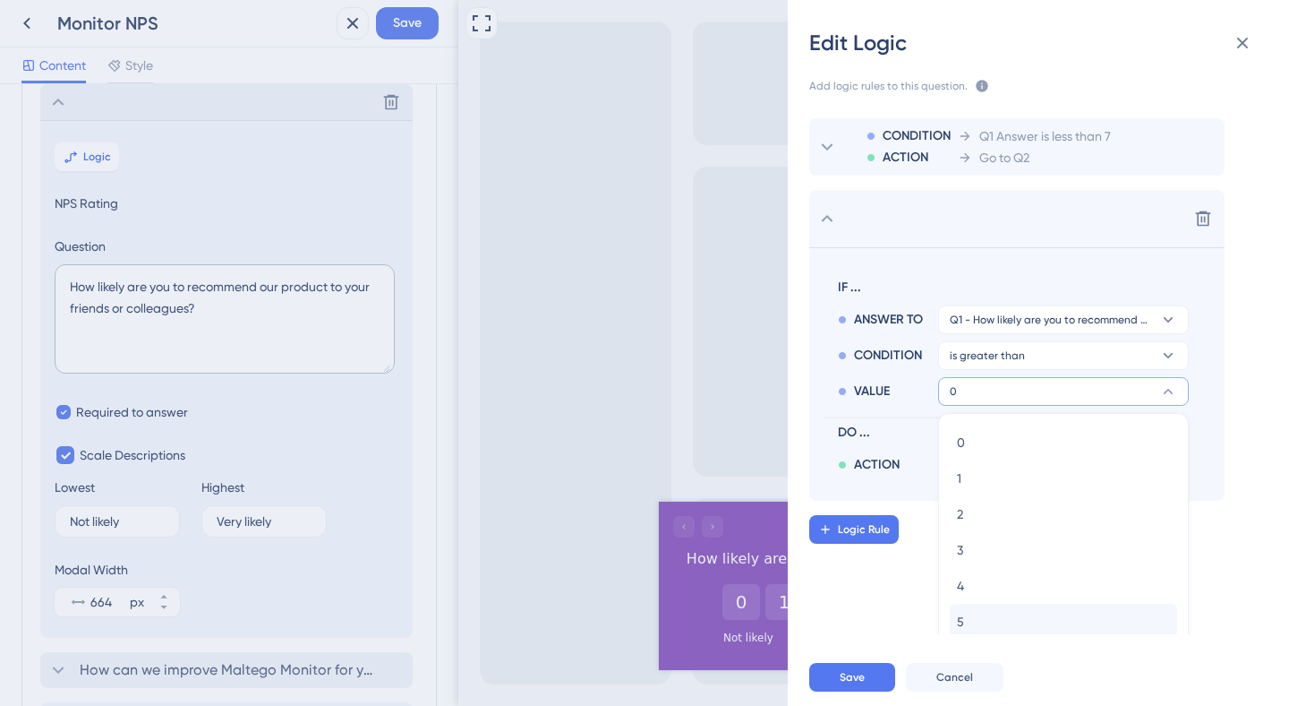
scroll to position [139, 0]
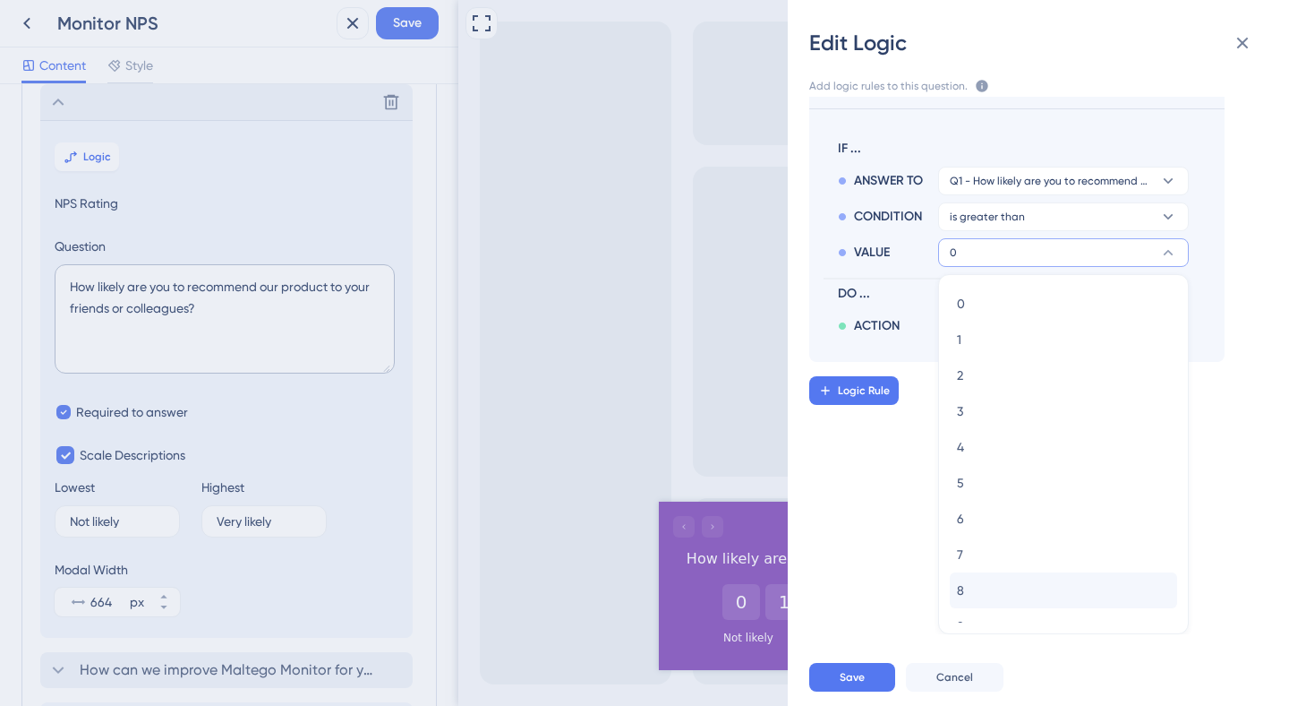
click at [980, 580] on div "8 8" at bounding box center [1063, 590] width 227 height 36
click at [979, 585] on div "8 8" at bounding box center [1063, 590] width 227 height 36
click at [965, 590] on button "8 8" at bounding box center [1063, 590] width 227 height 36
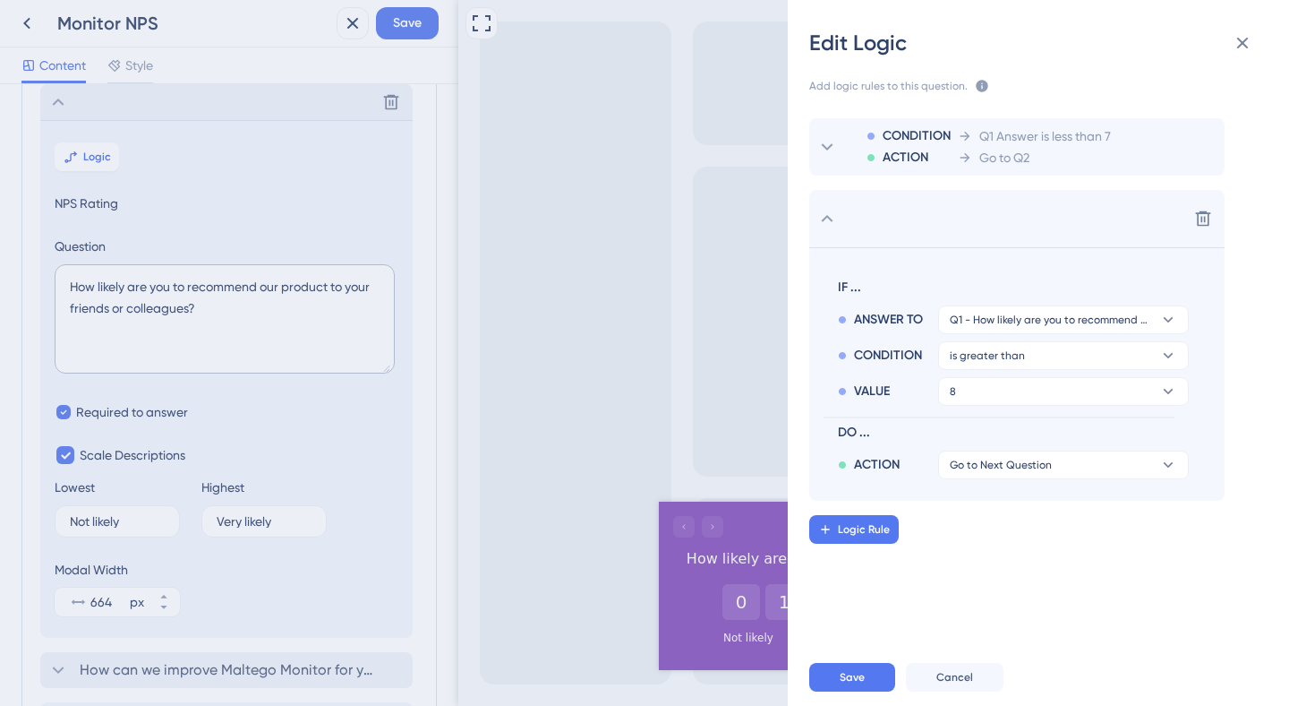
scroll to position [0, 0]
click at [978, 470] on span "Go to Next Question" at bounding box center [1001, 465] width 102 height 14
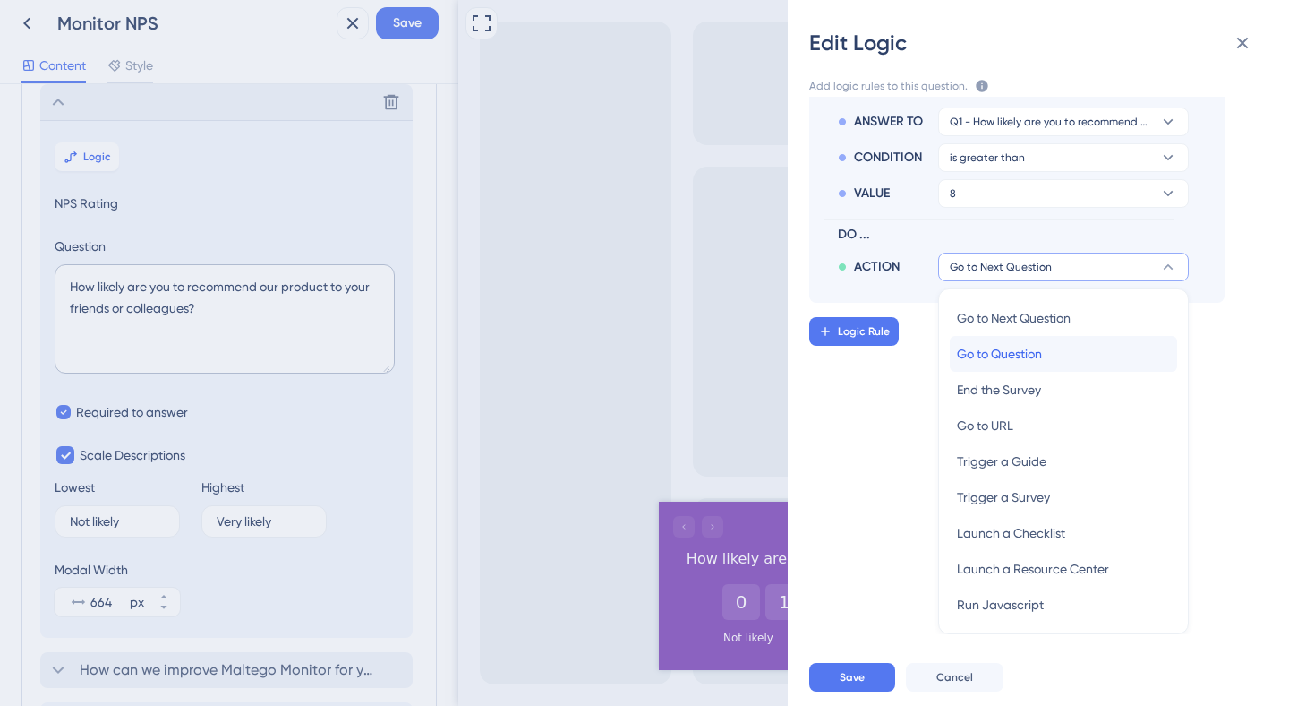
click at [1011, 366] on div "Go to Question Go to Question" at bounding box center [1063, 354] width 213 height 36
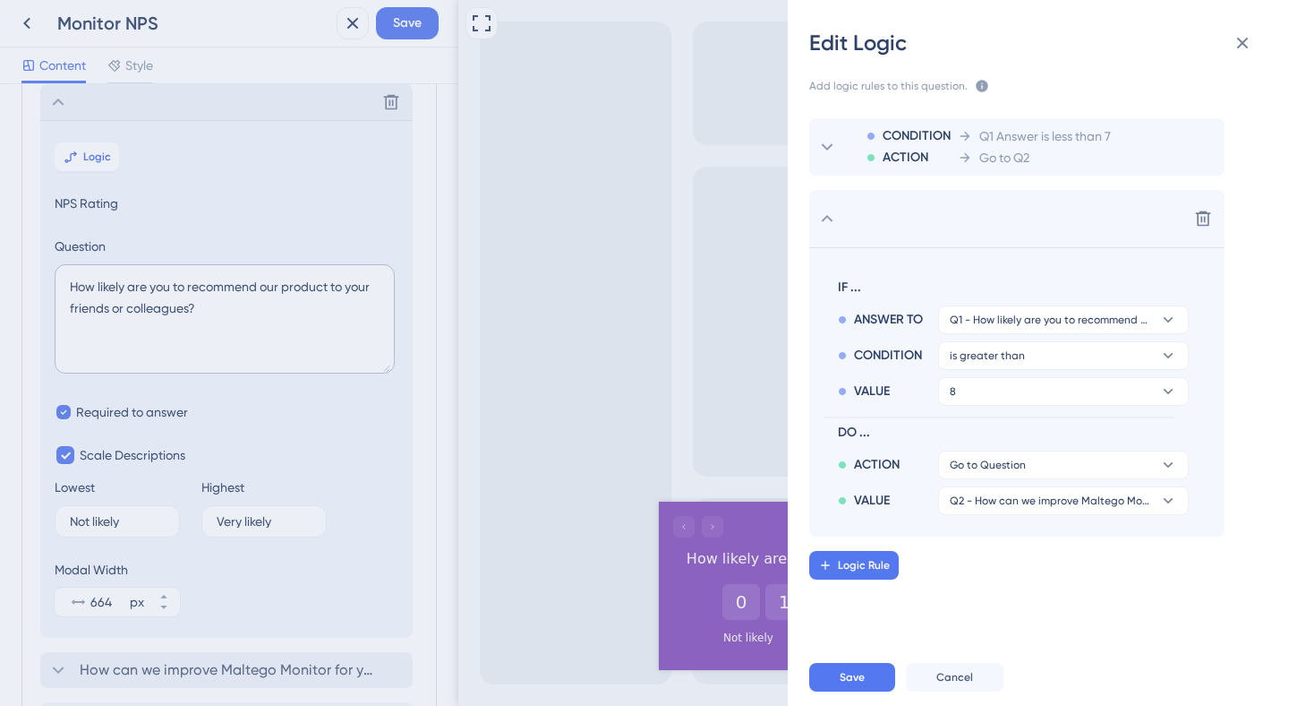
scroll to position [0, 0]
click at [1033, 505] on span "Q2 - How can we improve Maltego Monitor for you?" at bounding box center [1051, 500] width 202 height 14
click at [1073, 583] on span "Q3 - Please provide any comments or feedback regarding your experience with our…" at bounding box center [1063, 587] width 213 height 21
click at [856, 675] on span "Save" at bounding box center [852, 677] width 25 height 14
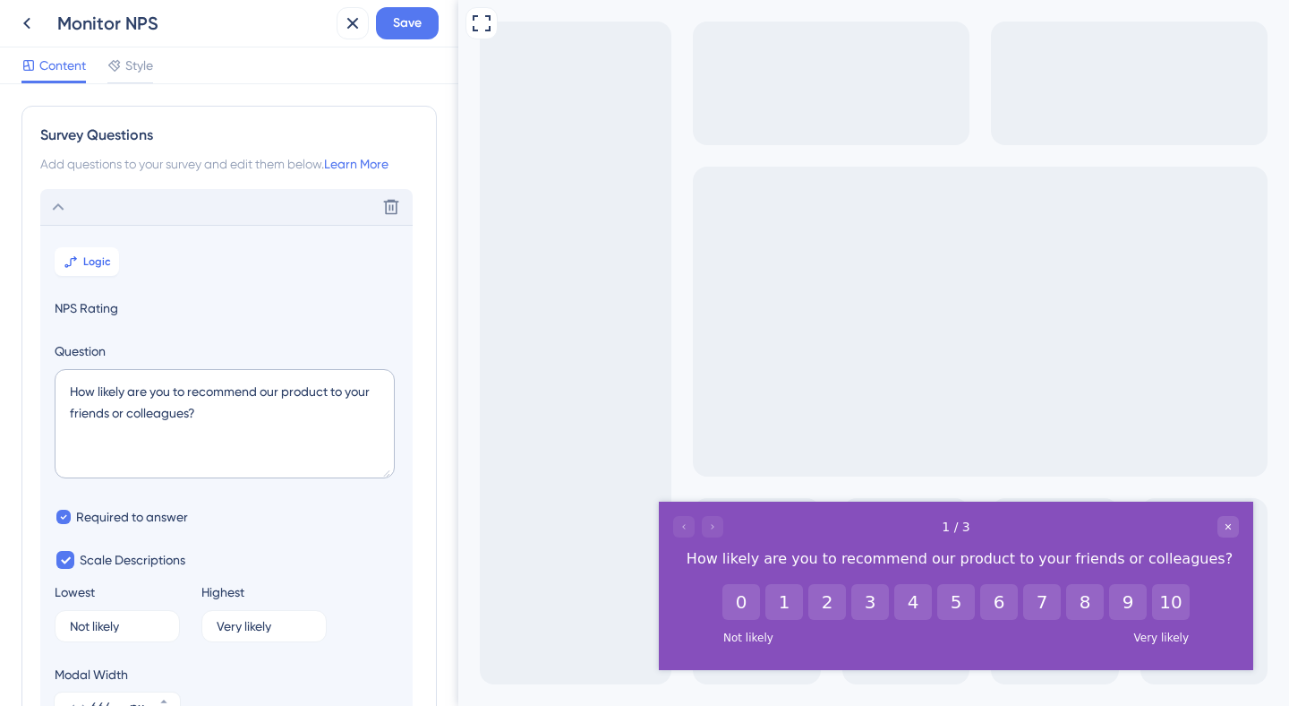
click at [67, 208] on icon at bounding box center [57, 206] width 21 height 21
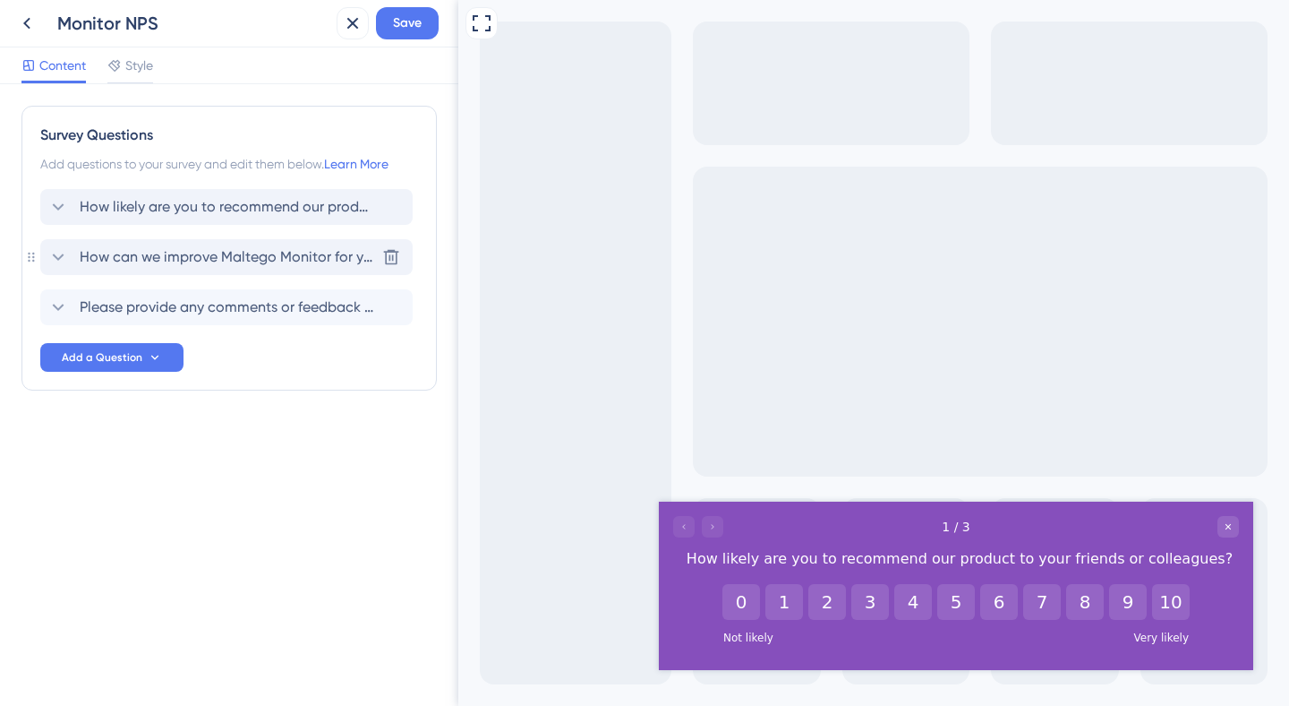
click at [158, 256] on span "How can we improve Maltego Monitor for you?" at bounding box center [227, 256] width 295 height 21
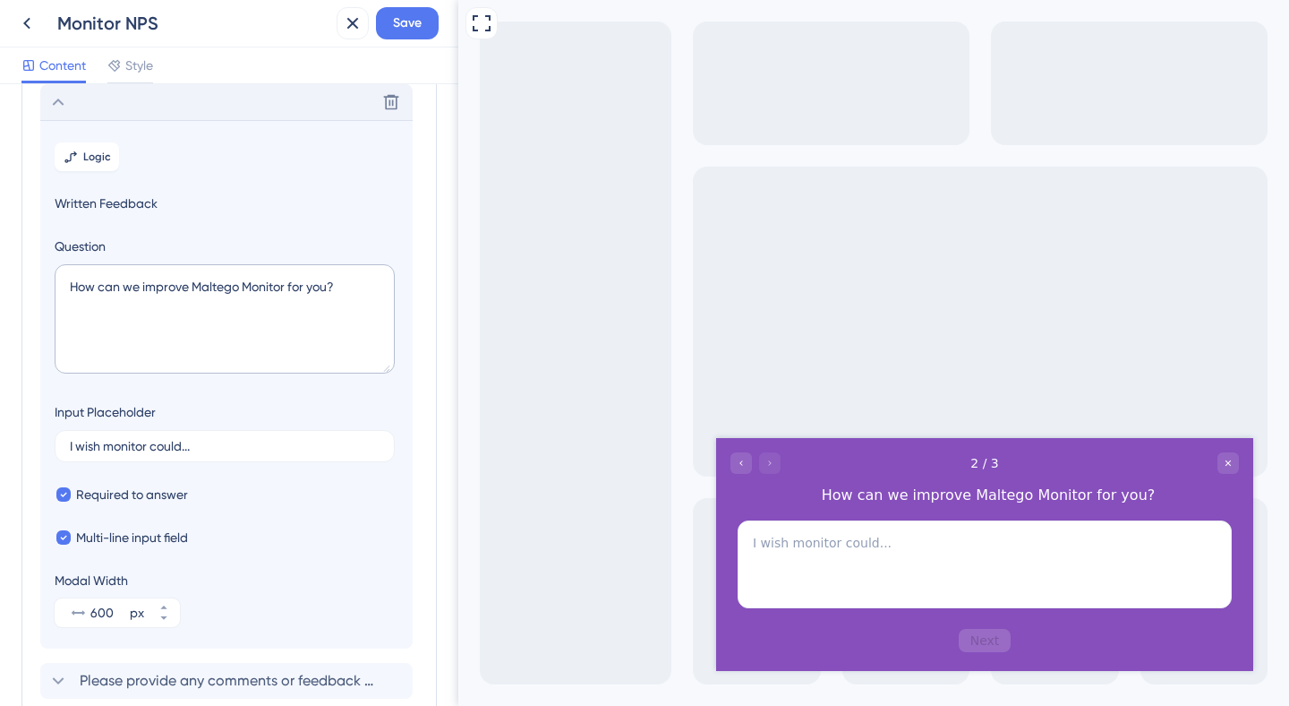
scroll to position [155, 0]
click at [60, 107] on icon at bounding box center [57, 101] width 21 height 21
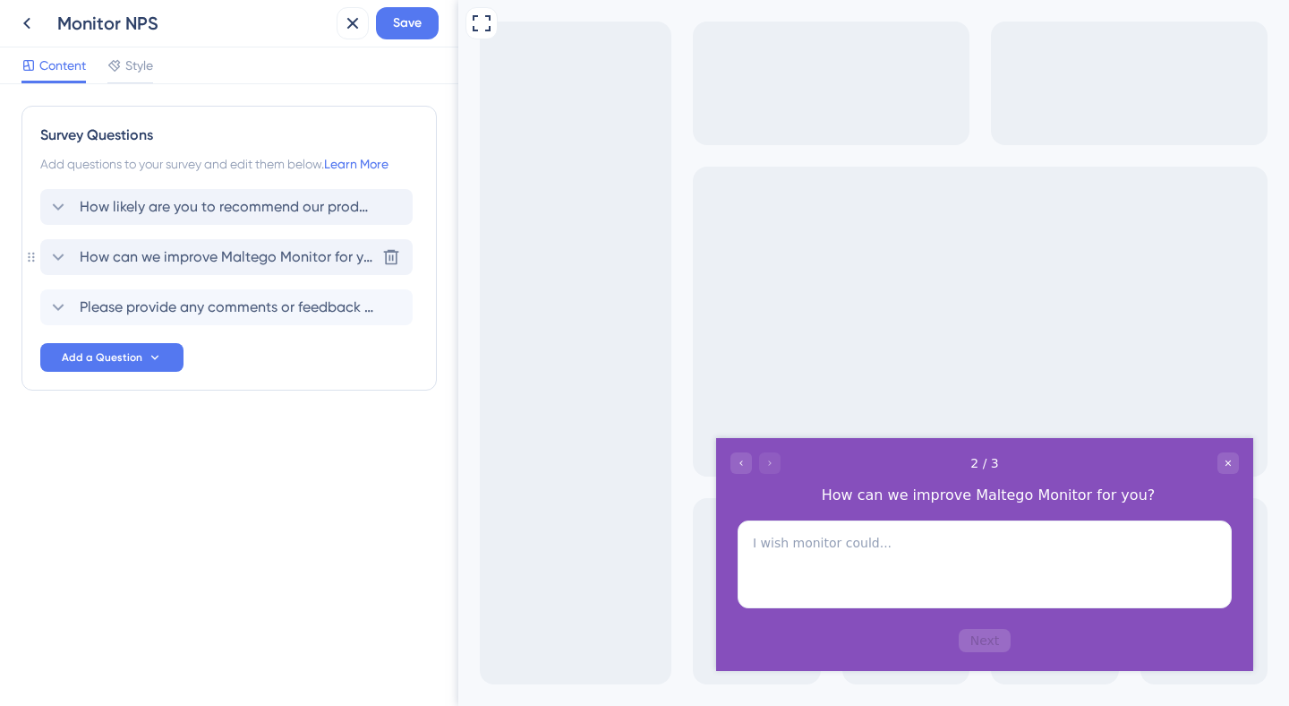
scroll to position [0, 0]
click at [203, 305] on span "Please provide any comments or feedback regarding your experience with our serv…" at bounding box center [227, 306] width 295 height 21
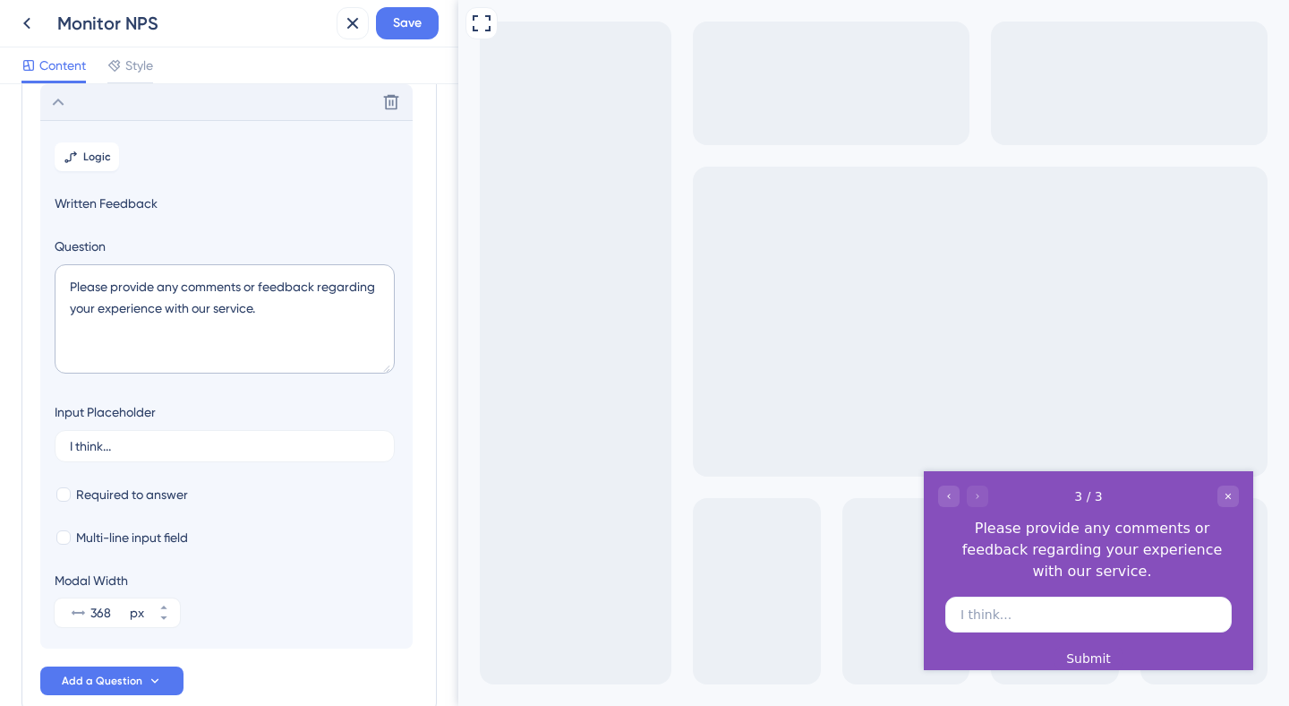
scroll to position [205, 0]
drag, startPoint x: 298, startPoint y: 312, endPoint x: 121, endPoint y: 291, distance: 178.5
click at [121, 290] on textarea "Please provide any comments or feedback regarding your experience with our serv…" at bounding box center [225, 318] width 340 height 109
drag, startPoint x: 73, startPoint y: 285, endPoint x: 259, endPoint y: 314, distance: 188.6
click at [259, 313] on textarea "Please provide any comments or feedback regarding your experience with our serv…" at bounding box center [225, 318] width 340 height 109
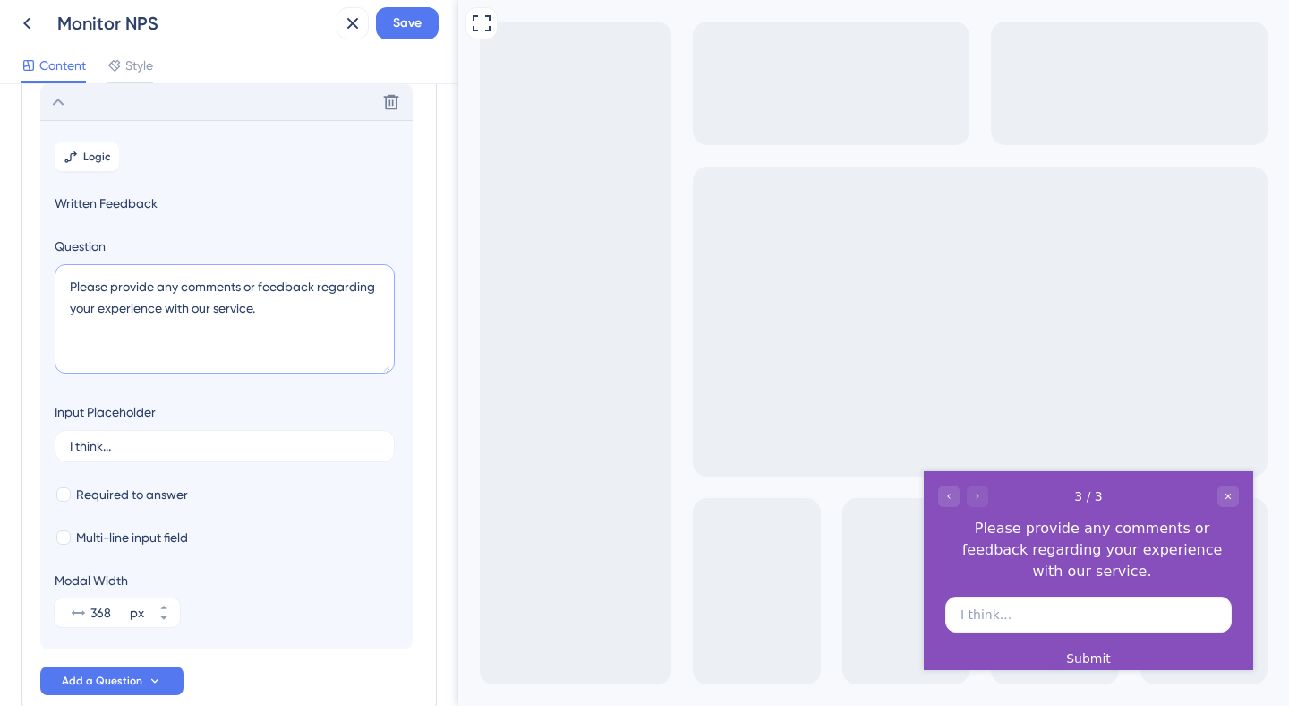
click at [275, 313] on textarea "Please provide any comments or feedback regarding your experience with our serv…" at bounding box center [225, 318] width 340 height 109
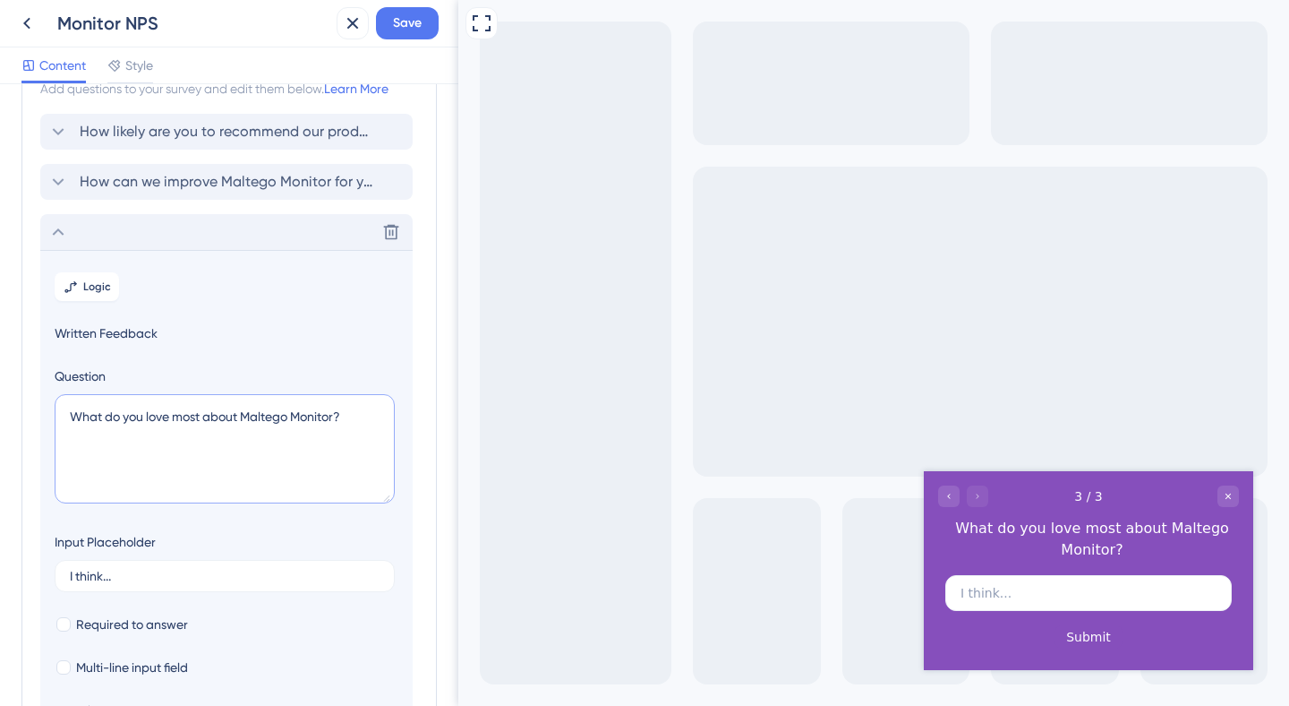
scroll to position [52, 0]
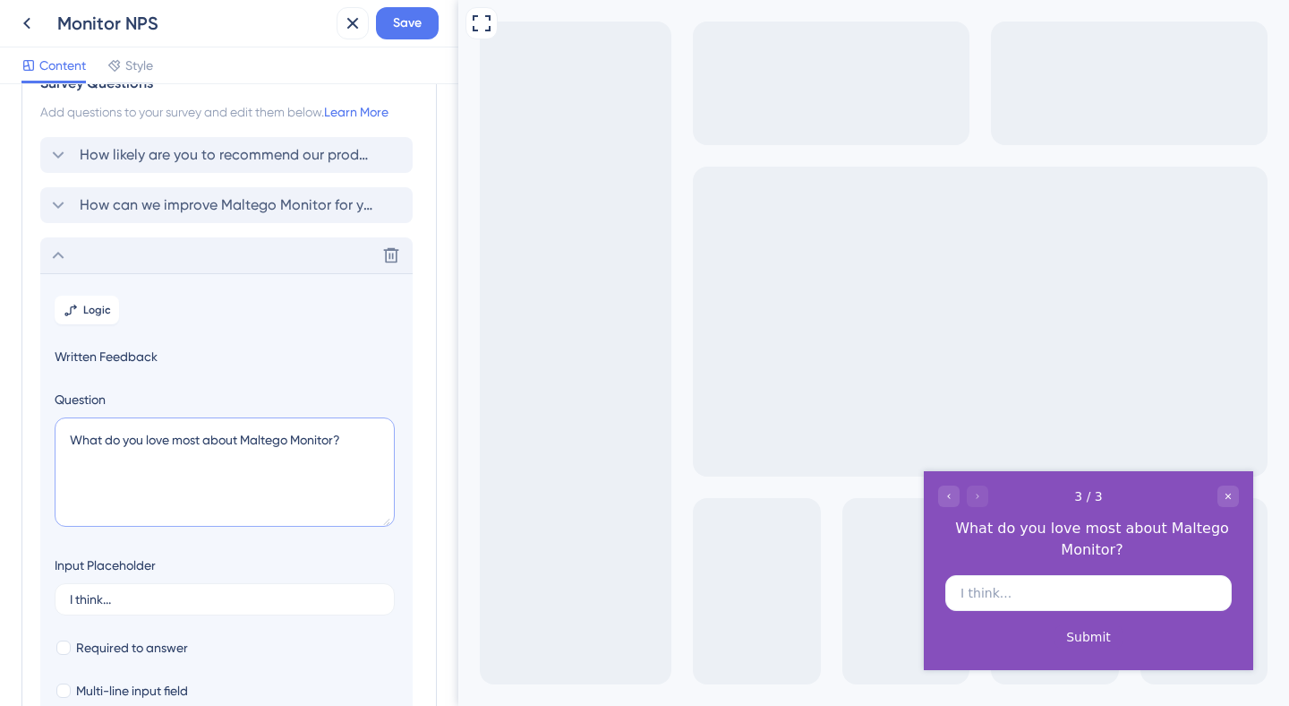
type textarea "What do you love most about Maltego Monitor?"
click at [62, 258] on icon at bounding box center [57, 254] width 21 height 21
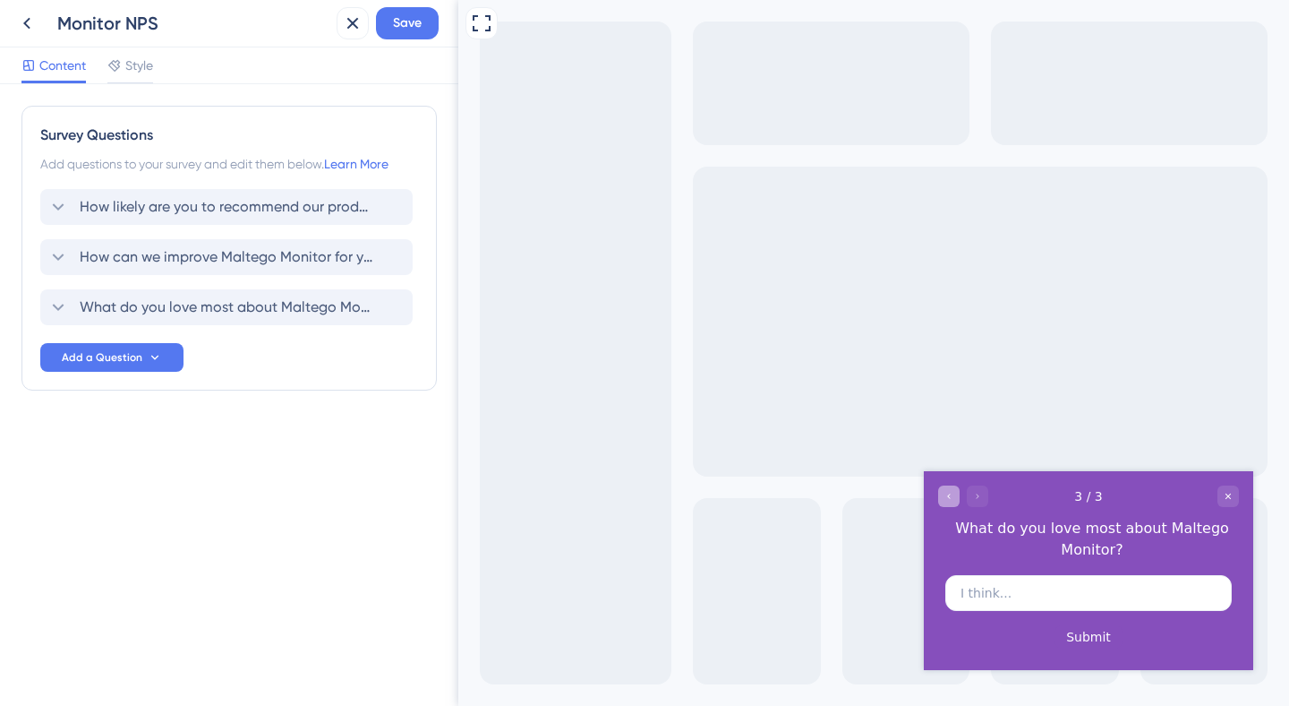
click at [947, 493] on icon "Go to Question 2" at bounding box center [949, 496] width 11 height 11
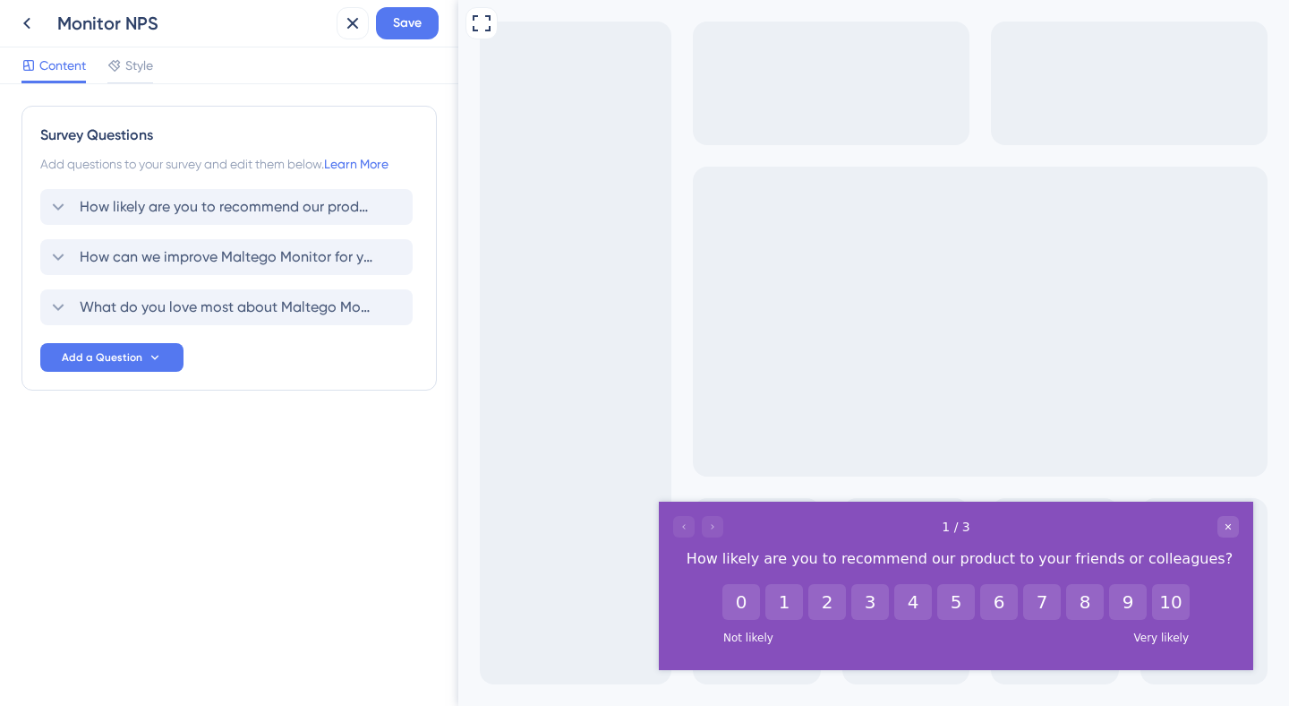
click at [718, 527] on div at bounding box center [698, 526] width 50 height 21
click at [1091, 605] on button "8" at bounding box center [1085, 602] width 38 height 36
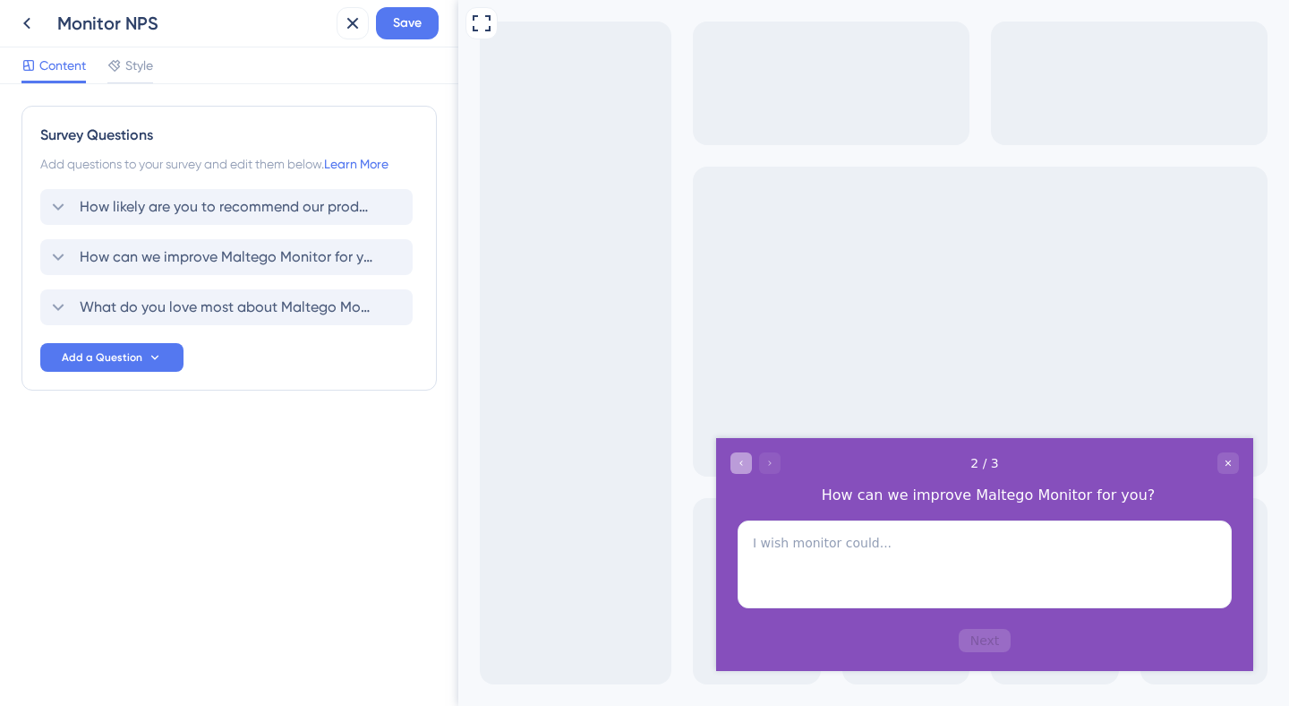
click at [739, 467] on div "Go to Question 1" at bounding box center [741, 461] width 21 height 21
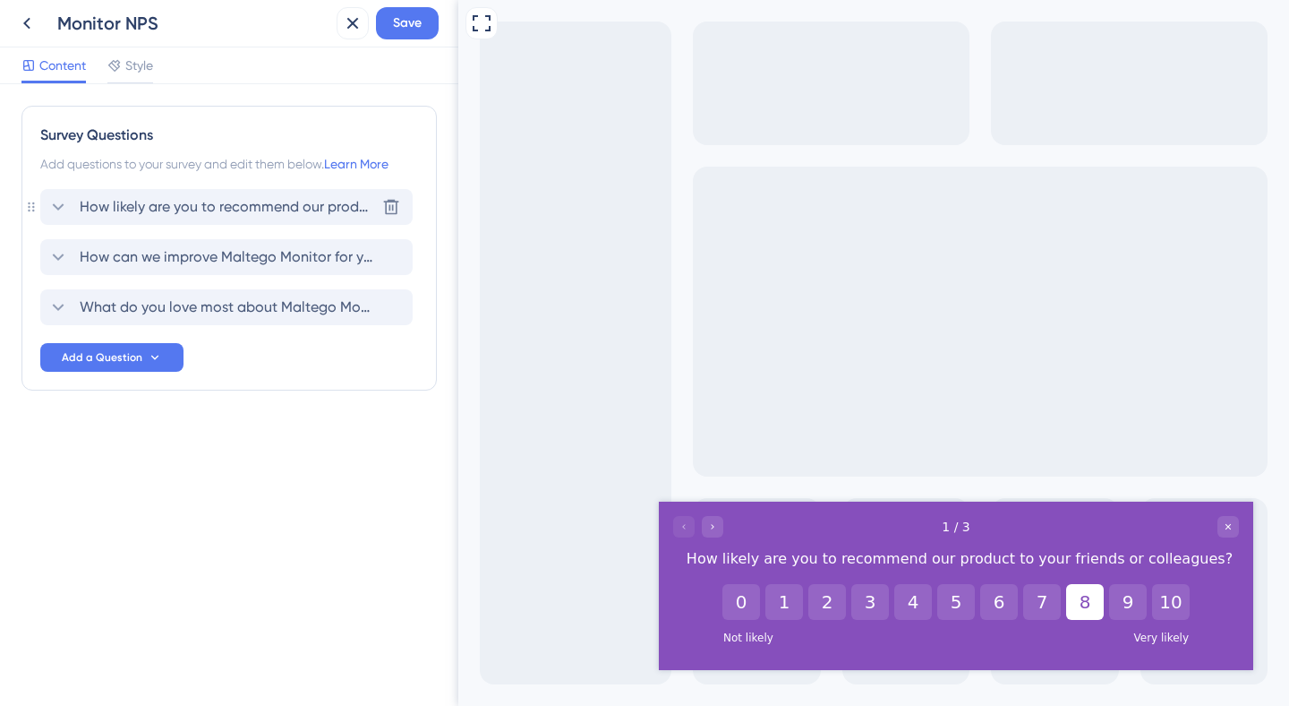
click at [122, 209] on span "How likely are you to recommend our product to your friends or colleagues?" at bounding box center [227, 206] width 295 height 21
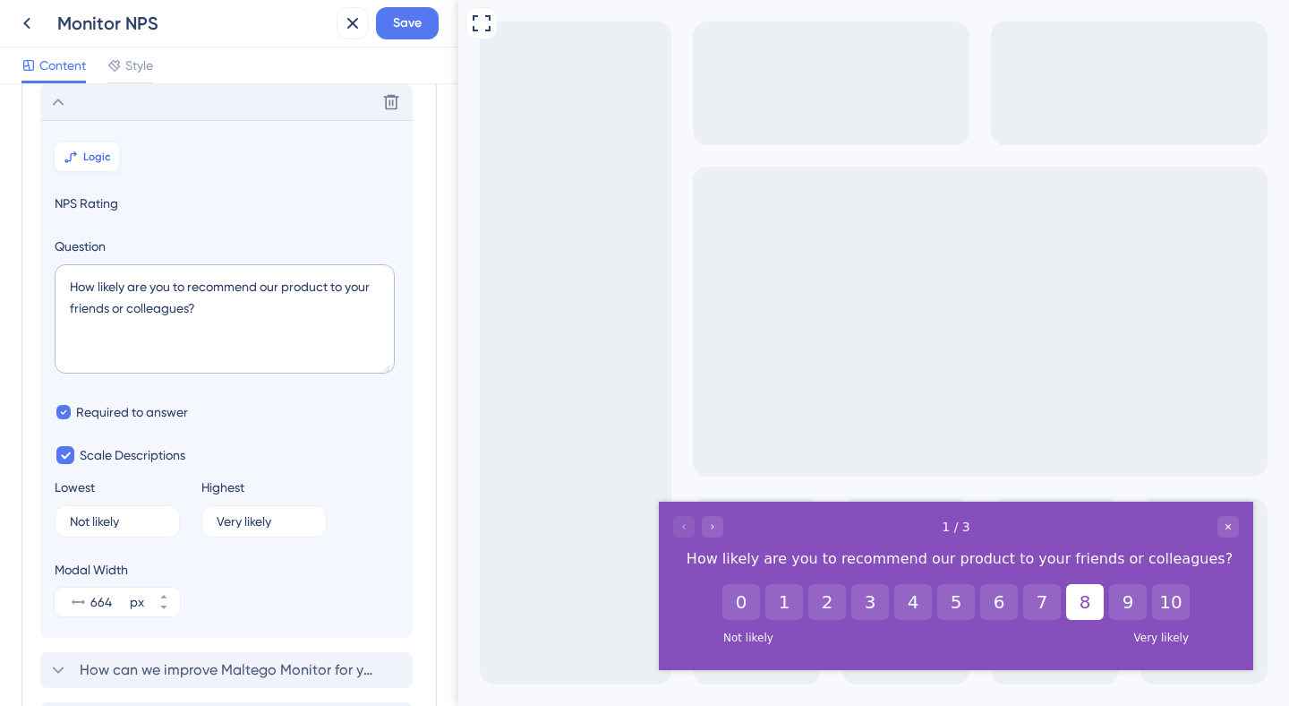
scroll to position [105, 0]
click at [91, 166] on button "Logic" at bounding box center [87, 156] width 64 height 29
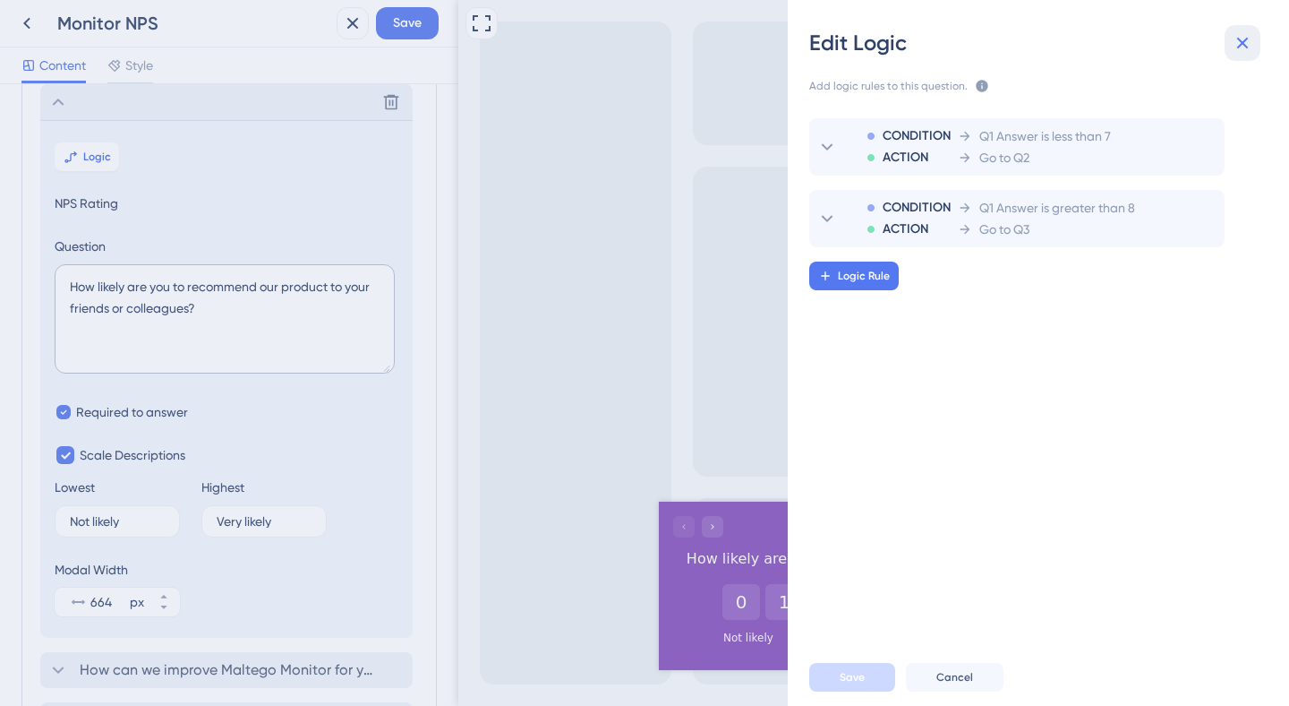
click at [1249, 34] on icon at bounding box center [1242, 42] width 21 height 21
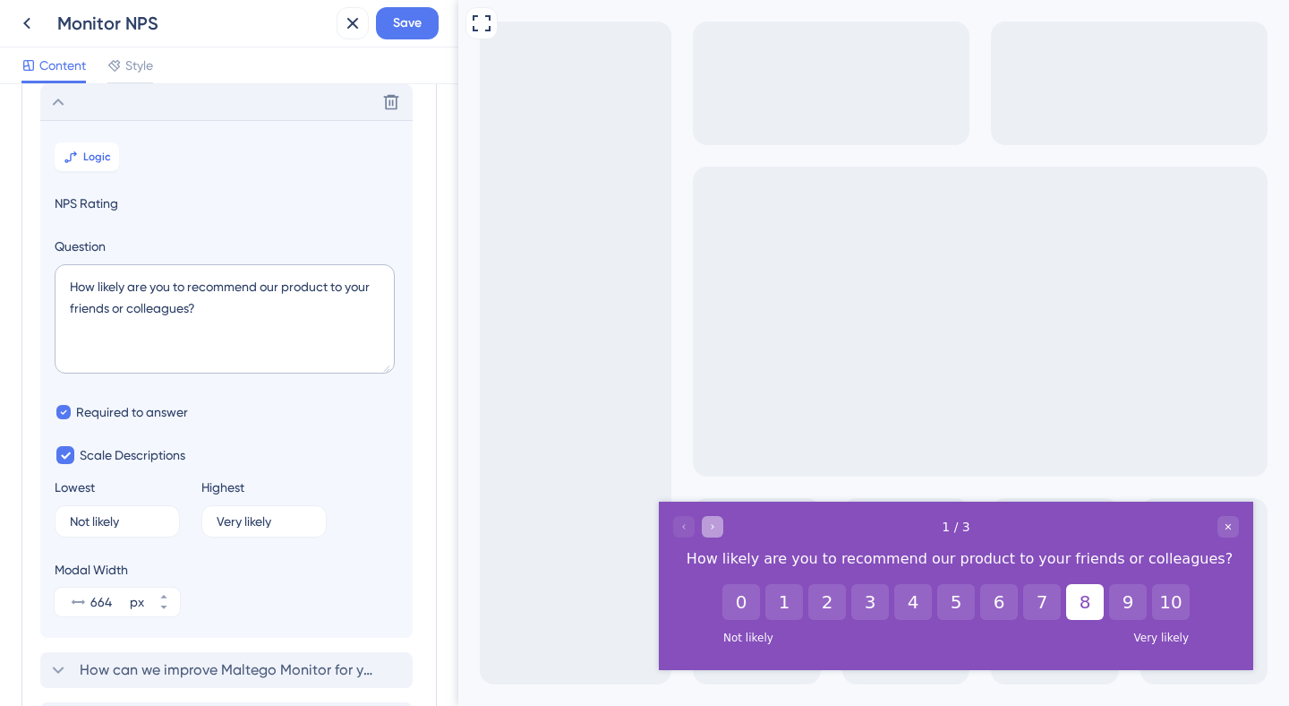
click at [713, 520] on div "Go to Question 2" at bounding box center [712, 526] width 21 height 21
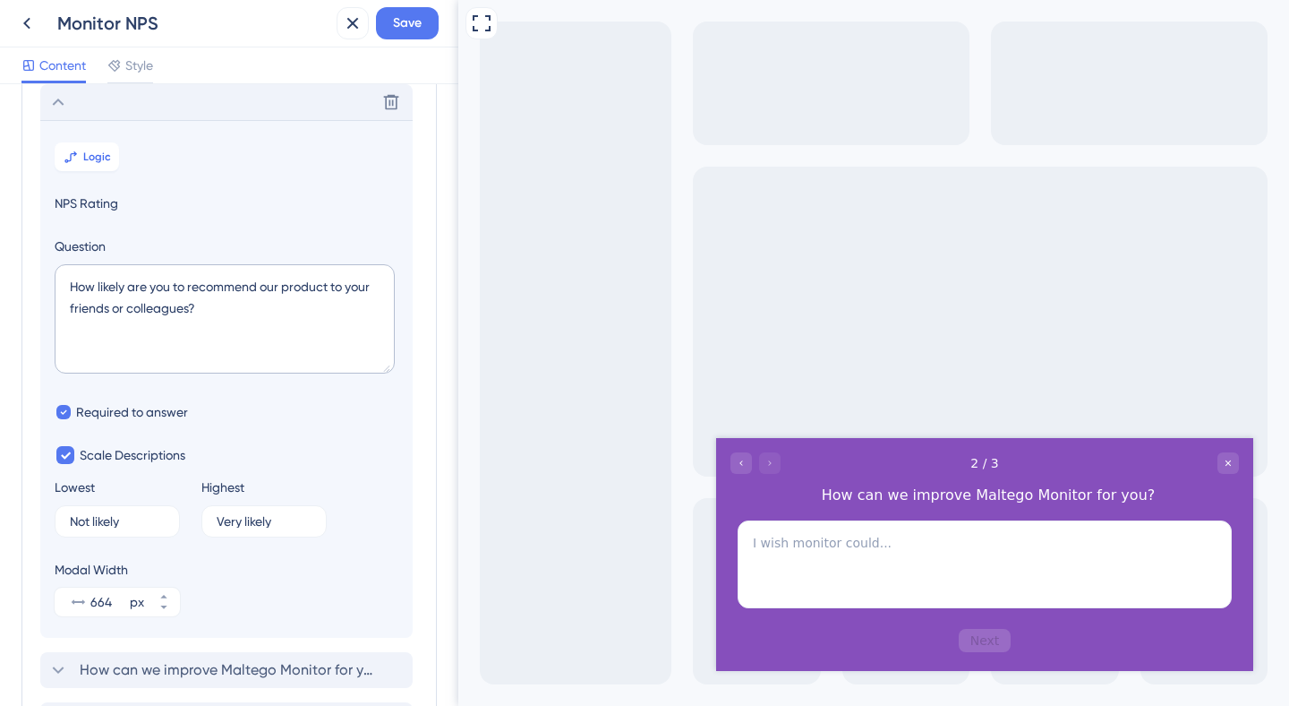
click at [774, 459] on div at bounding box center [756, 461] width 50 height 21
click at [746, 462] on icon "Go to Question 1" at bounding box center [741, 462] width 11 height 11
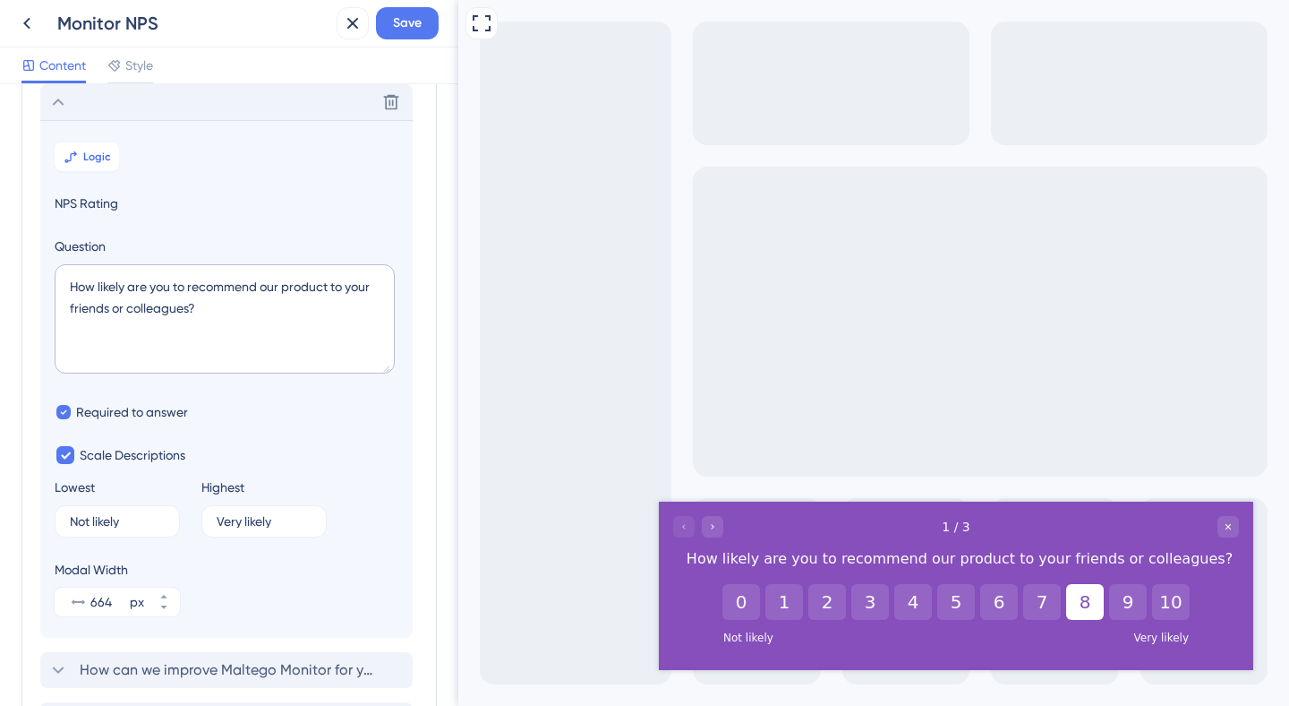
click at [64, 98] on icon at bounding box center [57, 101] width 21 height 21
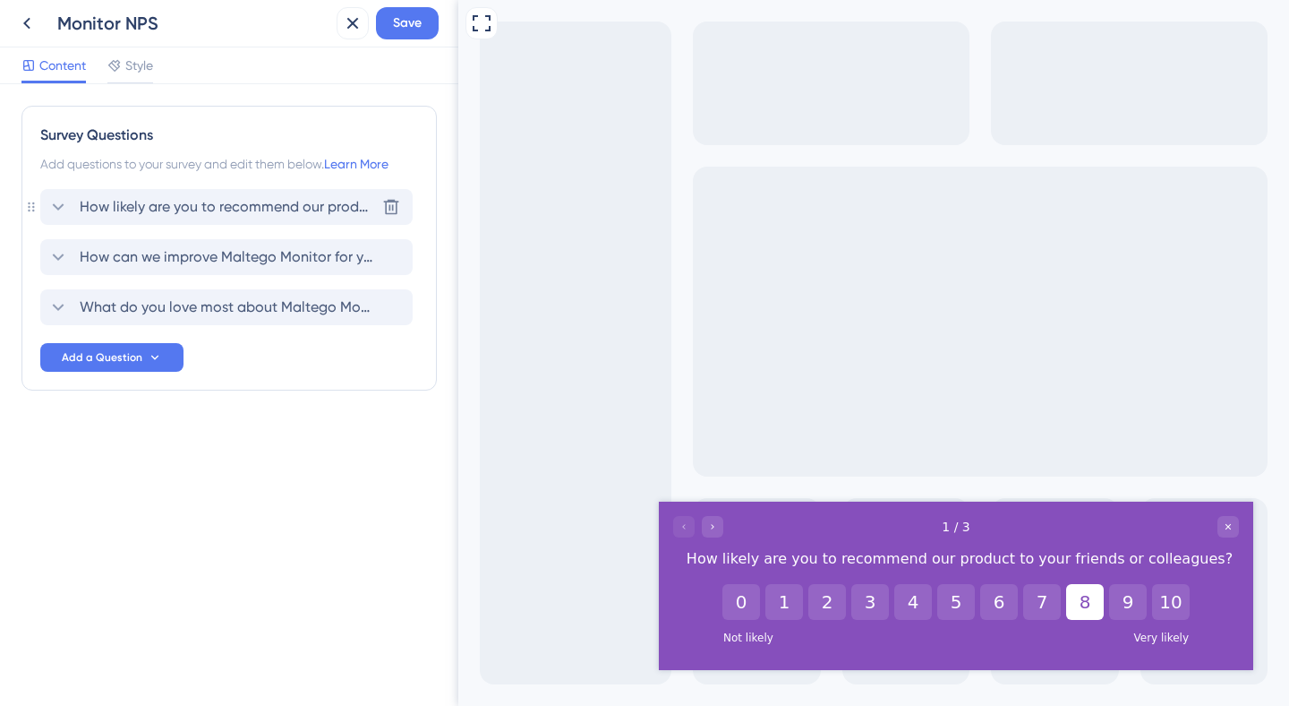
scroll to position [0, 0]
click at [240, 211] on span "How likely are you to recommend our product to your friends or colleagues?" at bounding box center [227, 206] width 295 height 21
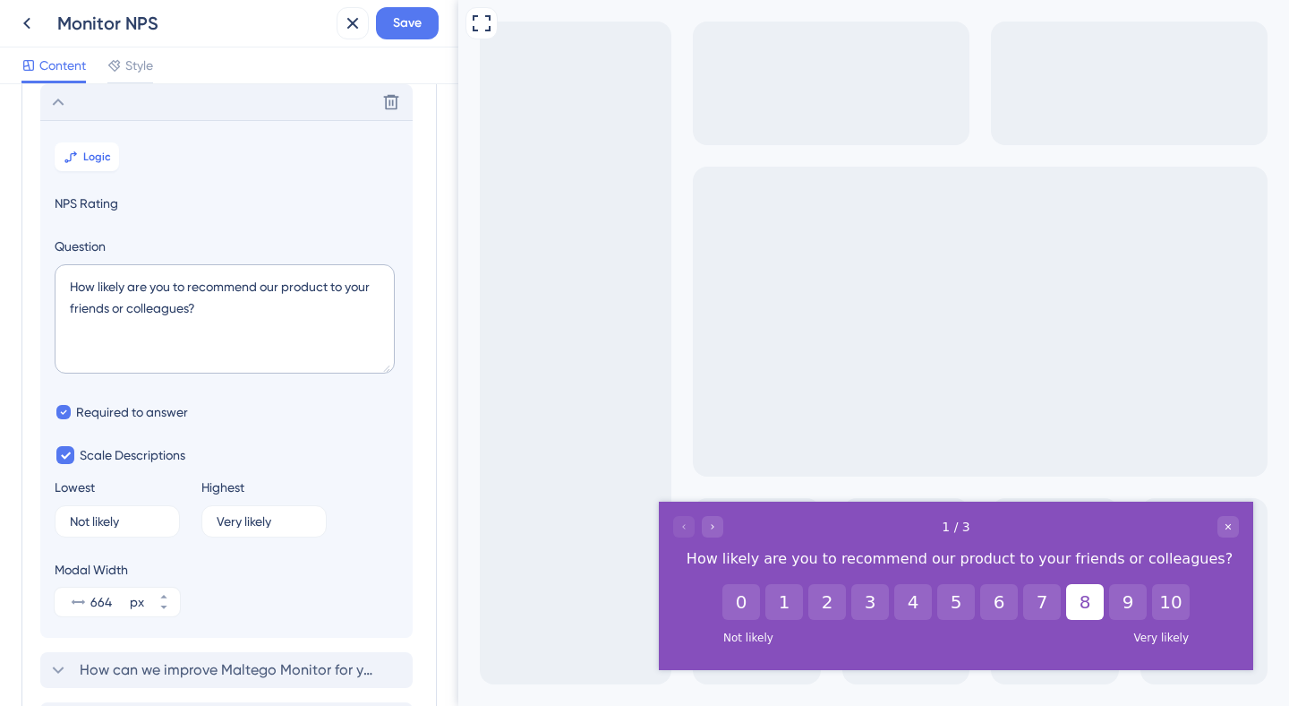
scroll to position [105, 0]
click at [86, 162] on span "Logic" at bounding box center [97, 157] width 28 height 14
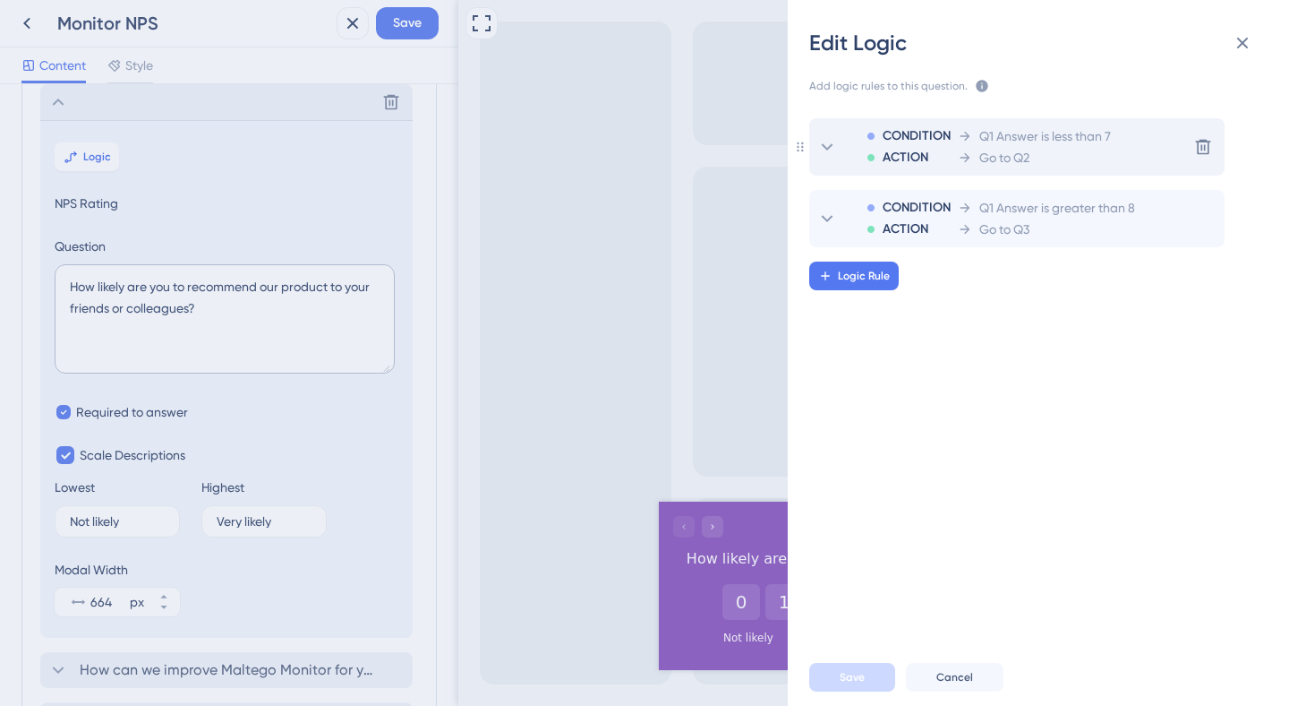
click at [1043, 142] on span "Q1 Answer is less than 7" at bounding box center [1046, 135] width 132 height 21
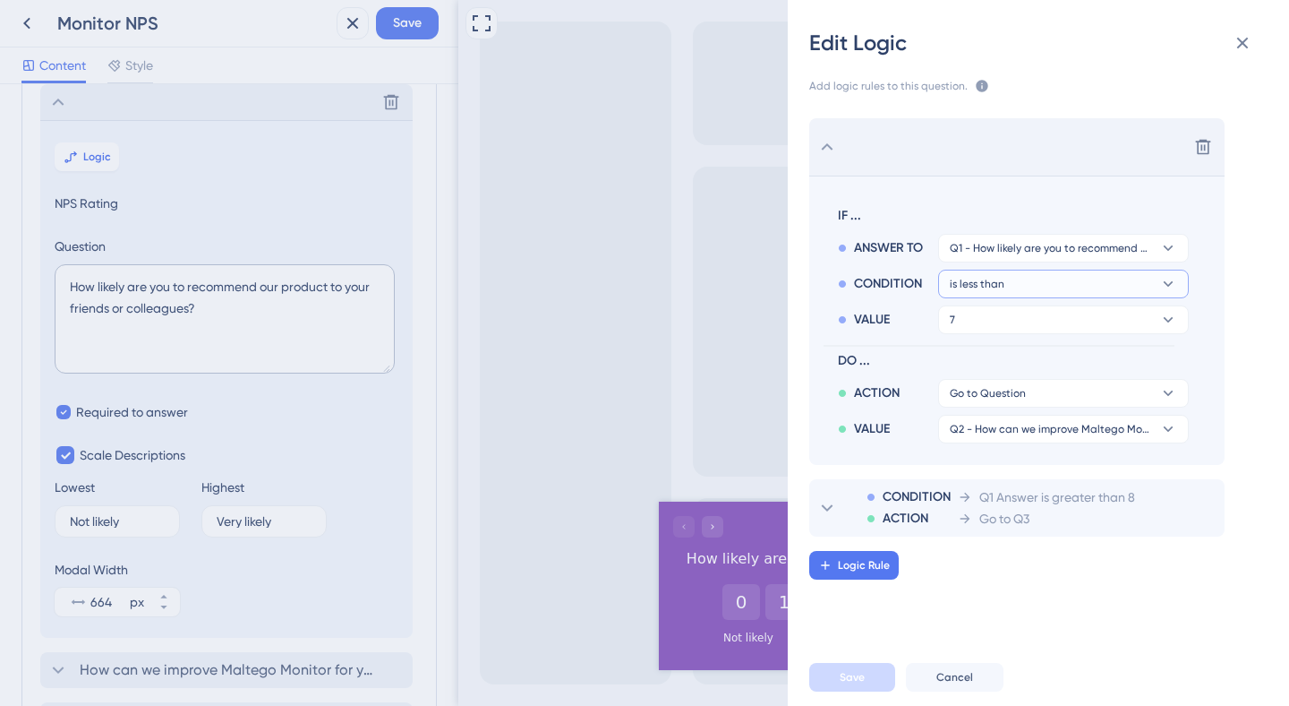
click at [1048, 290] on button "is less than" at bounding box center [1063, 284] width 251 height 29
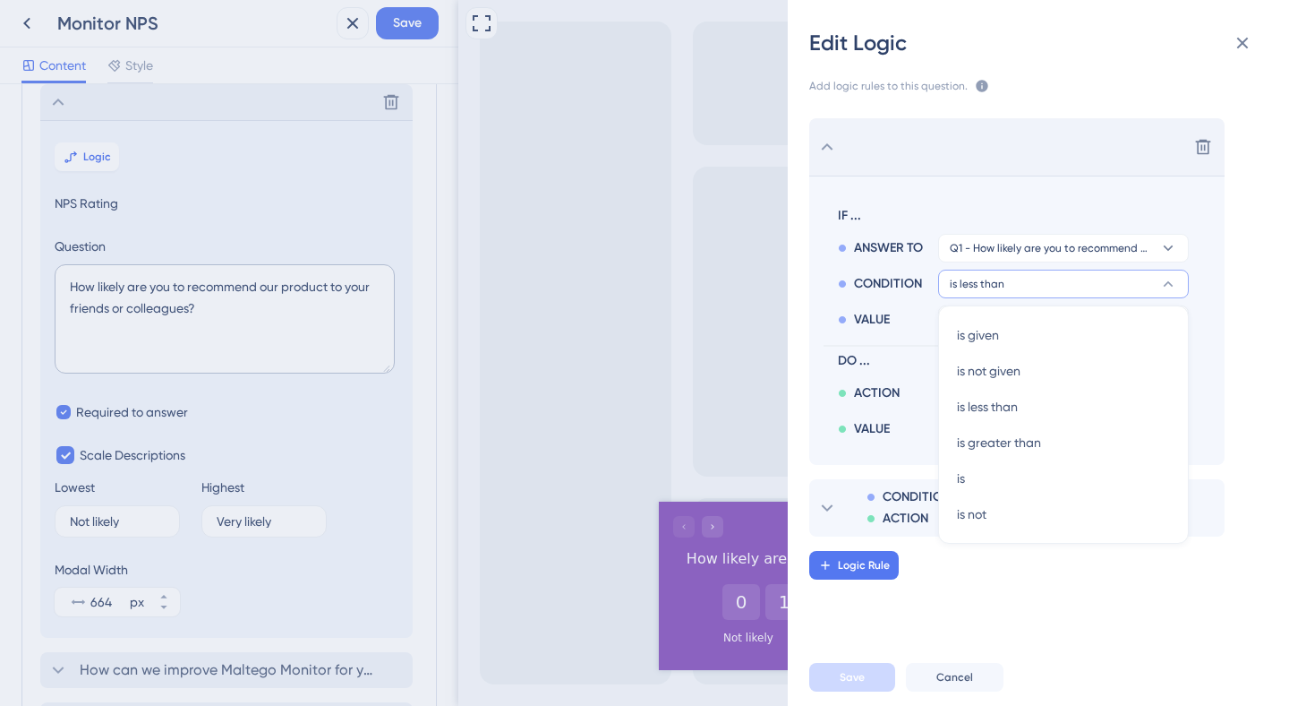
click at [1048, 289] on button "is less than" at bounding box center [1063, 284] width 251 height 29
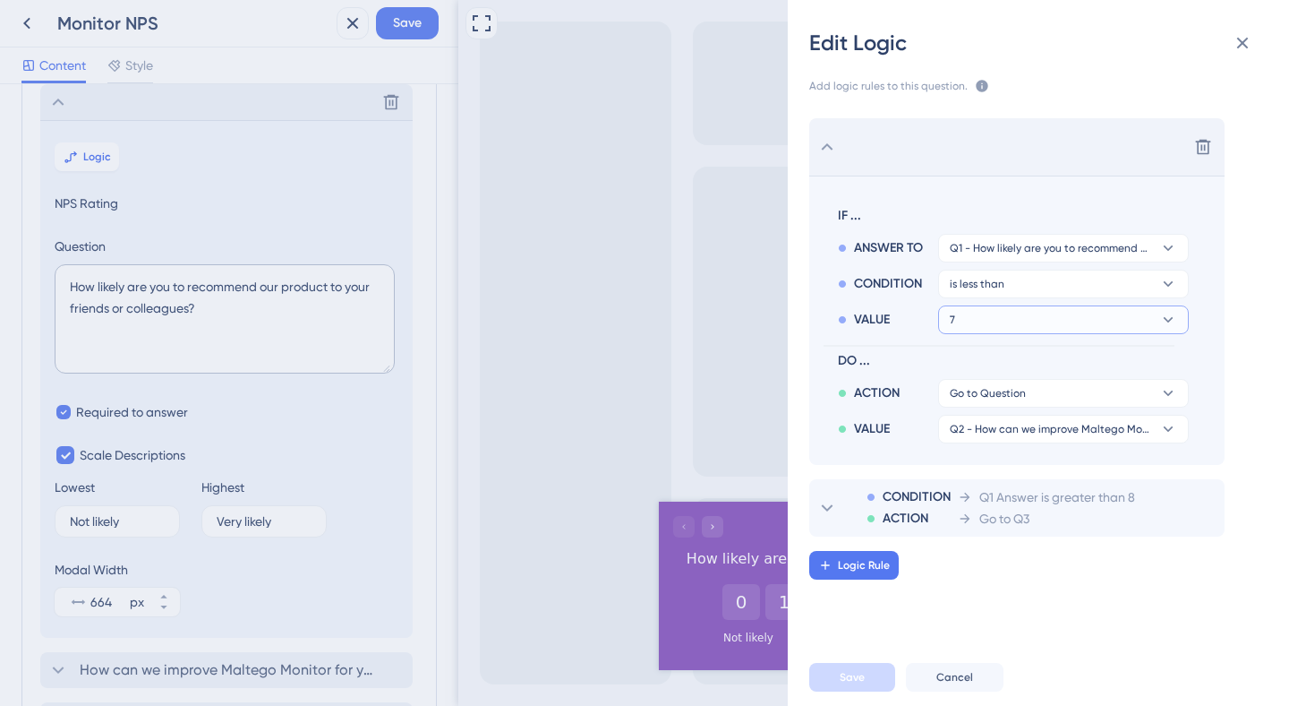
click at [1033, 324] on button "7" at bounding box center [1063, 319] width 251 height 29
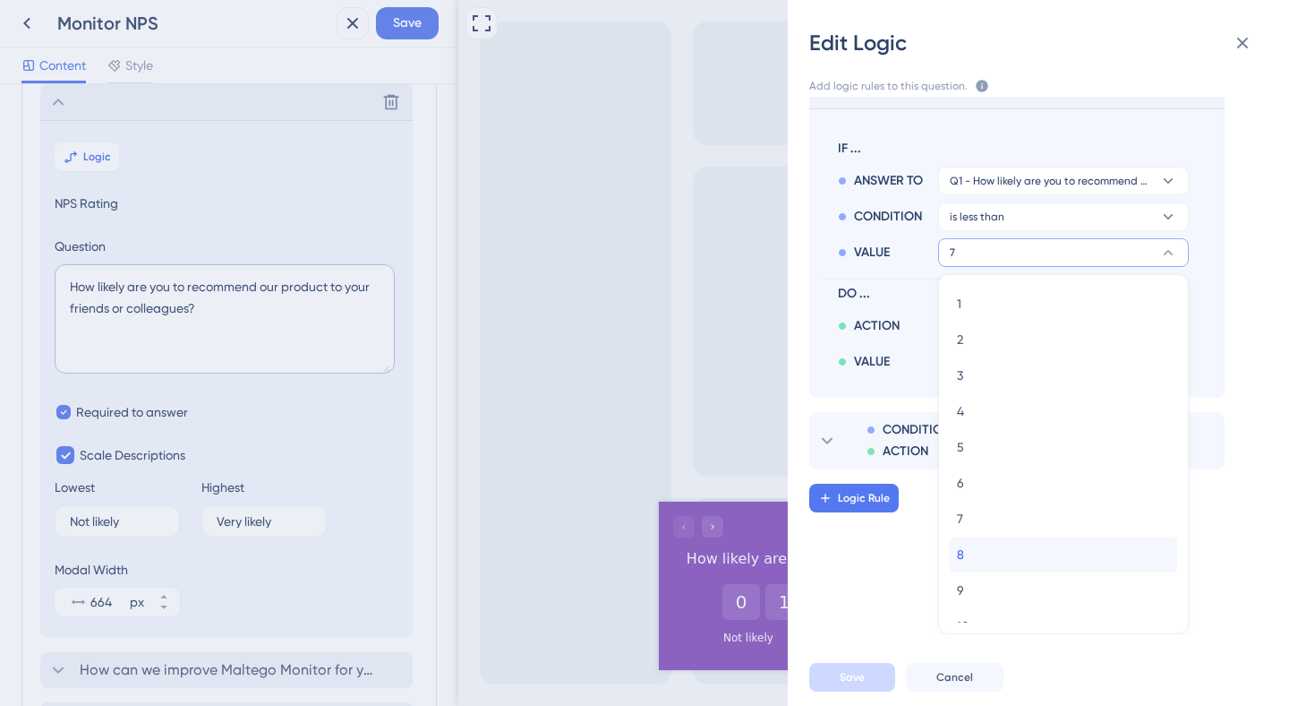
click at [964, 542] on div "8 8" at bounding box center [1063, 554] width 213 height 36
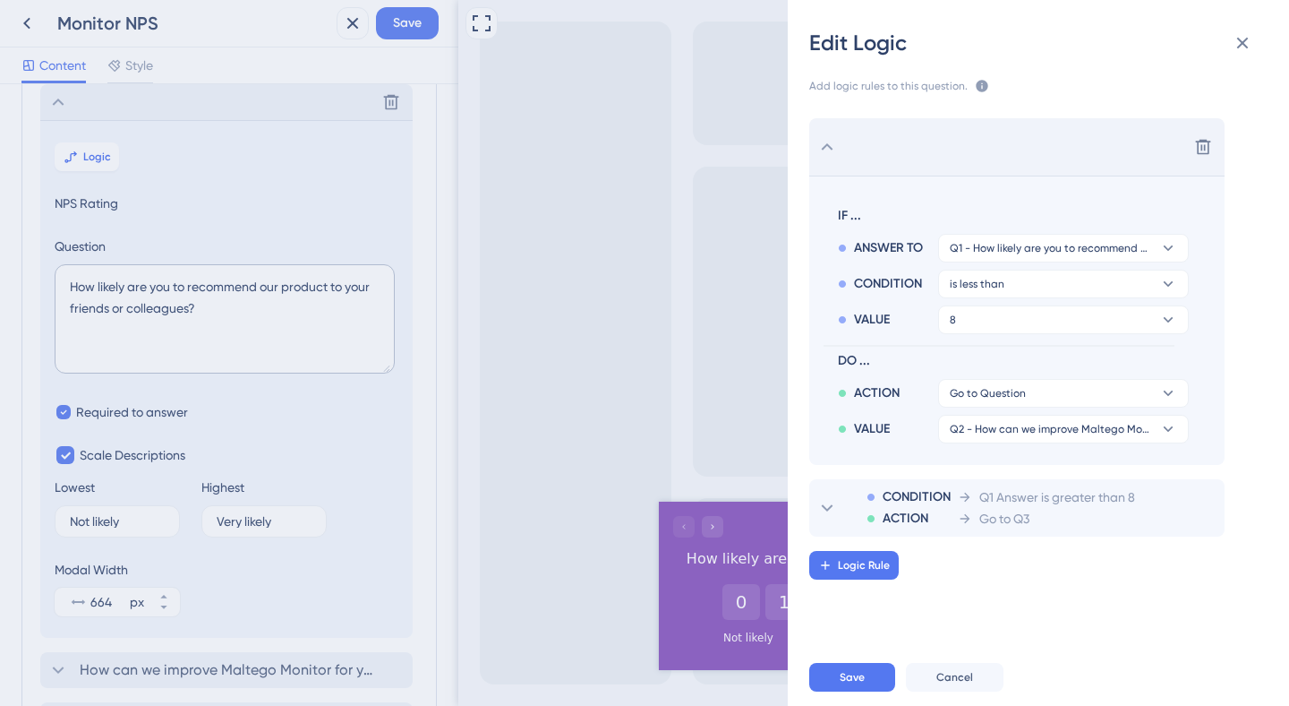
scroll to position [0, 0]
click at [964, 512] on icon at bounding box center [965, 518] width 14 height 14
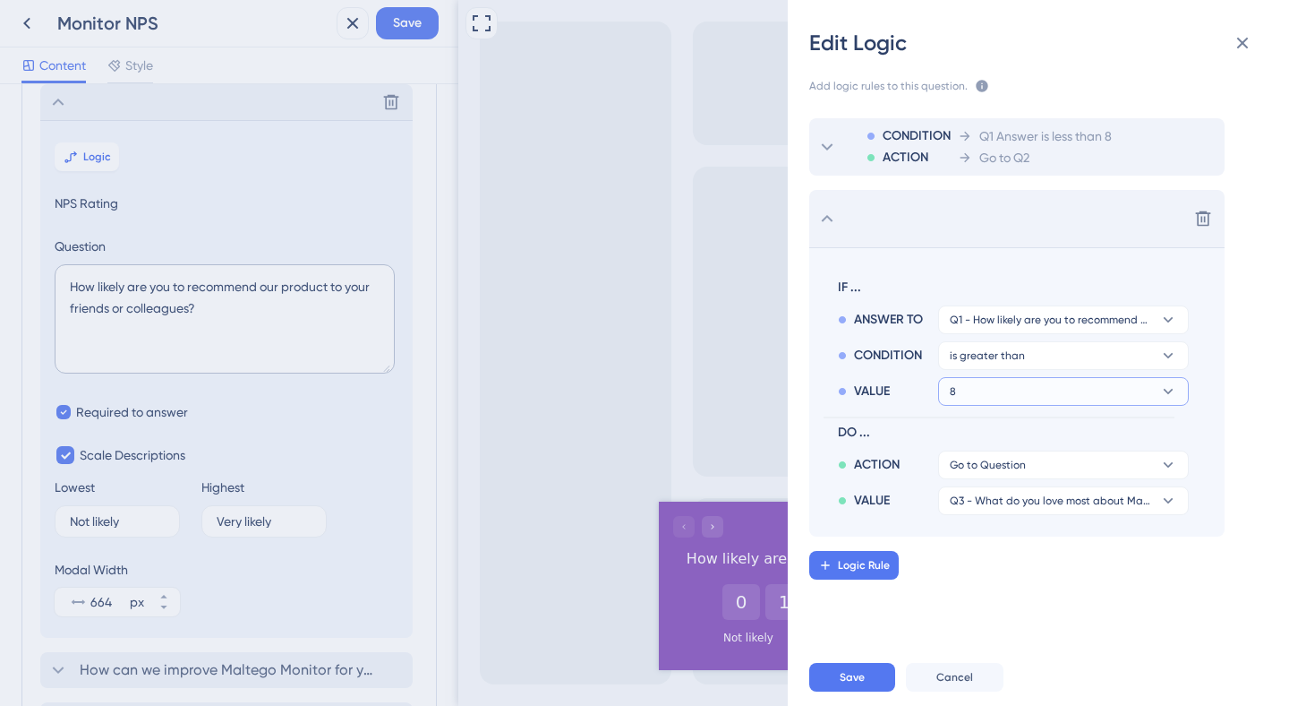
click at [1002, 396] on button "8" at bounding box center [1063, 391] width 251 height 29
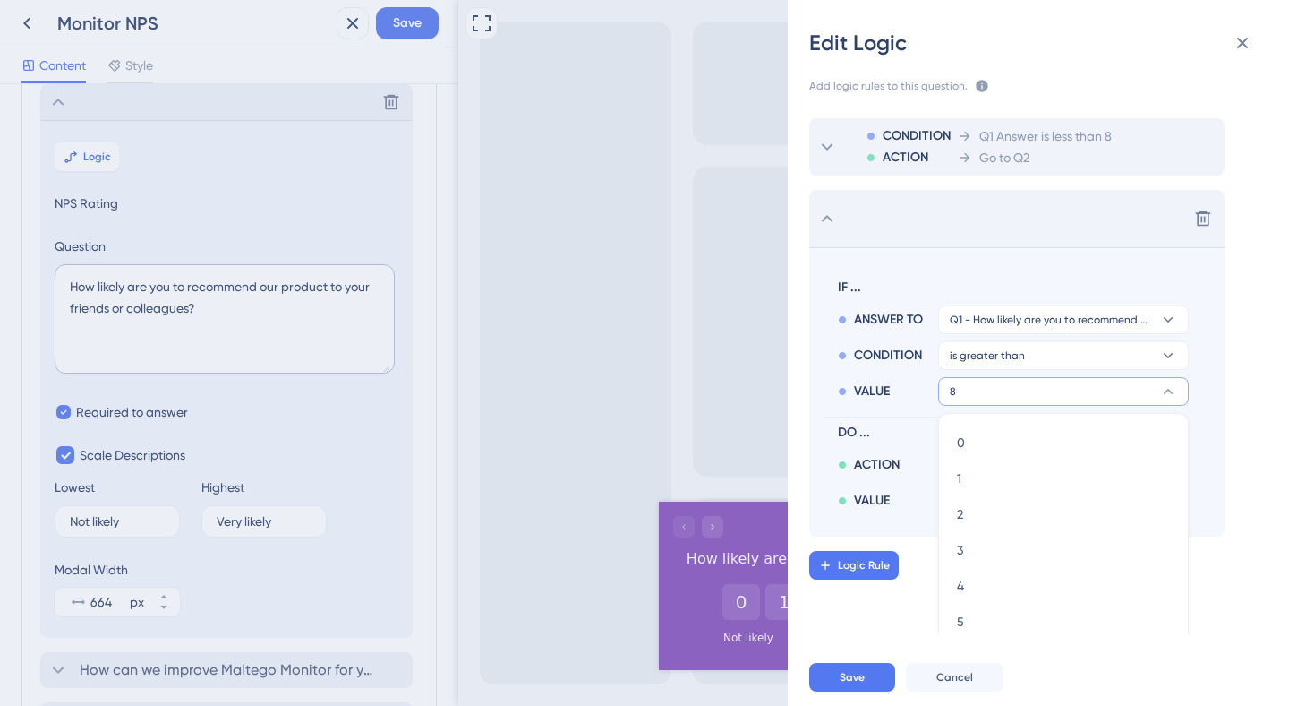
scroll to position [139, 0]
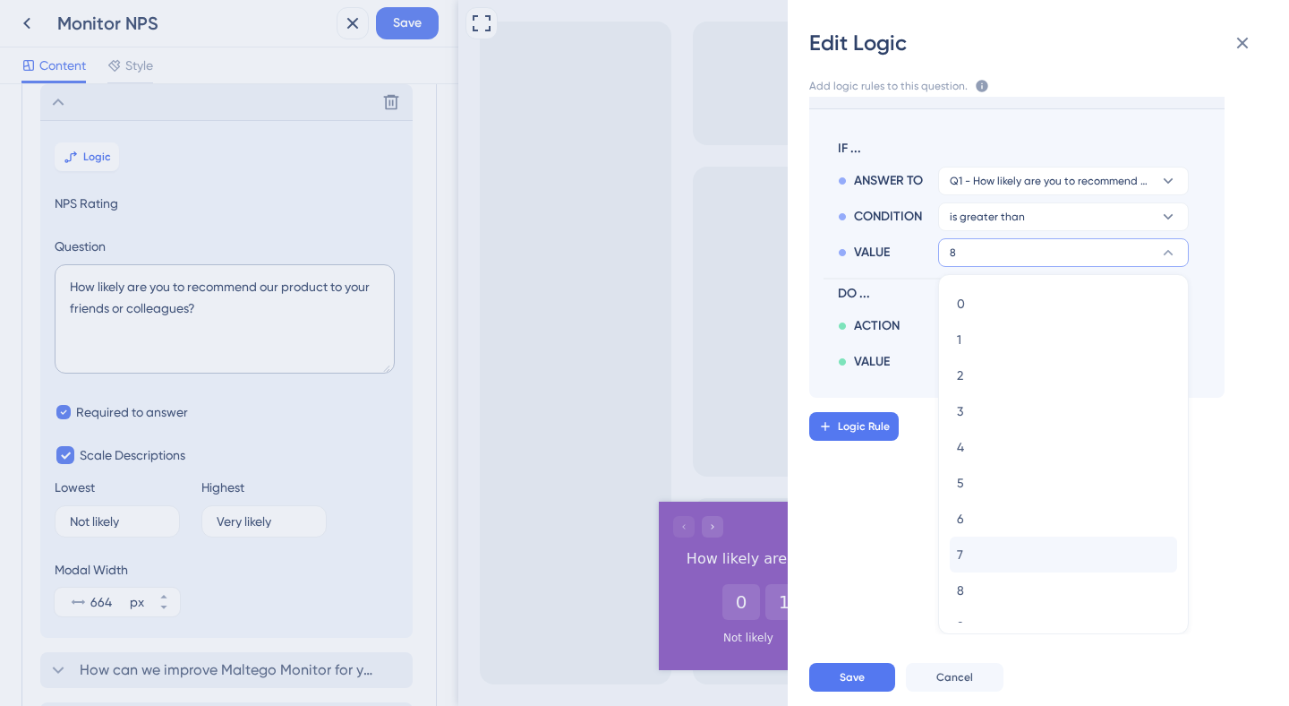
click at [988, 545] on div "7 7" at bounding box center [1063, 554] width 227 height 36
click at [975, 580] on div "8 8" at bounding box center [1063, 590] width 227 height 36
click at [979, 559] on div "7 7" at bounding box center [1063, 554] width 227 height 36
click at [957, 553] on button "7 7" at bounding box center [1063, 554] width 227 height 36
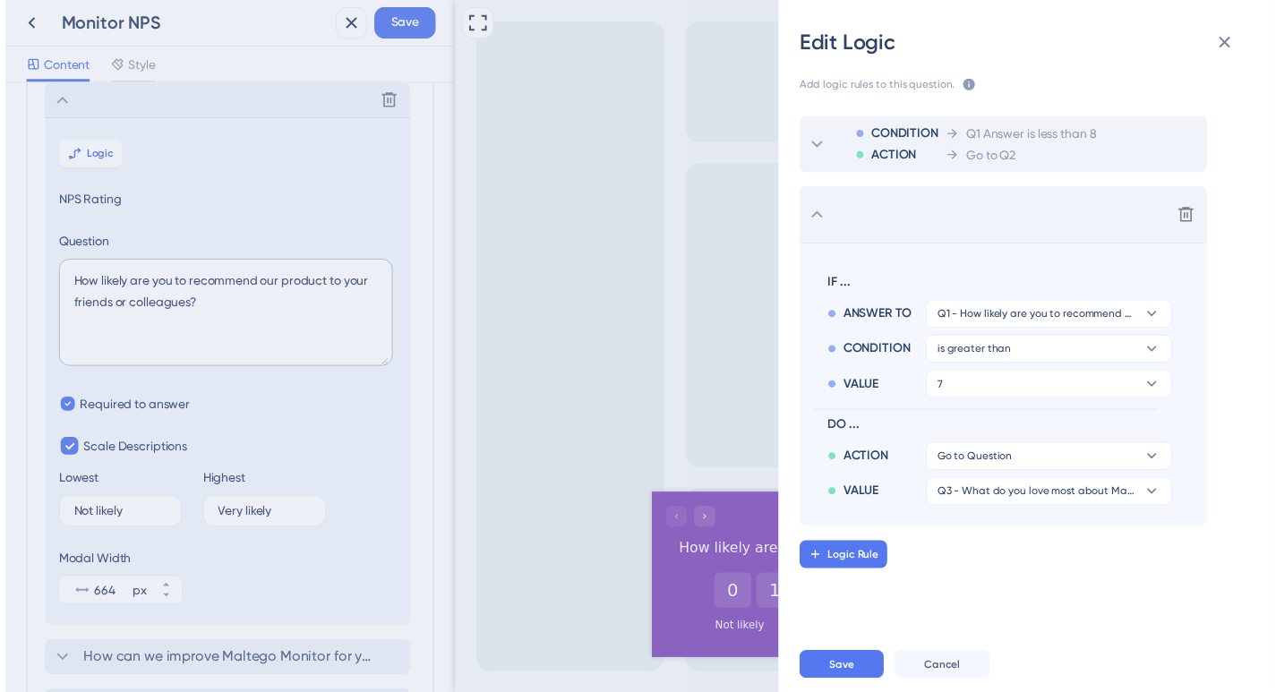
scroll to position [0, 0]
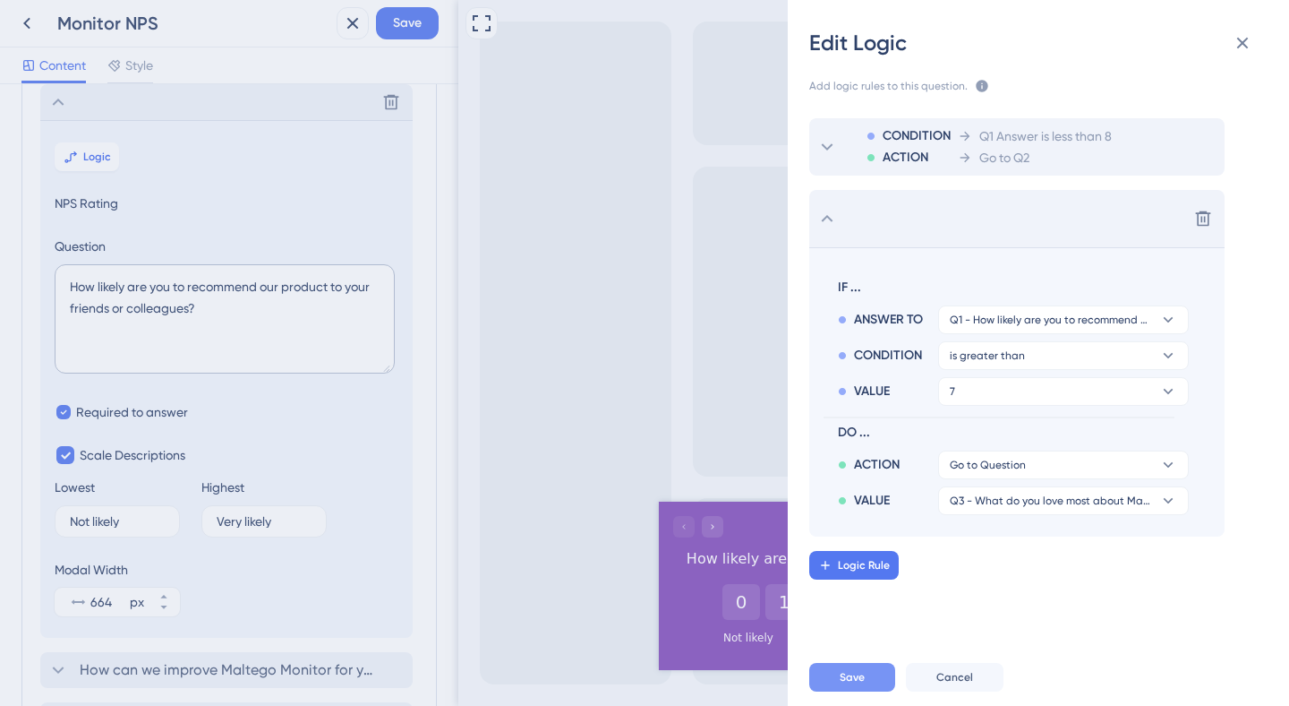
click at [850, 687] on button "Save" at bounding box center [852, 677] width 86 height 29
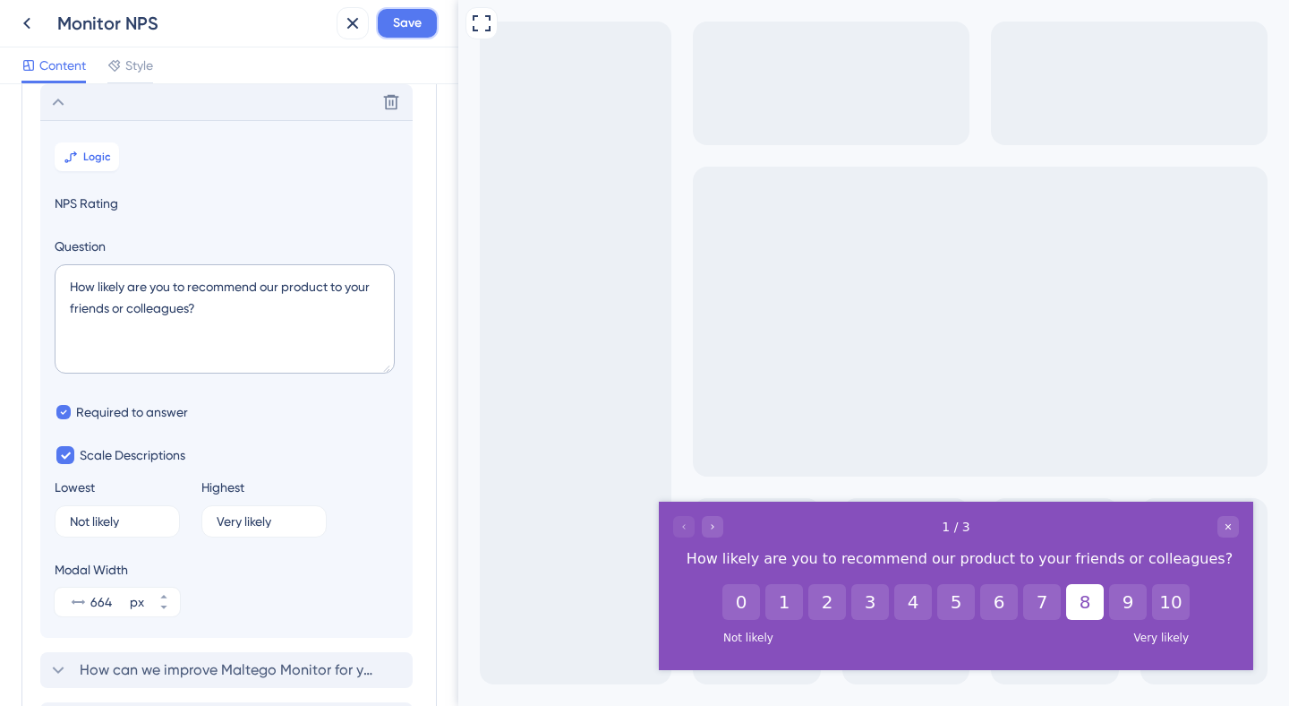
click at [398, 27] on span "Save" at bounding box center [407, 23] width 29 height 21
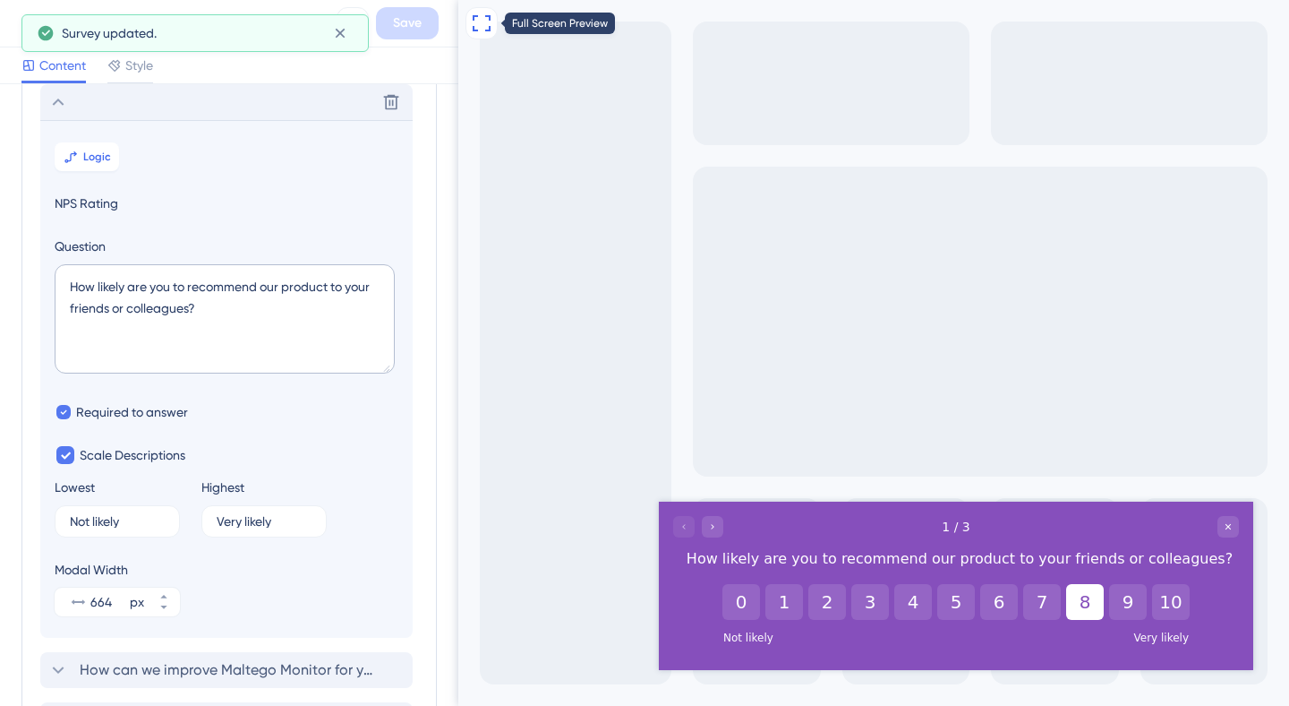
click at [475, 28] on icon at bounding box center [481, 23] width 21 height 21
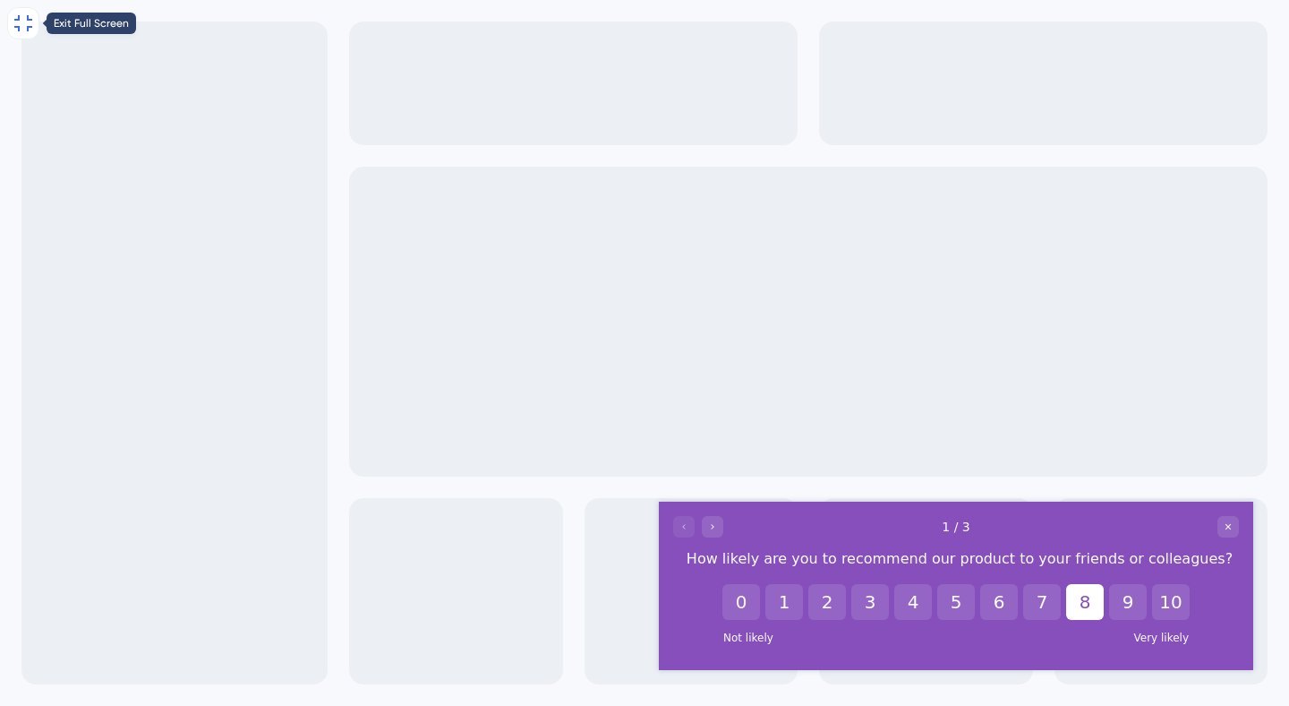
click at [33, 26] on icon at bounding box center [23, 23] width 21 height 21
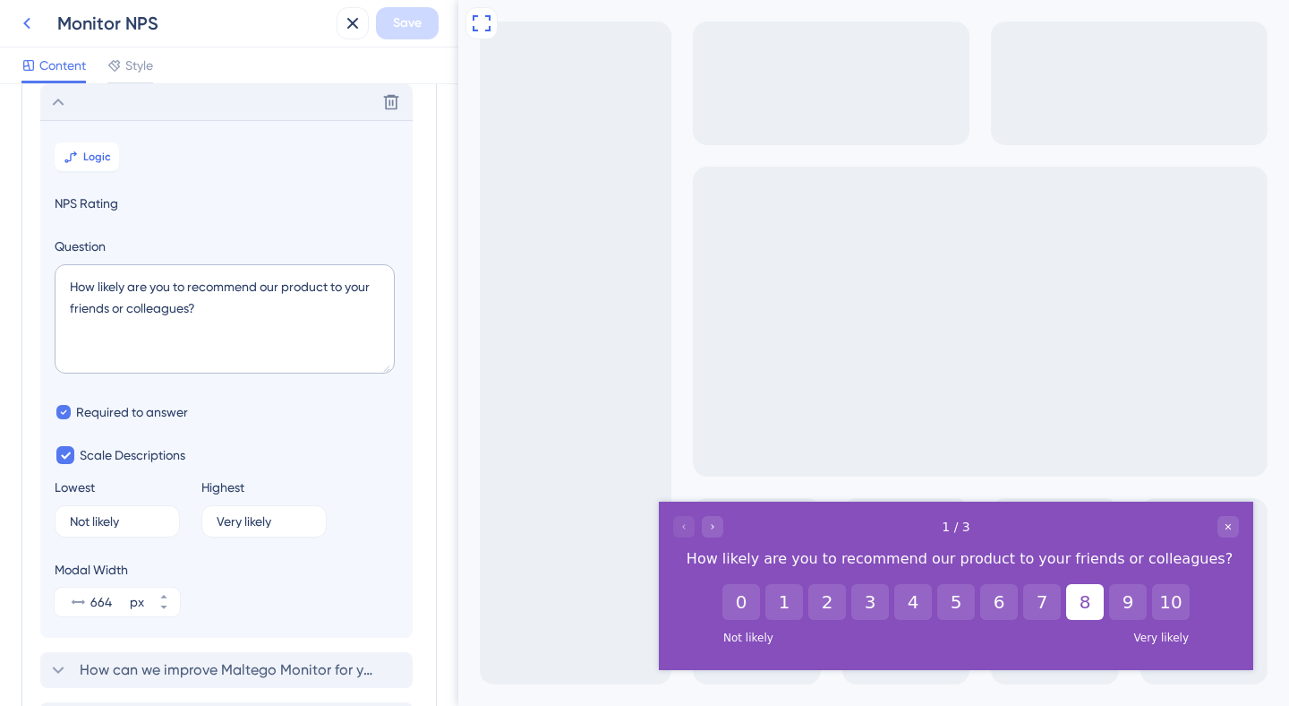
click at [31, 24] on icon at bounding box center [26, 23] width 21 height 21
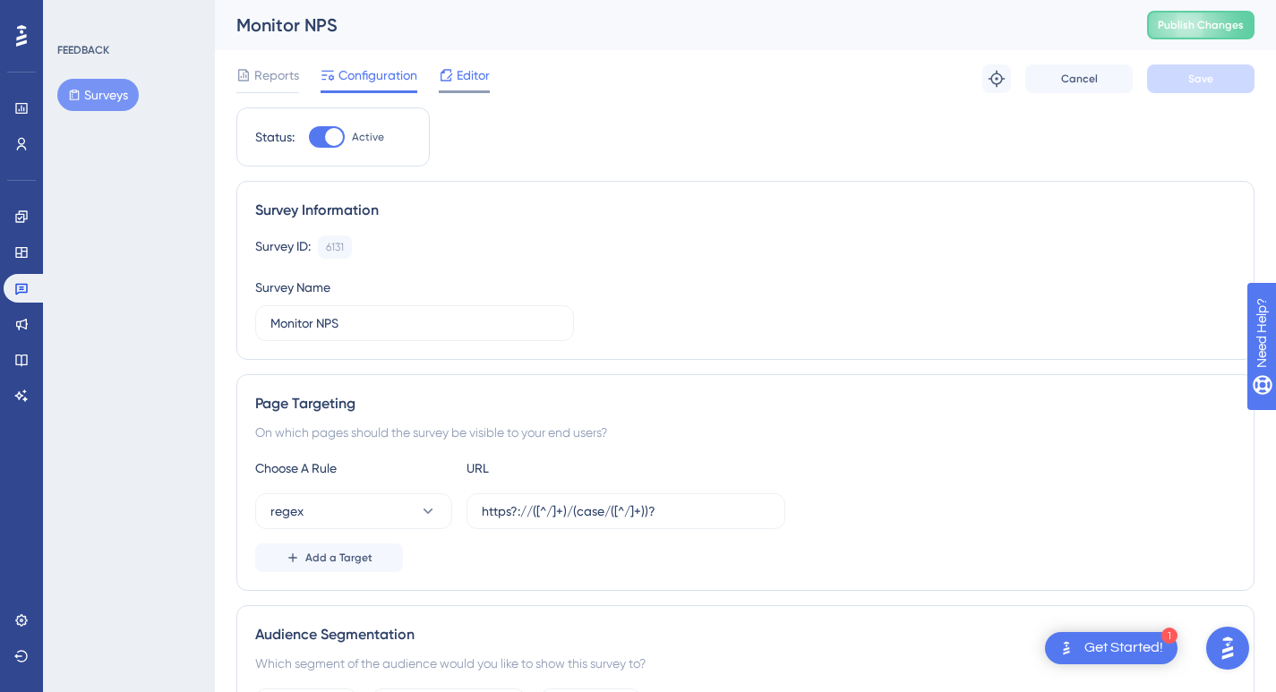
click at [470, 77] on span "Editor" at bounding box center [473, 74] width 33 height 21
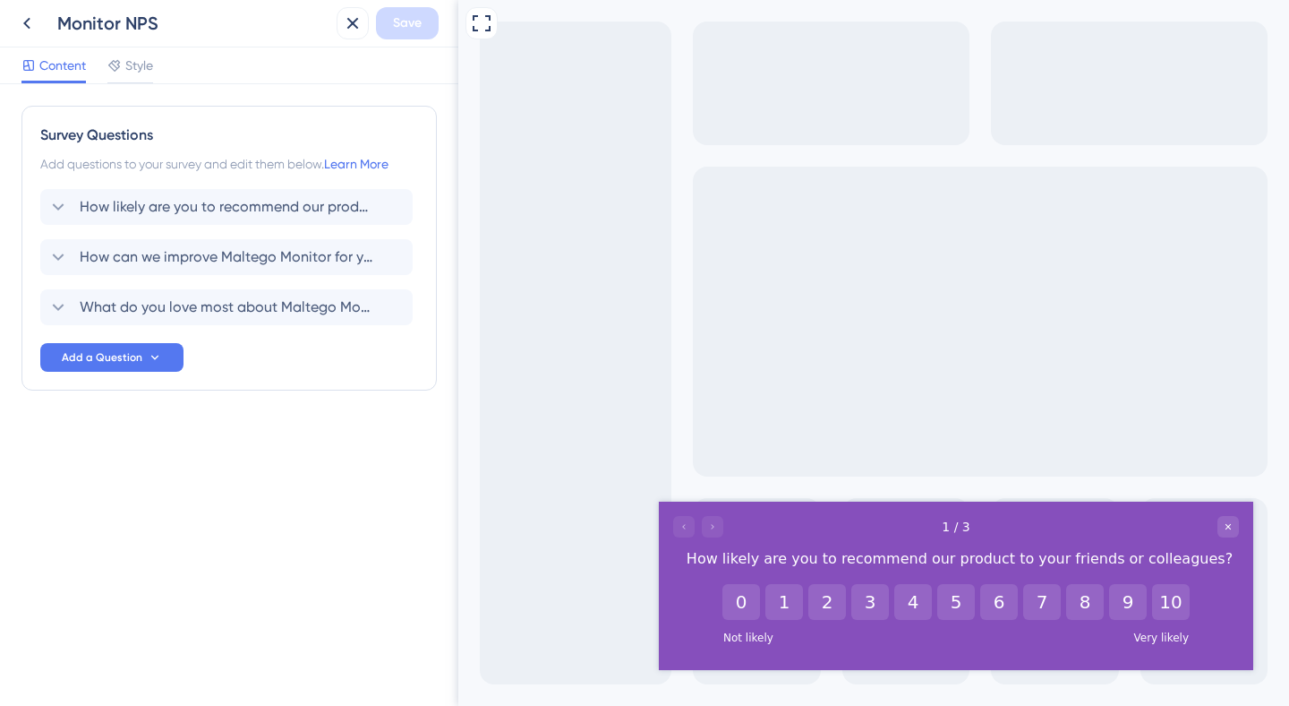
click at [715, 529] on div at bounding box center [698, 526] width 50 height 21
click at [715, 534] on div at bounding box center [698, 526] width 50 height 21
click at [1175, 615] on button "10" at bounding box center [1171, 602] width 38 height 36
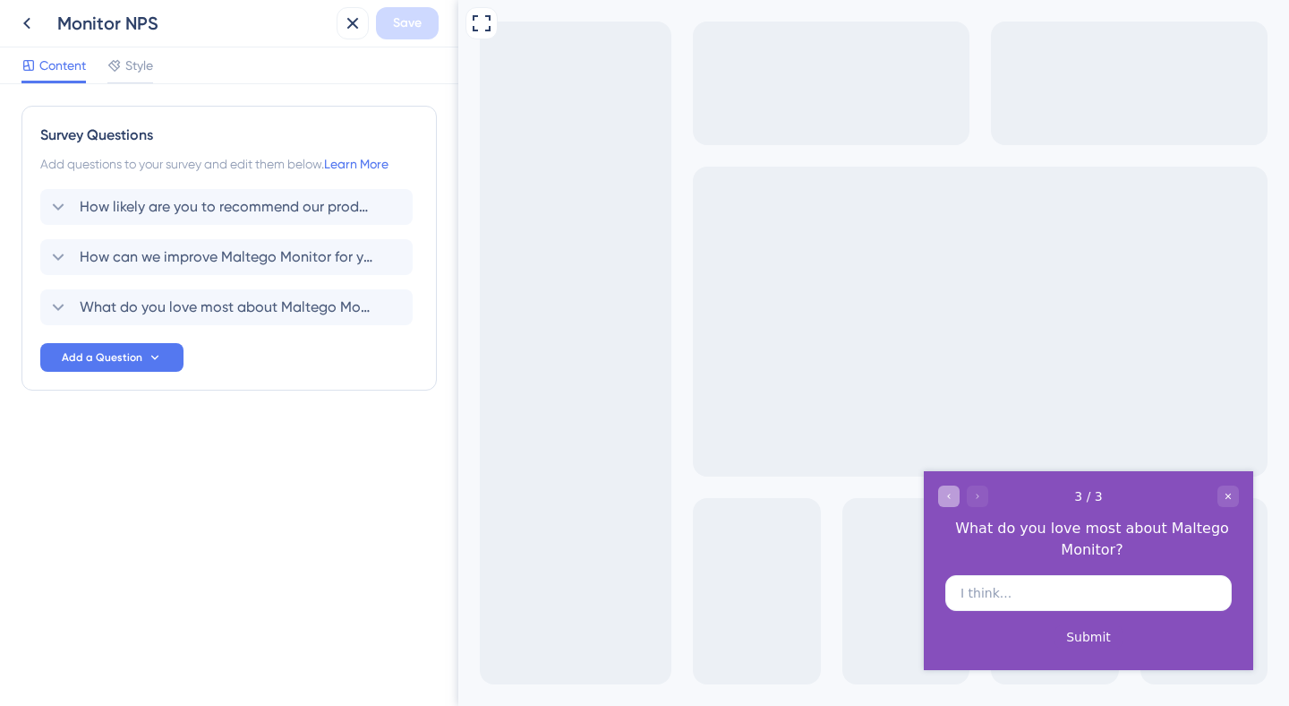
click at [952, 501] on icon "Go to Question 2" at bounding box center [949, 496] width 11 height 11
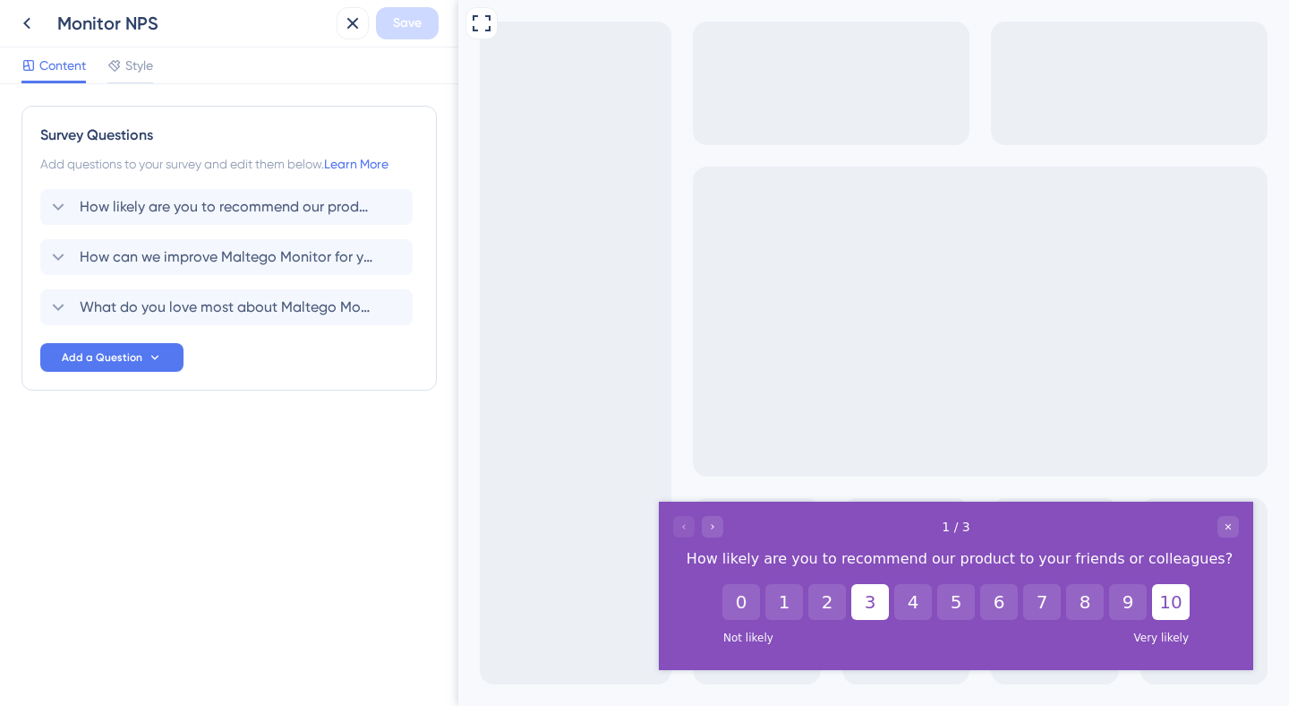
click at [860, 601] on button "3" at bounding box center [871, 602] width 38 height 36
click at [715, 524] on icon "Go to Question 2" at bounding box center [712, 526] width 11 height 11
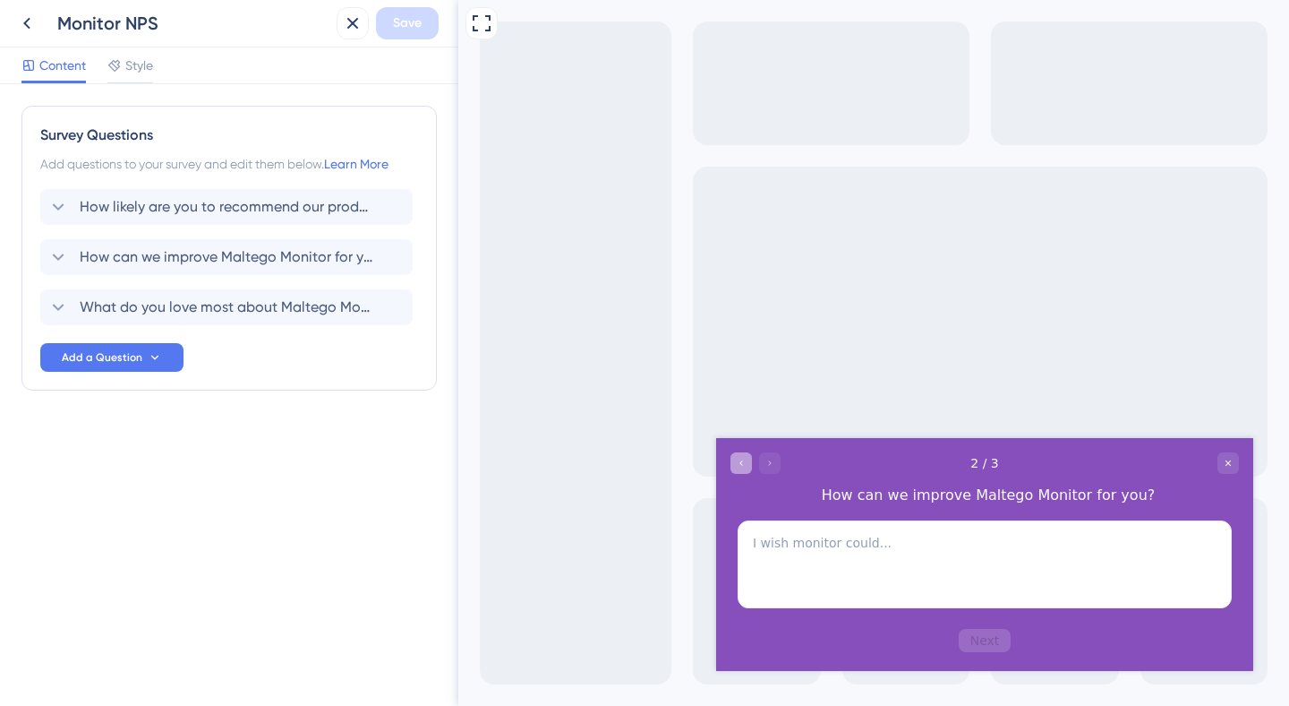
click at [741, 457] on icon "Go to Question 1" at bounding box center [741, 462] width 11 height 11
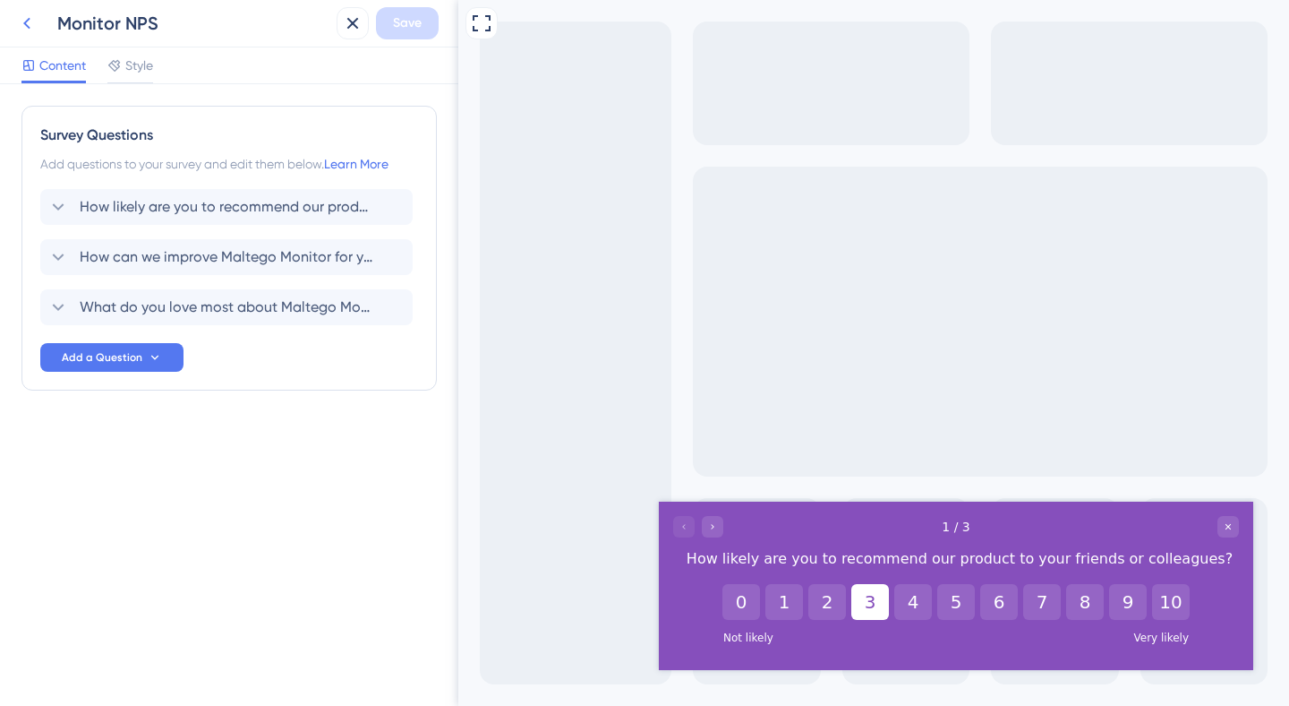
click at [29, 24] on icon at bounding box center [26, 23] width 21 height 21
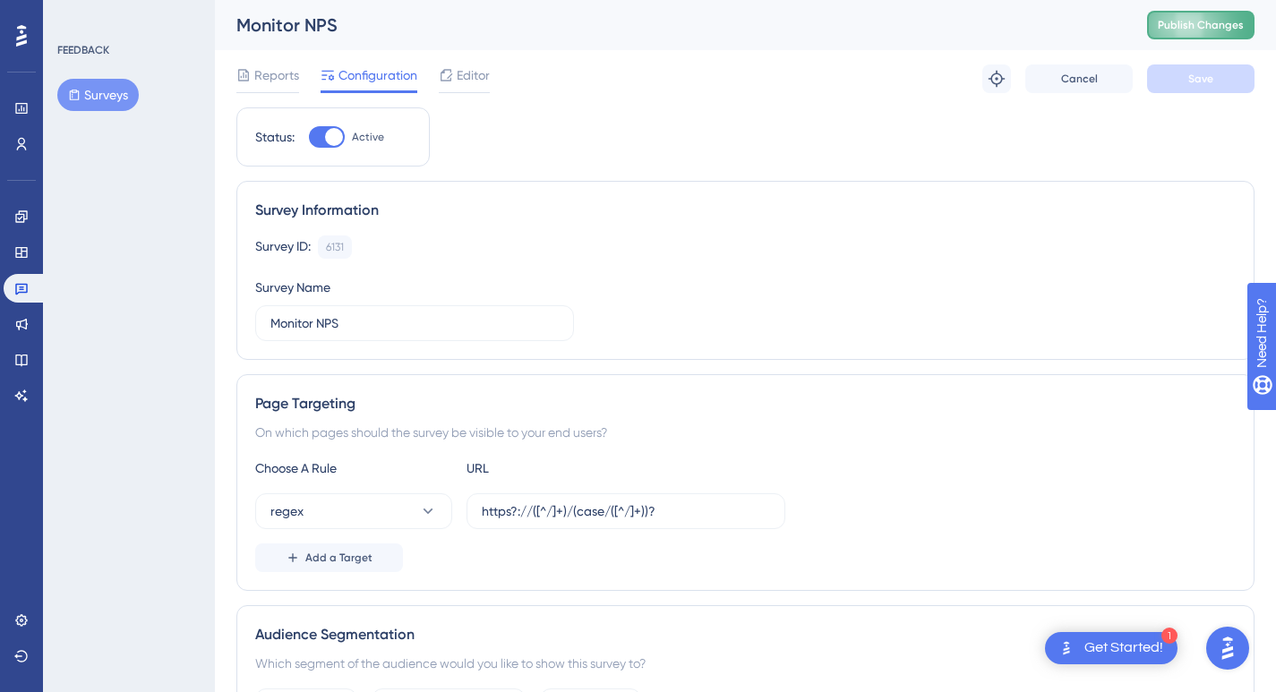
click at [1195, 23] on span "Publish Changes" at bounding box center [1201, 25] width 86 height 14
